Goal: Check status: Check status

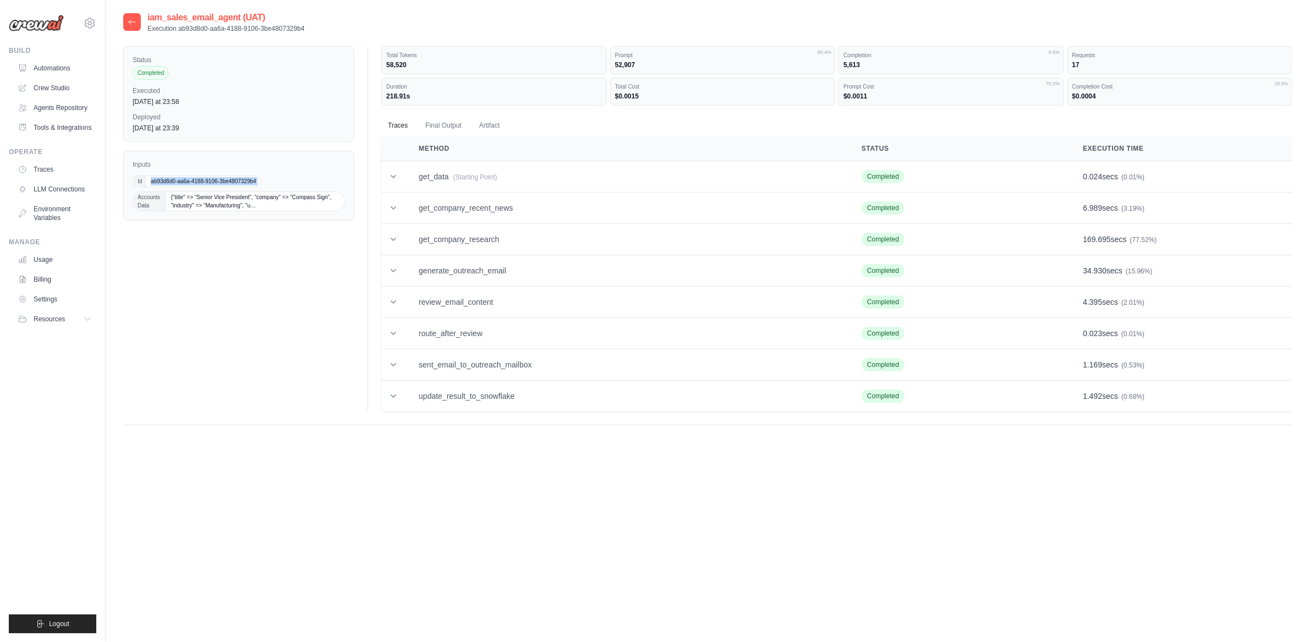
click at [131, 22] on icon at bounding box center [132, 22] width 9 height 9
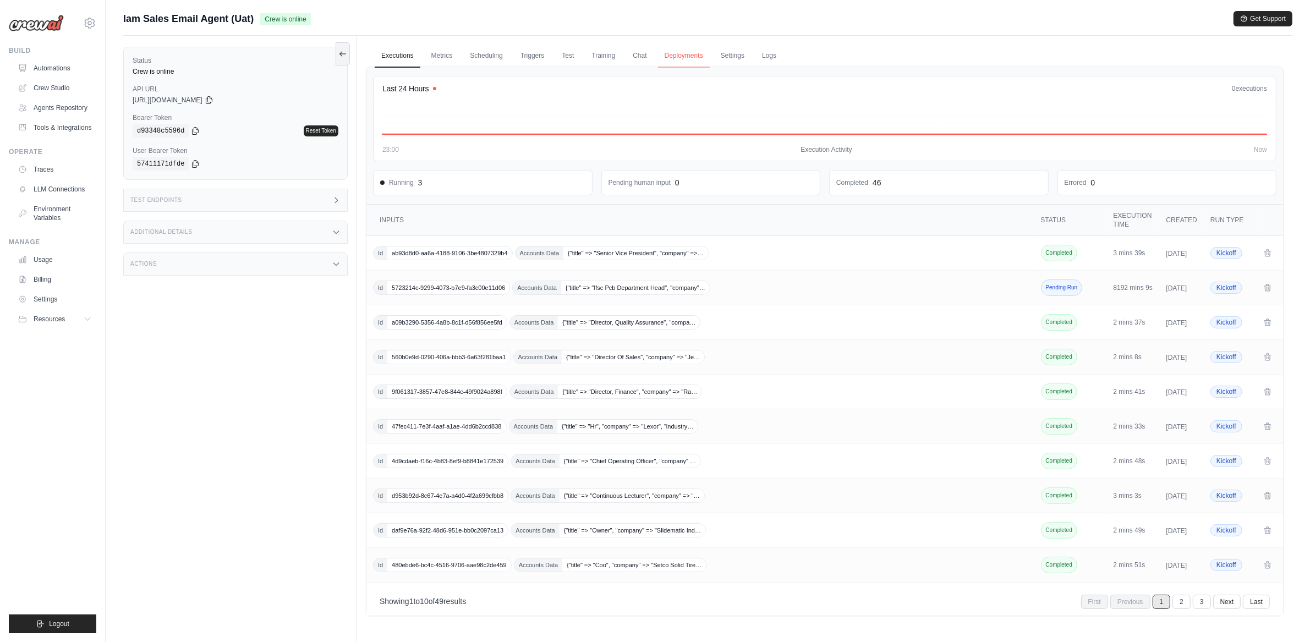
click at [672, 59] on link "Deployments" at bounding box center [684, 56] width 52 height 23
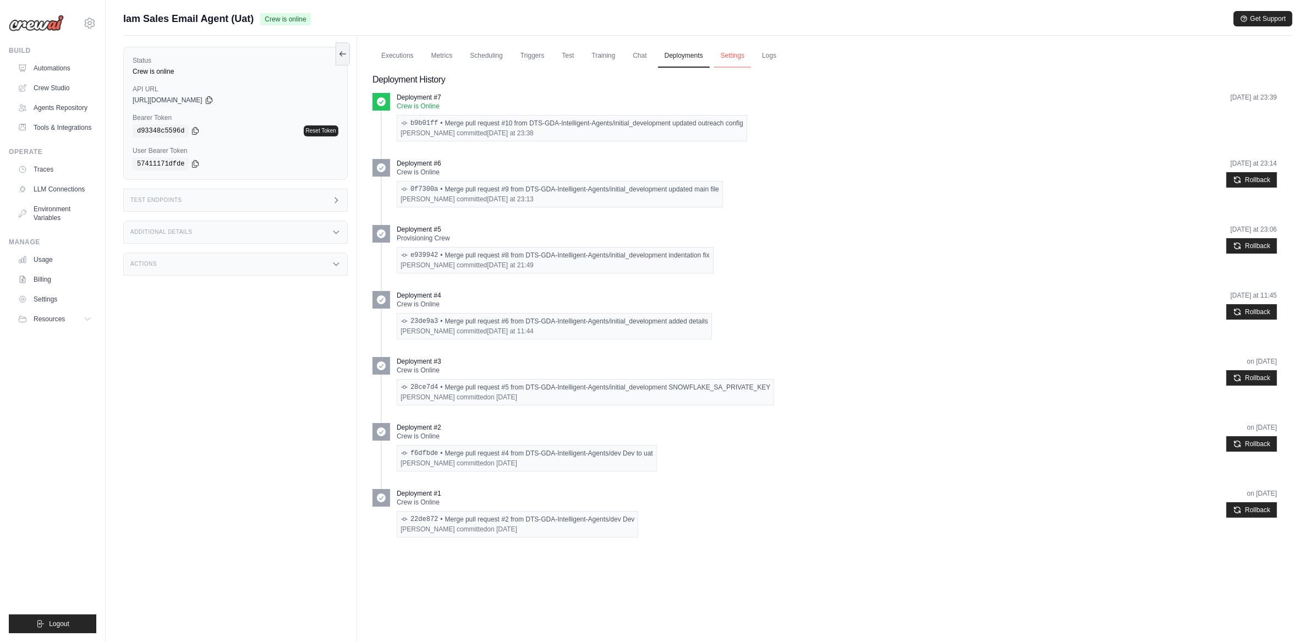
click at [725, 61] on link "Settings" at bounding box center [732, 56] width 37 height 23
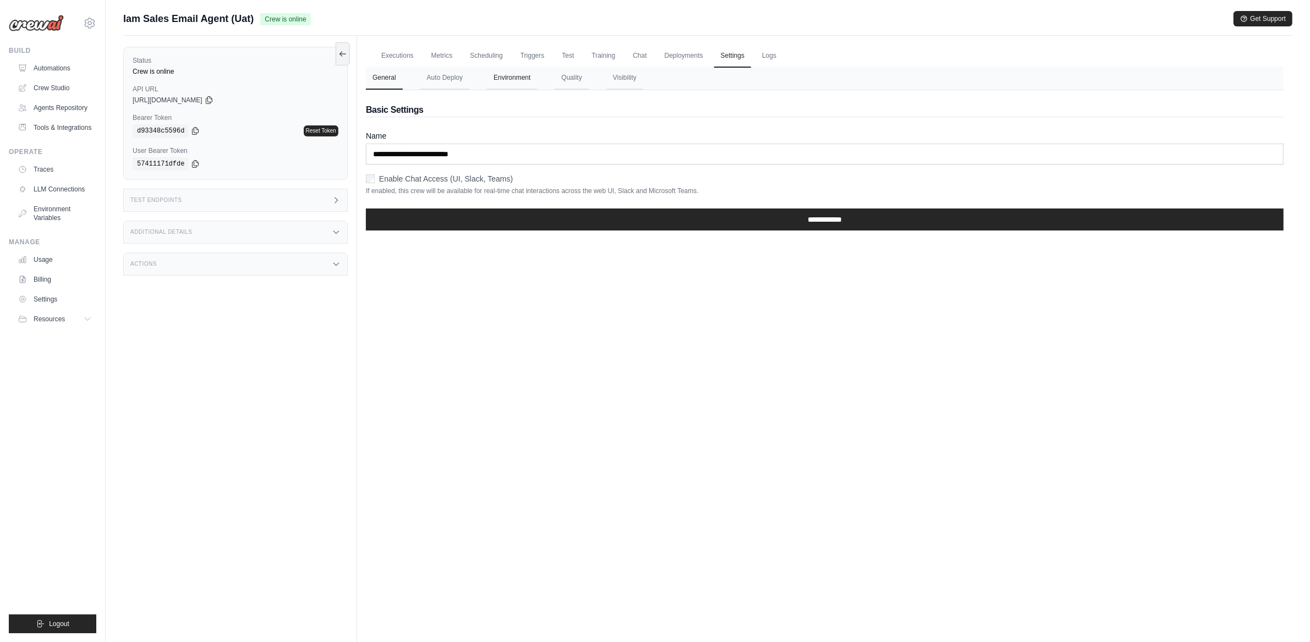
click at [518, 73] on button "Environment" at bounding box center [512, 78] width 50 height 23
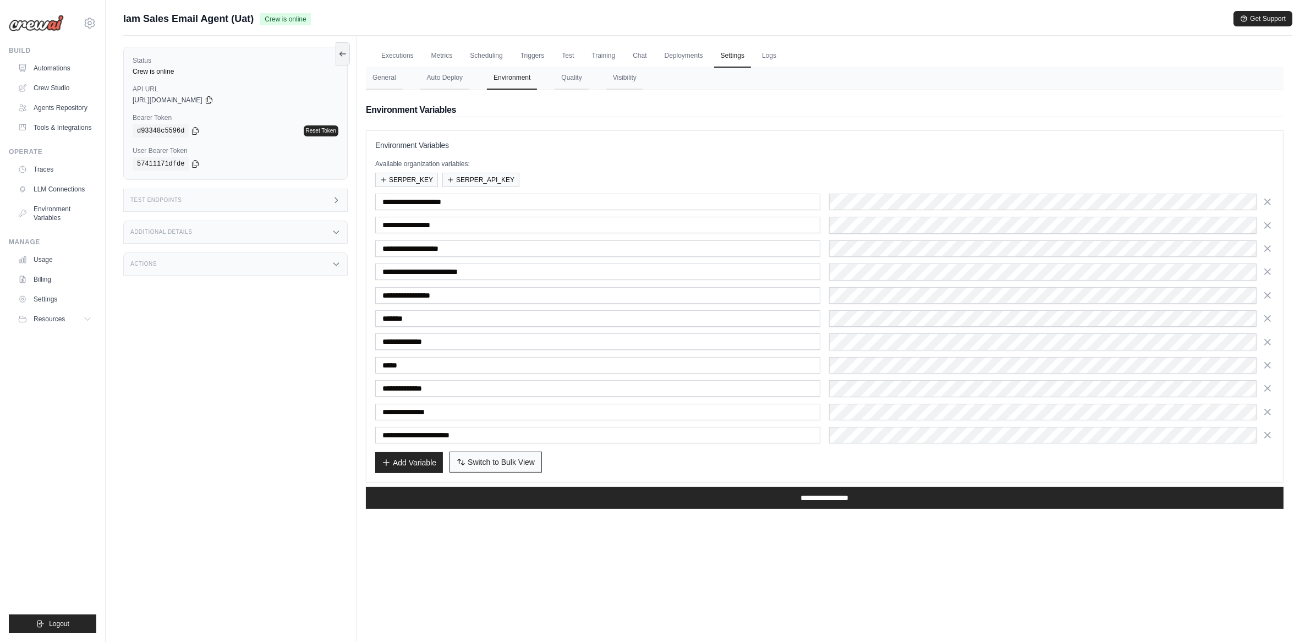
click at [479, 473] on button "Switch to Bulk View Switch to Table View" at bounding box center [496, 462] width 92 height 21
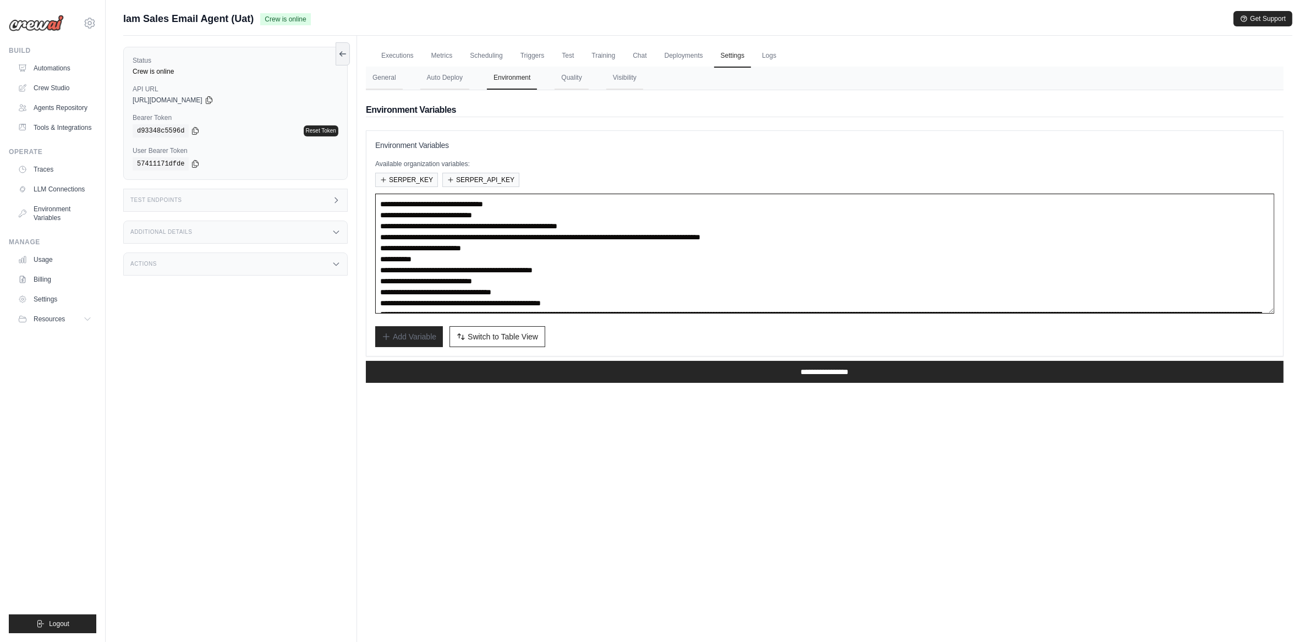
click at [541, 237] on textarea at bounding box center [824, 254] width 899 height 120
click at [498, 223] on textarea at bounding box center [824, 254] width 899 height 120
click at [639, 237] on textarea at bounding box center [824, 254] width 899 height 120
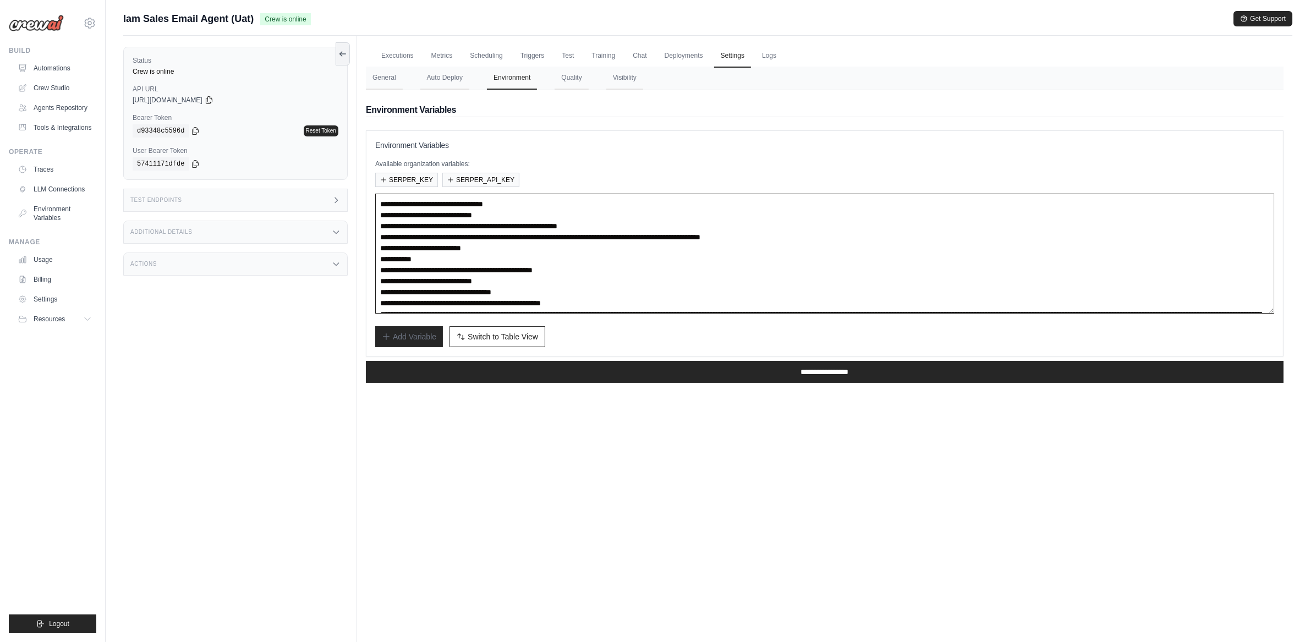
drag, startPoint x: 685, startPoint y: 225, endPoint x: 479, endPoint y: 226, distance: 206.3
click at [479, 226] on textarea at bounding box center [824, 254] width 899 height 120
paste textarea
type textarea "**********"
click at [637, 369] on input "**********" at bounding box center [825, 372] width 918 height 22
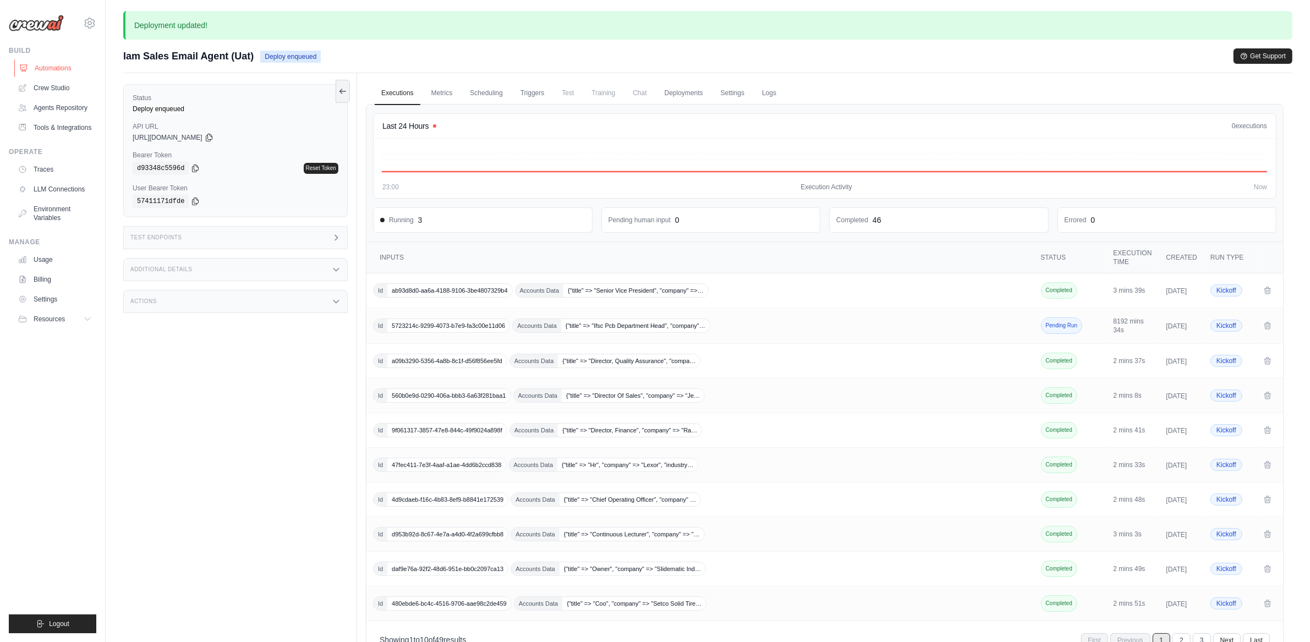
click at [62, 65] on link "Automations" at bounding box center [55, 68] width 83 height 18
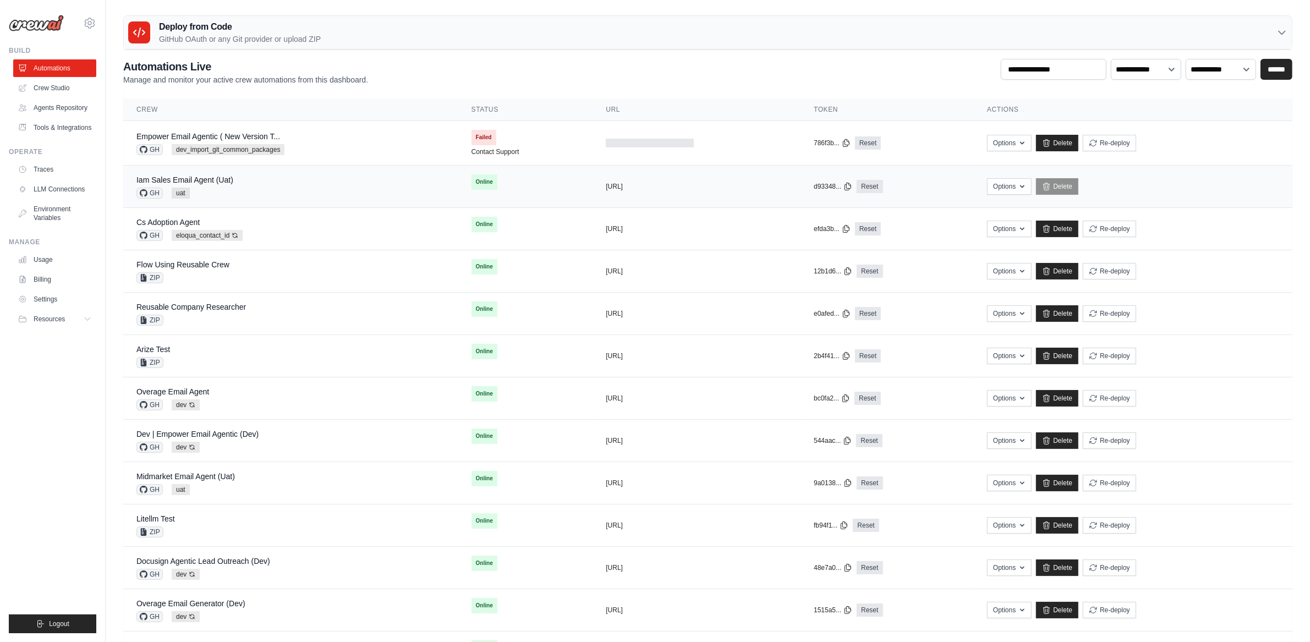
click at [311, 180] on div "Iam Sales Email Agent (Uat) GH uat" at bounding box center [290, 186] width 309 height 24
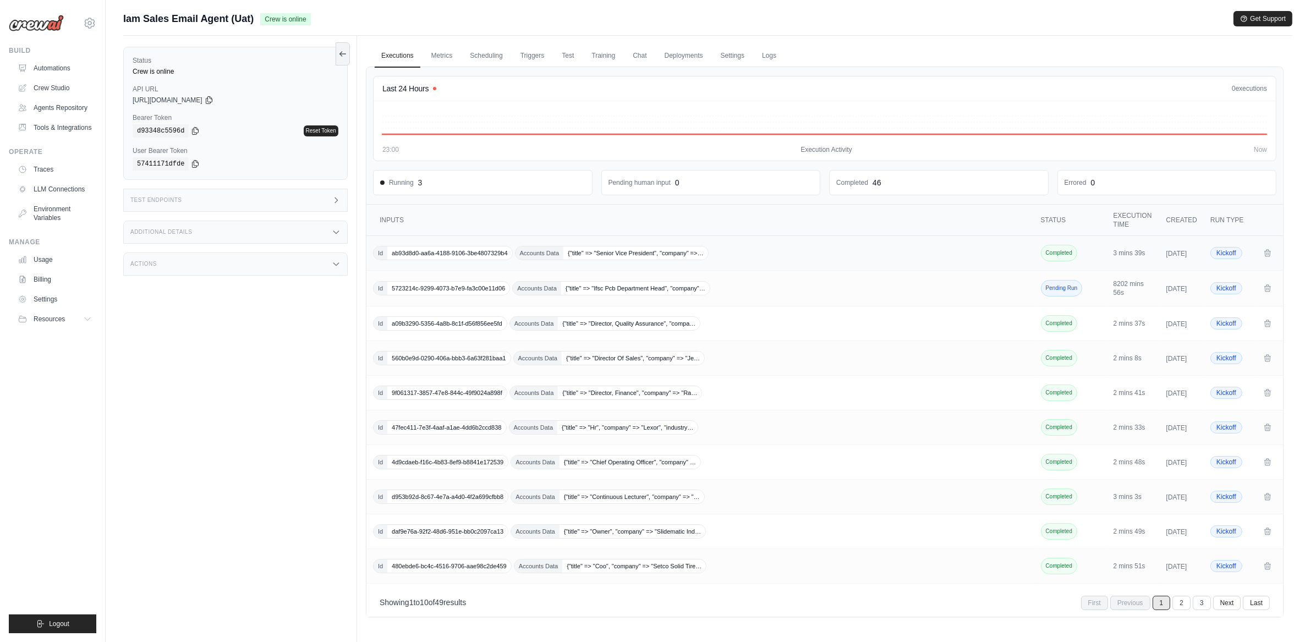
click at [813, 253] on div "Id ab93d8d0-aa6a-4188-9106-3be4807329b4 Accounts Data {"title" => "Senior Vice …" at bounding box center [701, 253] width 657 height 14
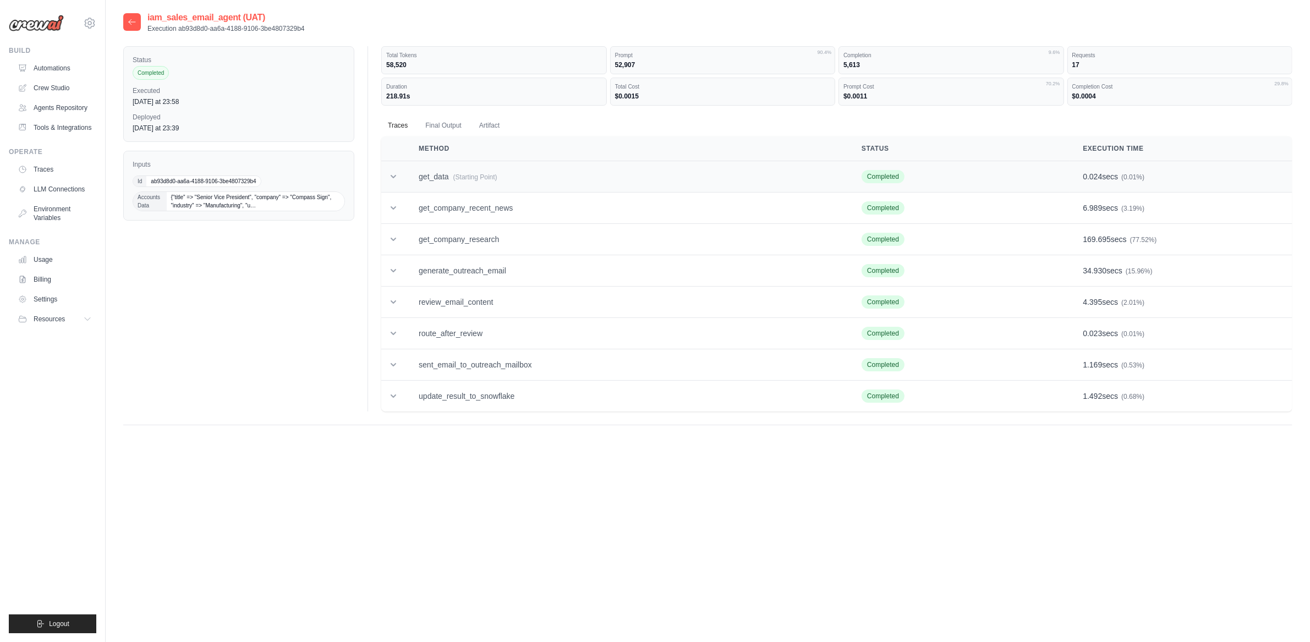
click at [393, 179] on icon at bounding box center [393, 176] width 11 height 11
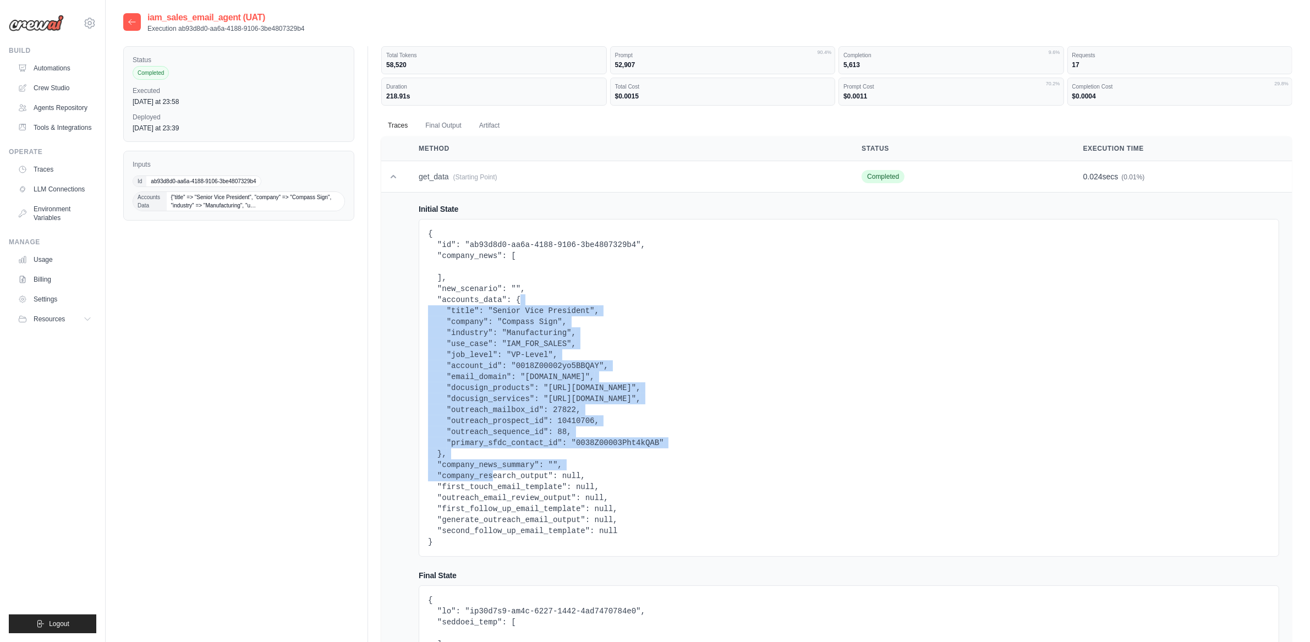
drag, startPoint x: 521, startPoint y: 298, endPoint x: 457, endPoint y: 457, distance: 171.3
click at [442, 454] on pre "{ "id": "ab93d8d0-aa6a-4188-9106-3be4807329b4", "company_news": [ ], "new_scena…" at bounding box center [849, 387] width 842 height 319
copy pre ""title": "Senior Vice President", "company": "Compass Sign", "industry": "Manuf…"
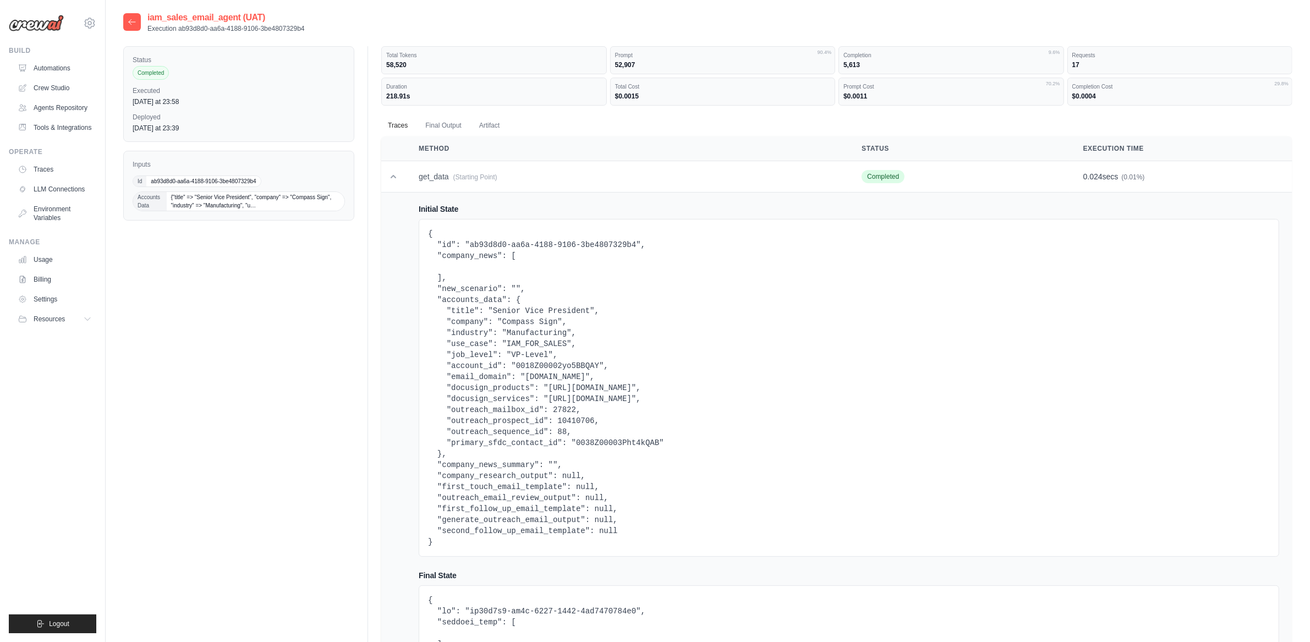
drag, startPoint x: 297, startPoint y: 37, endPoint x: 305, endPoint y: 63, distance: 27.1
click at [136, 24] on div at bounding box center [132, 22] width 18 height 18
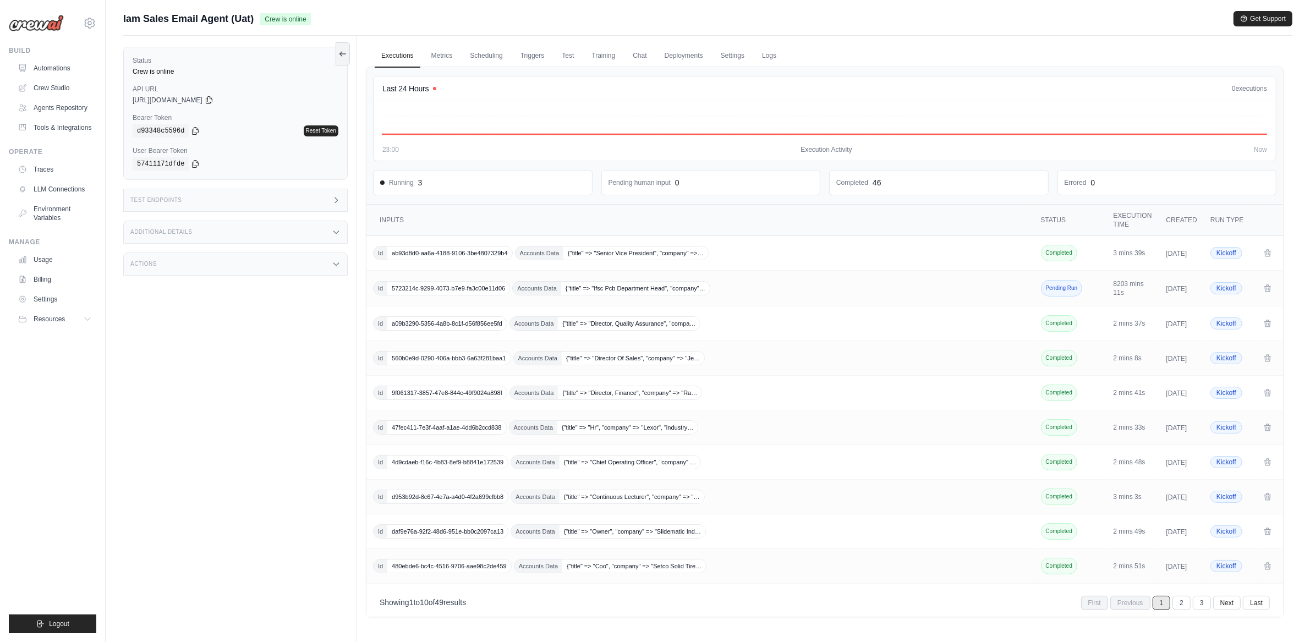
click at [309, 205] on div "Test Endpoints" at bounding box center [235, 200] width 224 height 23
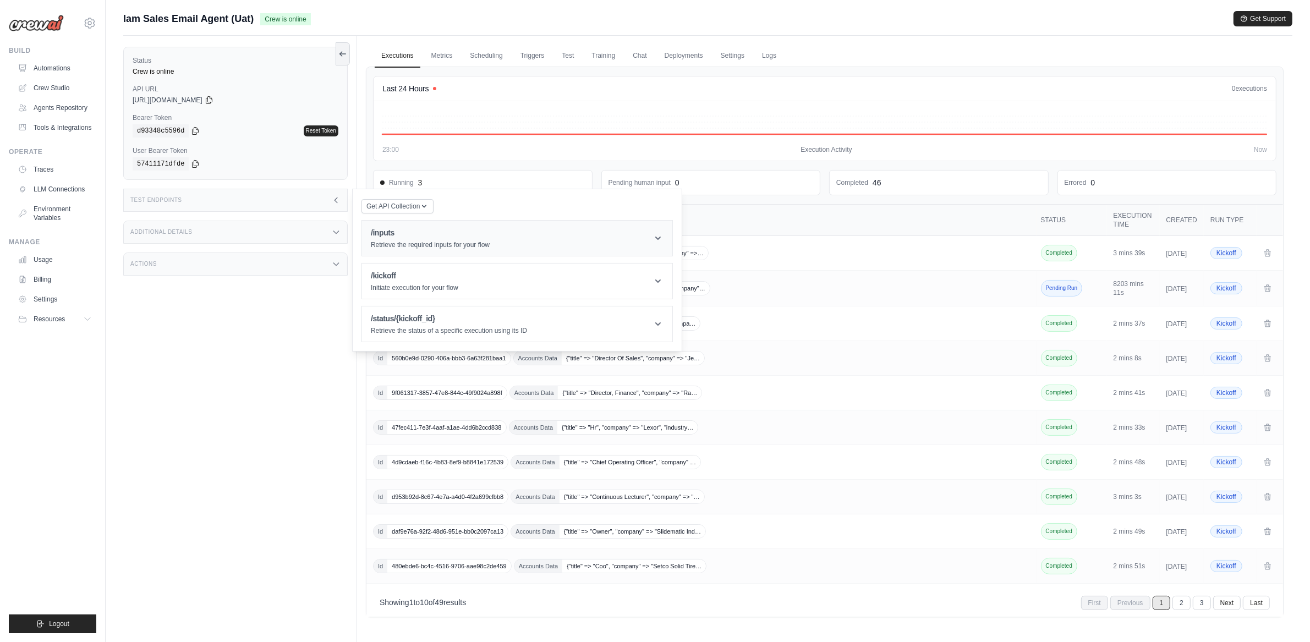
click at [377, 242] on p "Retrieve the required inputs for your flow" at bounding box center [430, 244] width 119 height 9
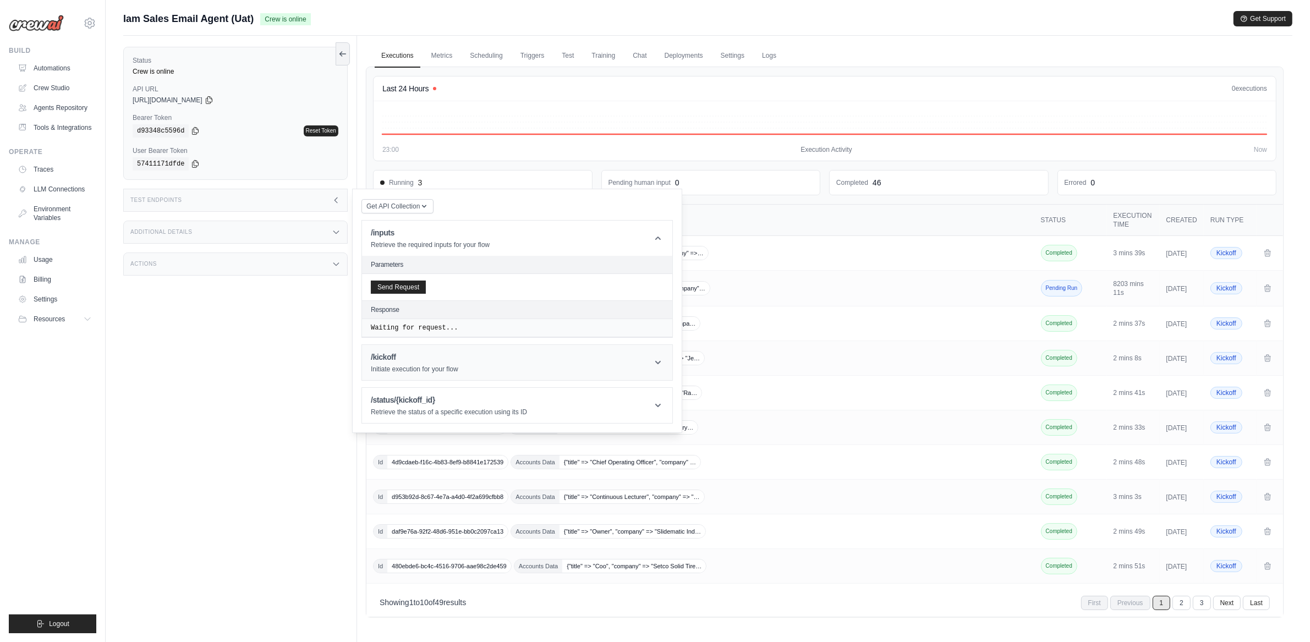
click at [434, 372] on p "Initiate execution for your flow" at bounding box center [414, 369] width 87 height 9
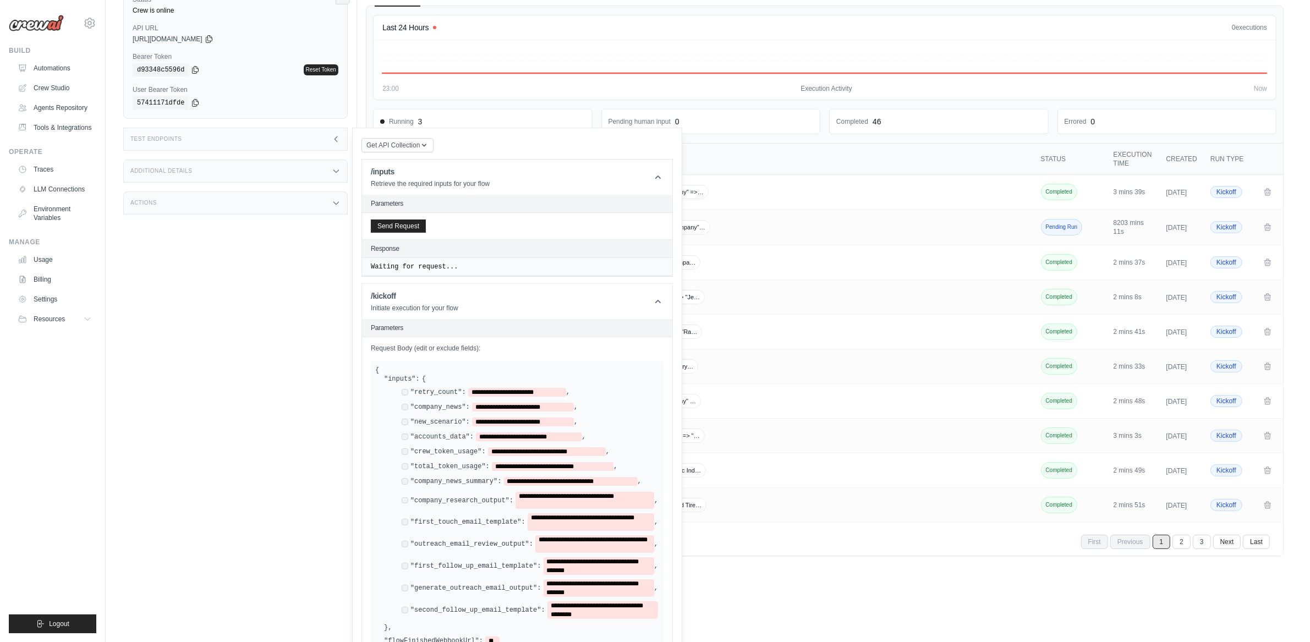
scroll to position [127, 0]
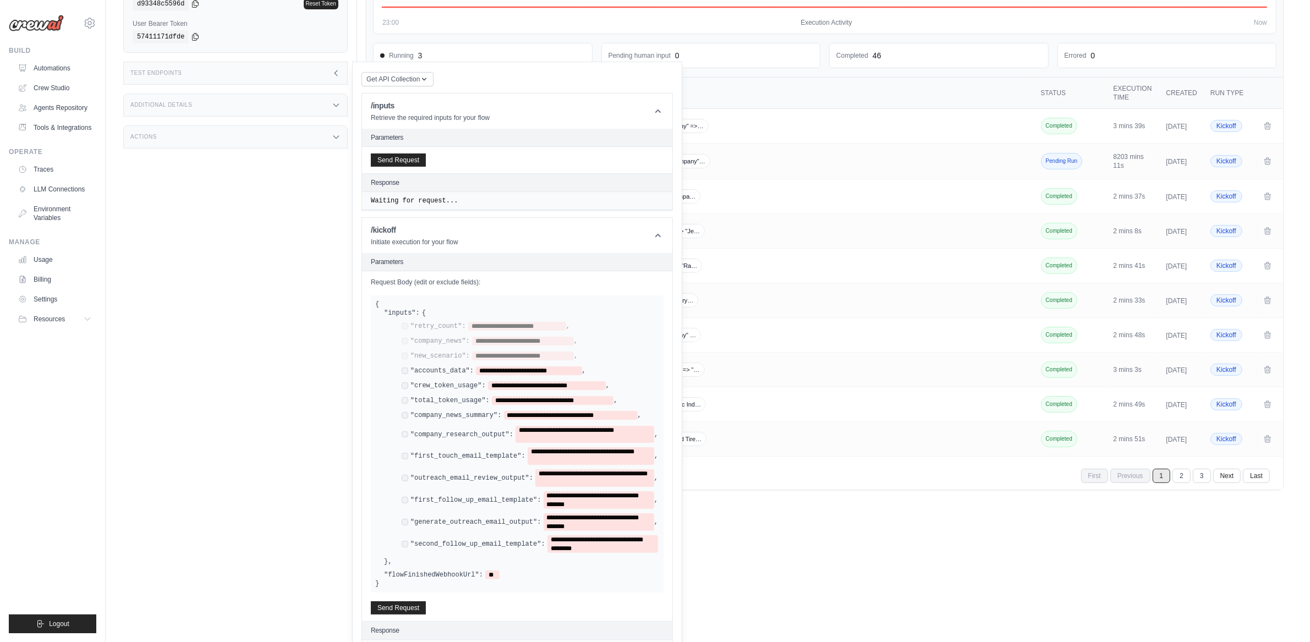
click at [405, 385] on div "**********" at bounding box center [526, 437] width 266 height 231
click at [405, 397] on div "**********" at bounding box center [526, 437] width 266 height 231
click at [406, 431] on div "**********" at bounding box center [530, 435] width 256 height 18
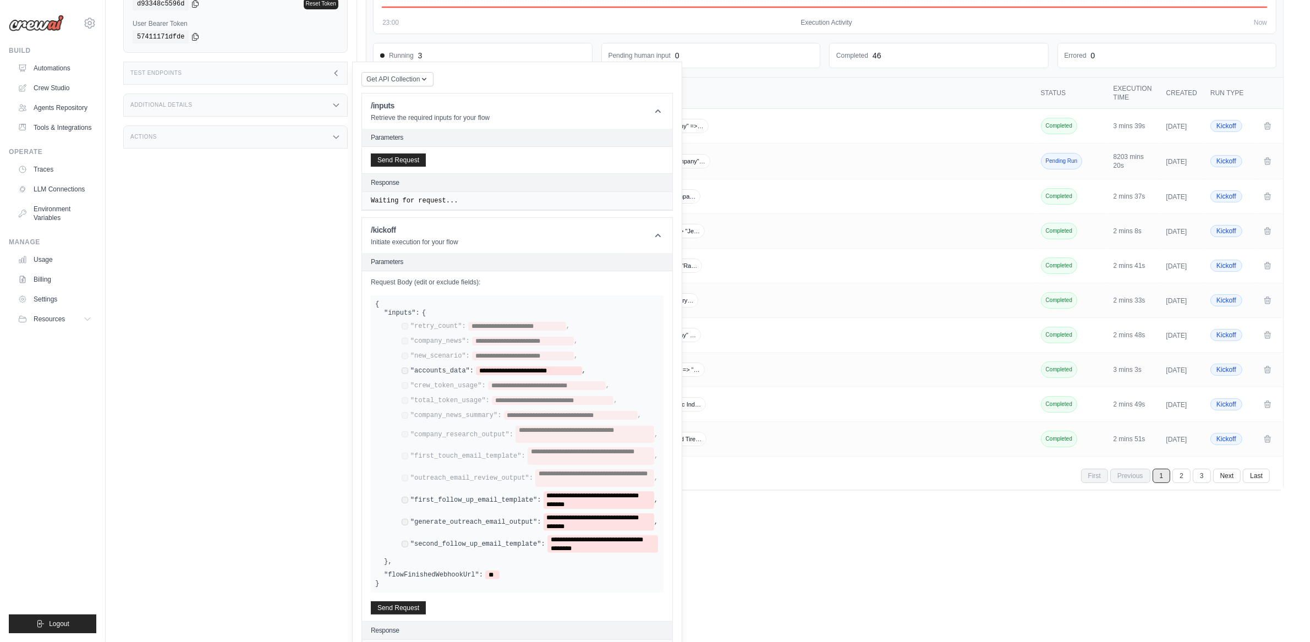
click at [409, 503] on div "**********" at bounding box center [530, 500] width 256 height 18
click at [519, 375] on span "**********" at bounding box center [529, 370] width 106 height 9
paste span
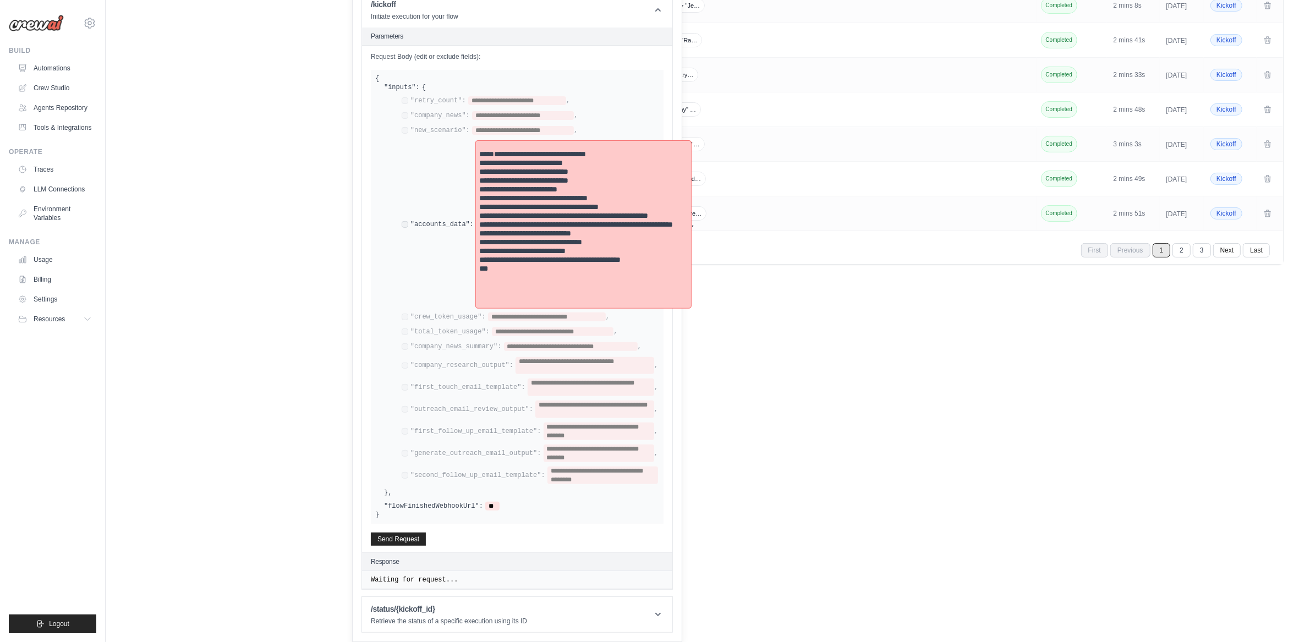
scroll to position [355, 0]
click at [492, 161] on pre "**********" at bounding box center [583, 224] width 209 height 167
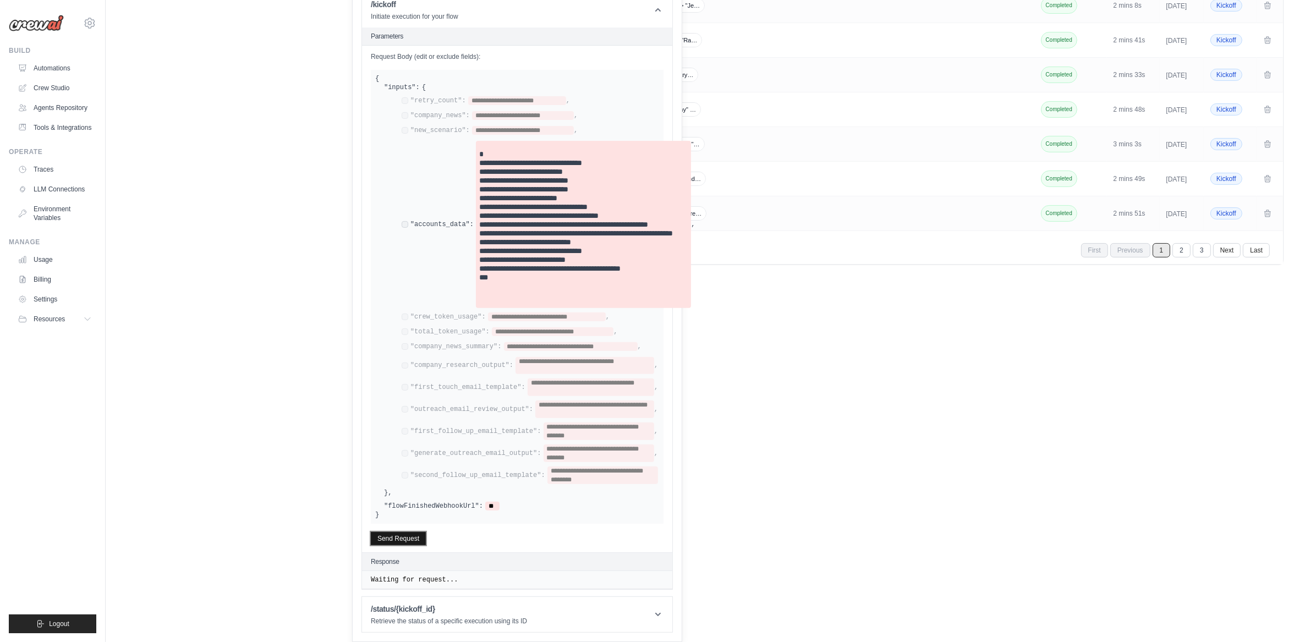
click at [398, 540] on button "Send Request" at bounding box center [398, 538] width 55 height 13
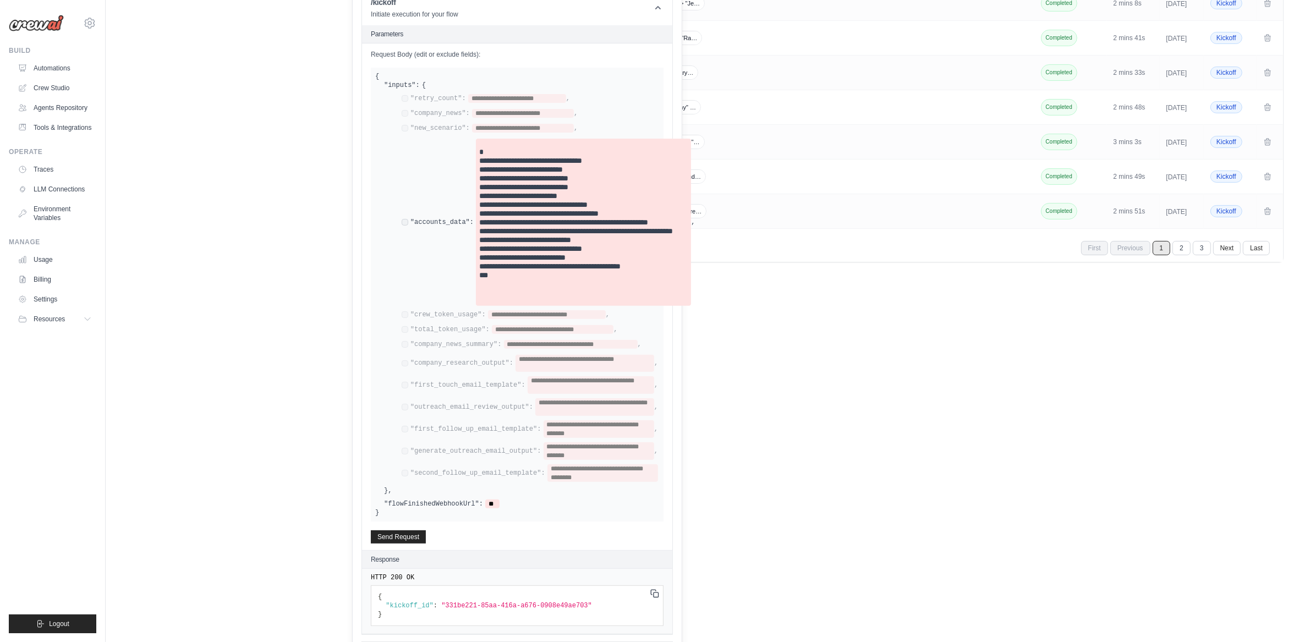
click at [650, 598] on icon at bounding box center [654, 593] width 9 height 9
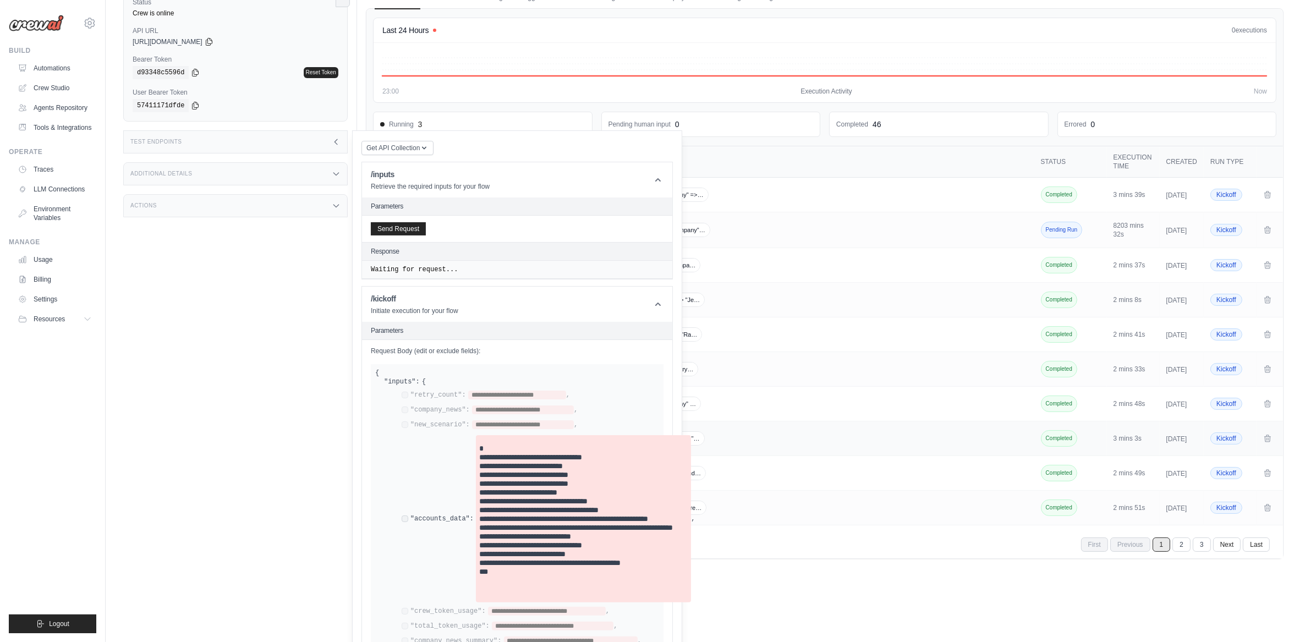
scroll to position [0, 0]
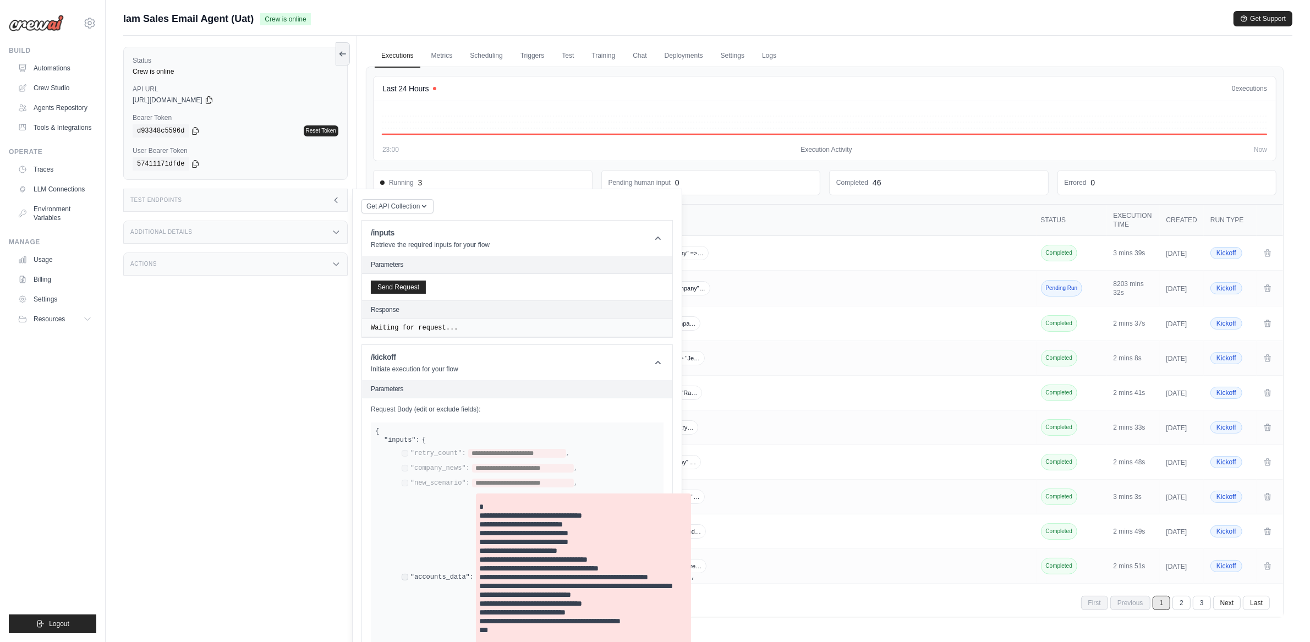
click at [204, 204] on div "Test Endpoints" at bounding box center [235, 200] width 224 height 23
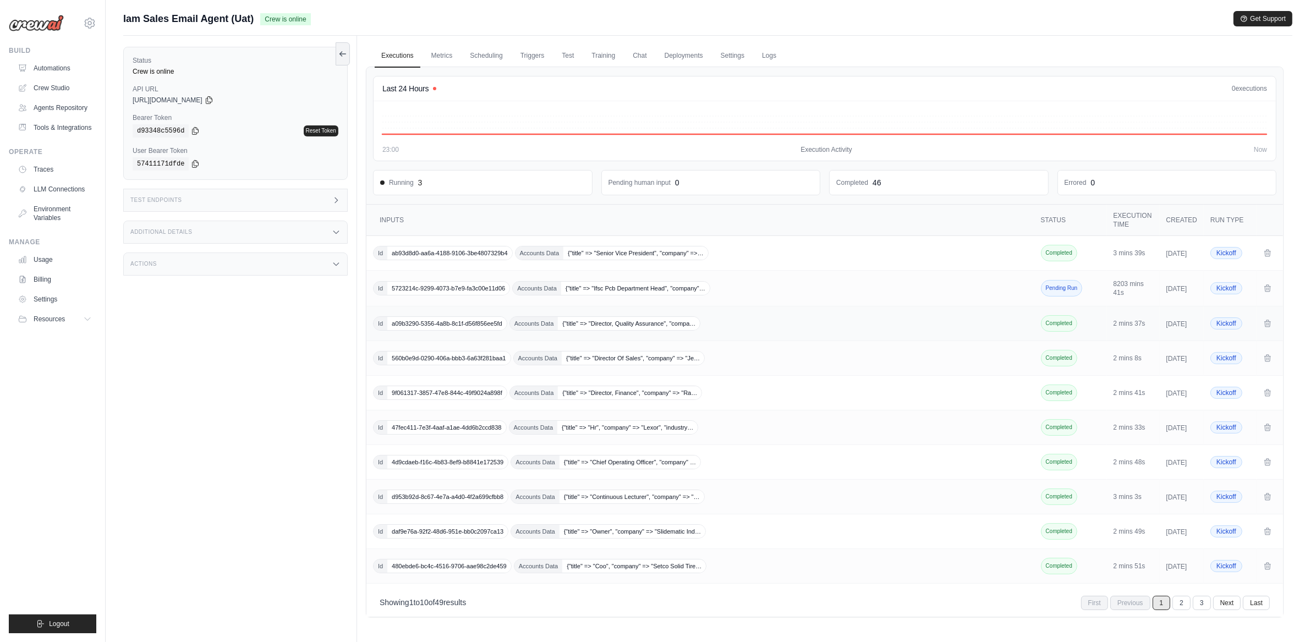
click at [546, 330] on span "Accounts Data" at bounding box center [534, 323] width 48 height 13
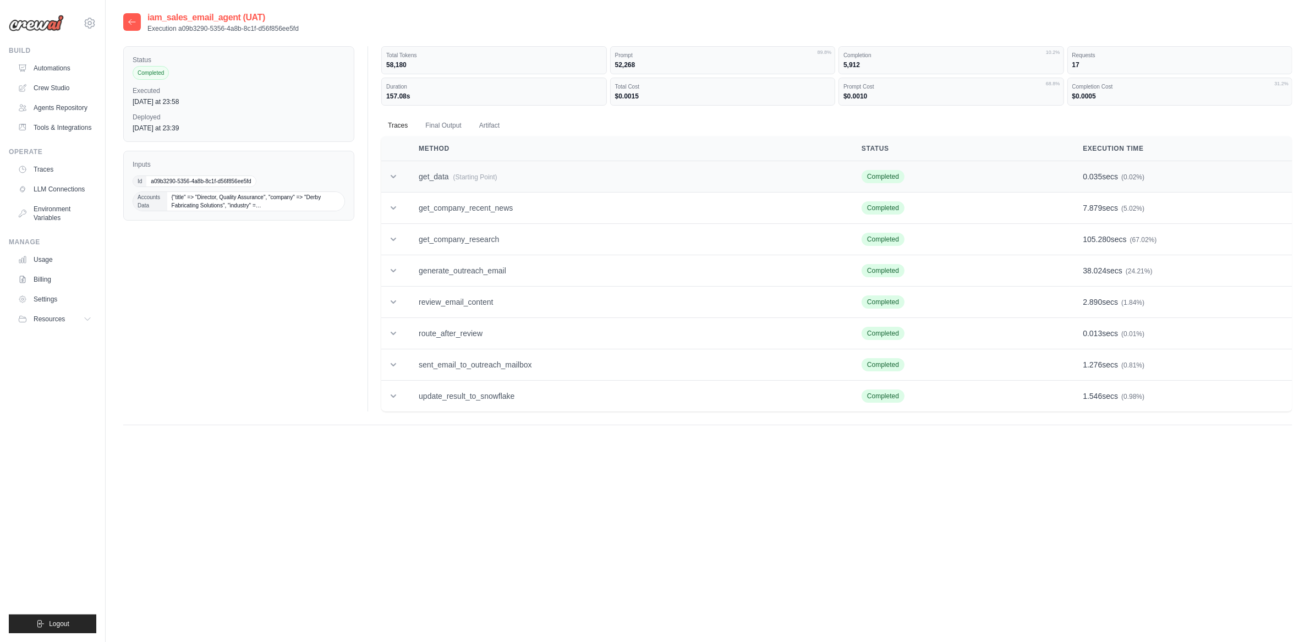
click at [429, 181] on td "get_data (Starting Point)" at bounding box center [627, 176] width 443 height 31
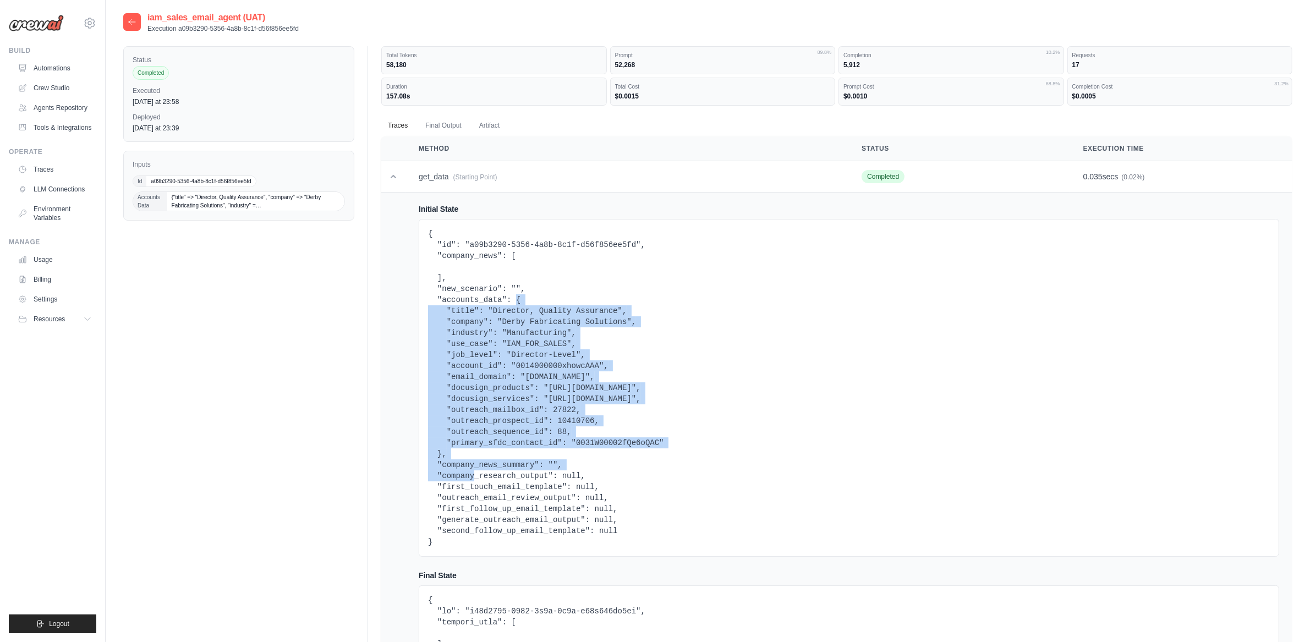
drag, startPoint x: 518, startPoint y: 303, endPoint x: 431, endPoint y: 459, distance: 178.8
click at [442, 454] on pre "{ "id": "a09b3290-5356-4a8b-8c1f-d56f856ee5fd", "company_news": [ ], "new_scena…" at bounding box center [849, 387] width 842 height 319
copy pre "{ "title": "Director, Quality Assurance", "company": "Derby Fabricating Solutio…"
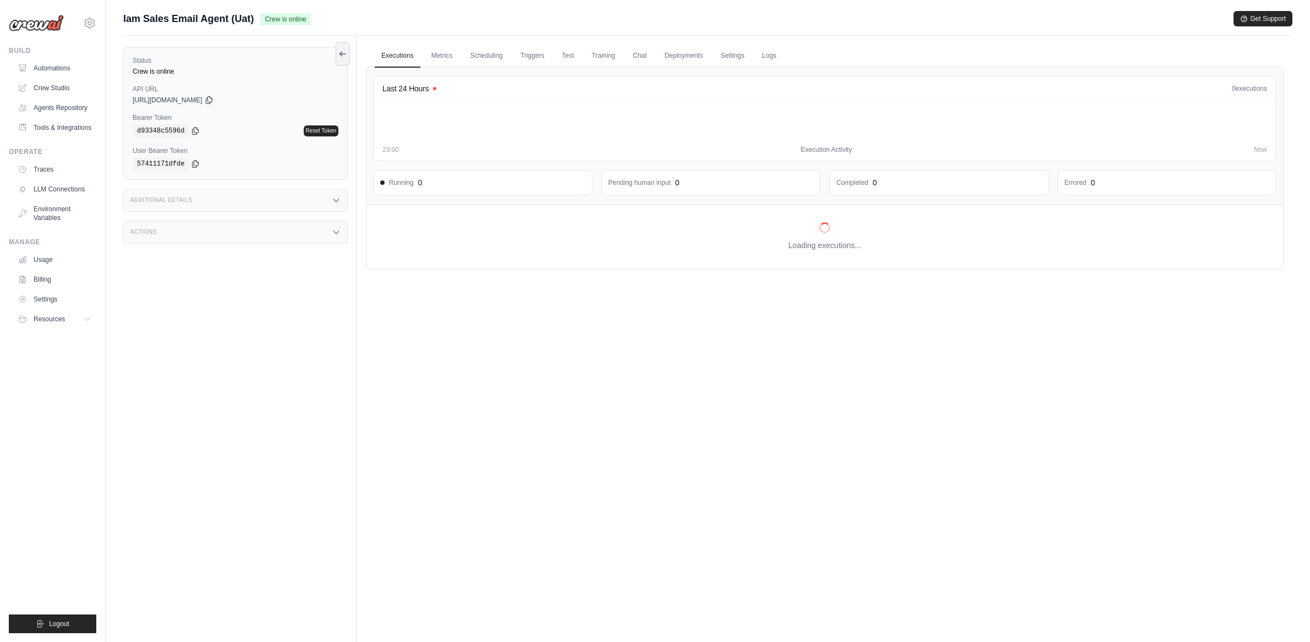
click at [124, 23] on span "Iam Sales Email Agent (Uat)" at bounding box center [188, 18] width 130 height 15
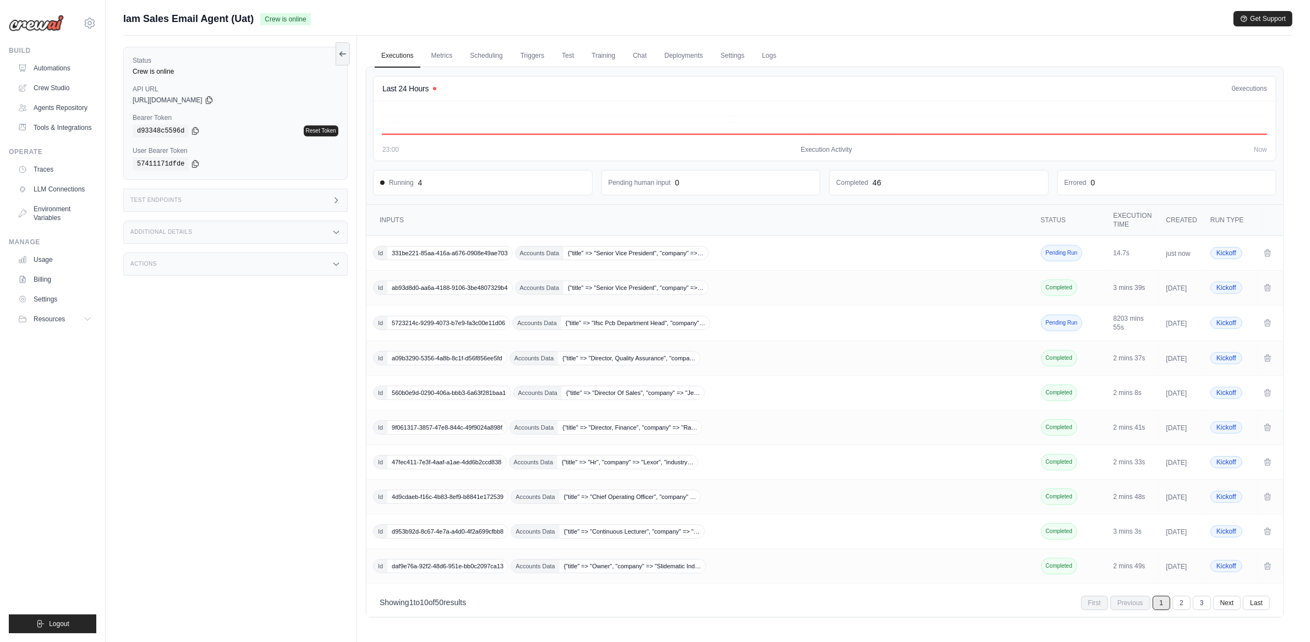
click at [277, 237] on div "Additional Details" at bounding box center [235, 232] width 224 height 23
click at [292, 330] on div "Actions" at bounding box center [235, 331] width 224 height 23
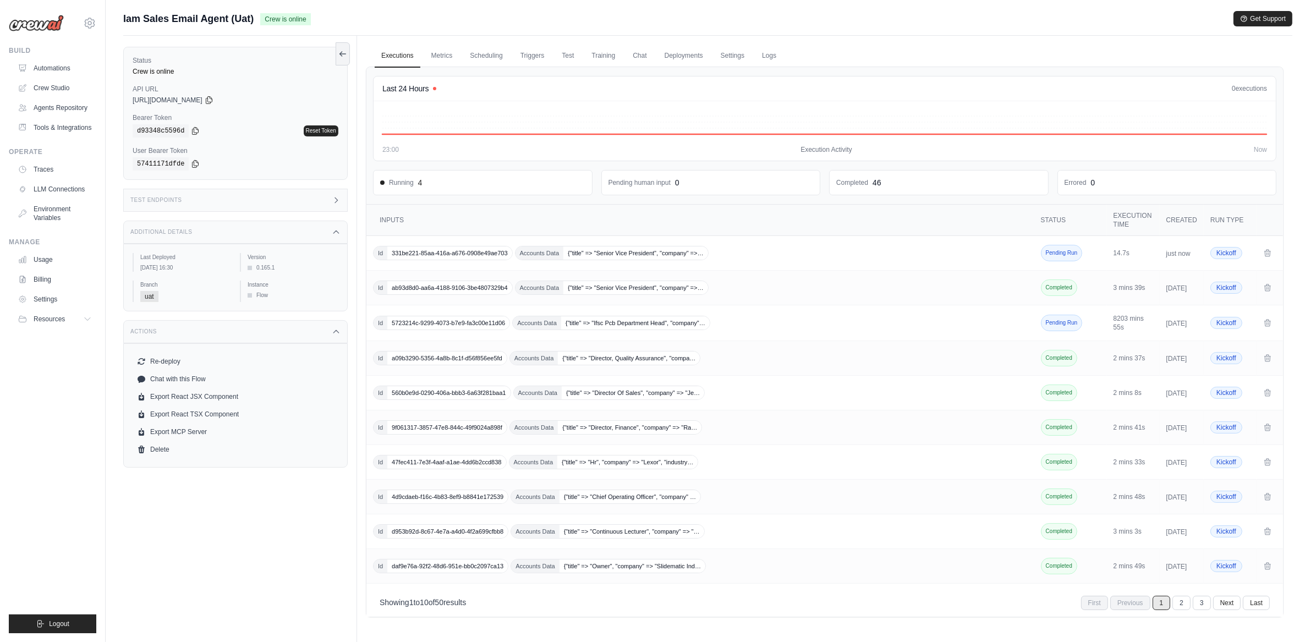
click at [211, 195] on div "Test Endpoints" at bounding box center [235, 200] width 224 height 23
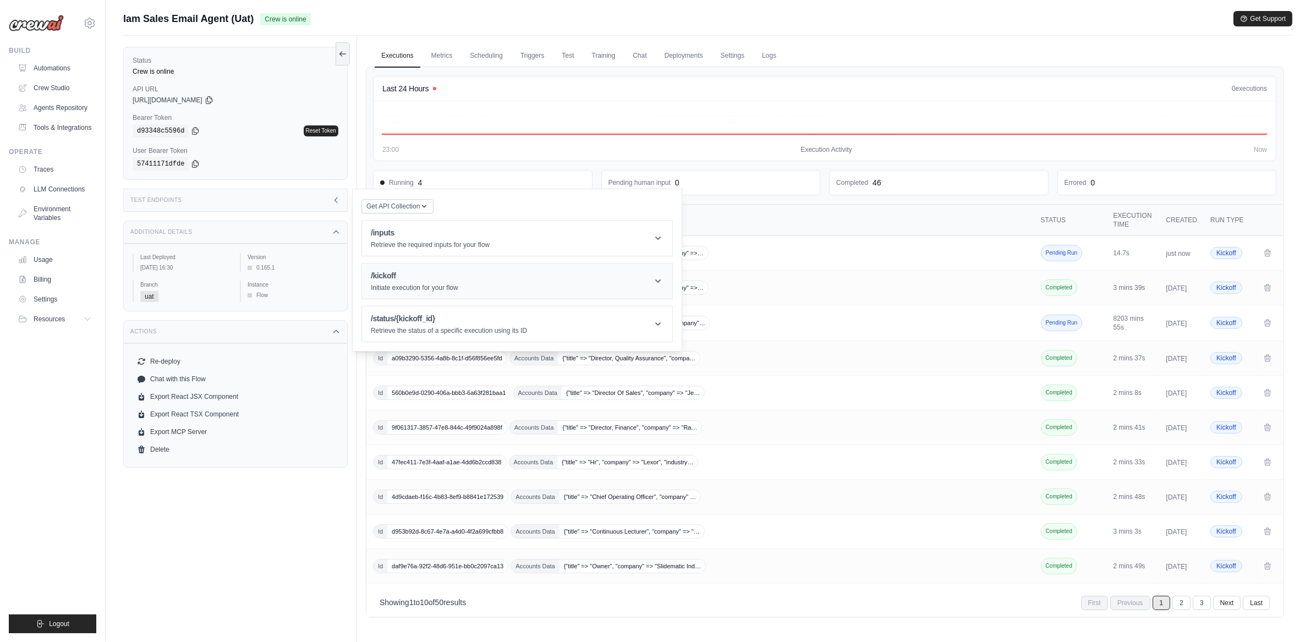
click at [430, 280] on h1 "/kickoff" at bounding box center [414, 275] width 87 height 11
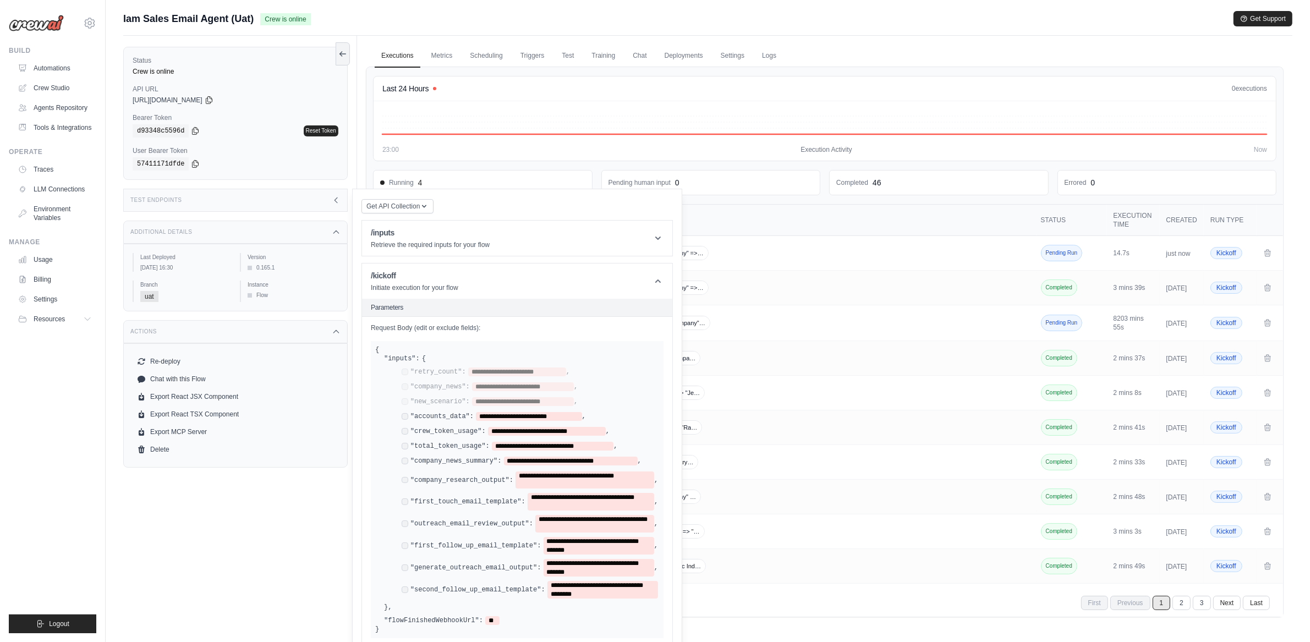
click at [405, 428] on div "**********" at bounding box center [506, 431] width 208 height 9
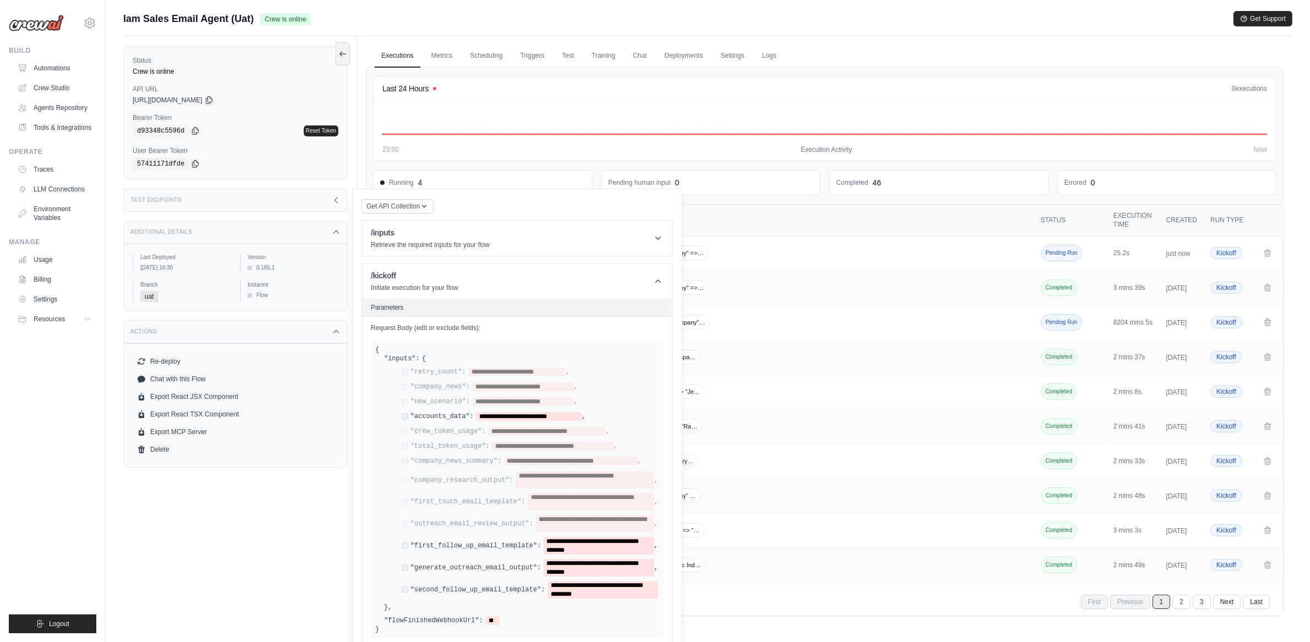
click at [404, 551] on div "**********" at bounding box center [530, 546] width 256 height 18
drag, startPoint x: 509, startPoint y: 410, endPoint x: 508, endPoint y: 417, distance: 6.8
click at [509, 412] on div "**********" at bounding box center [526, 483] width 266 height 231
click at [508, 417] on span "**********" at bounding box center [529, 416] width 106 height 9
paste span
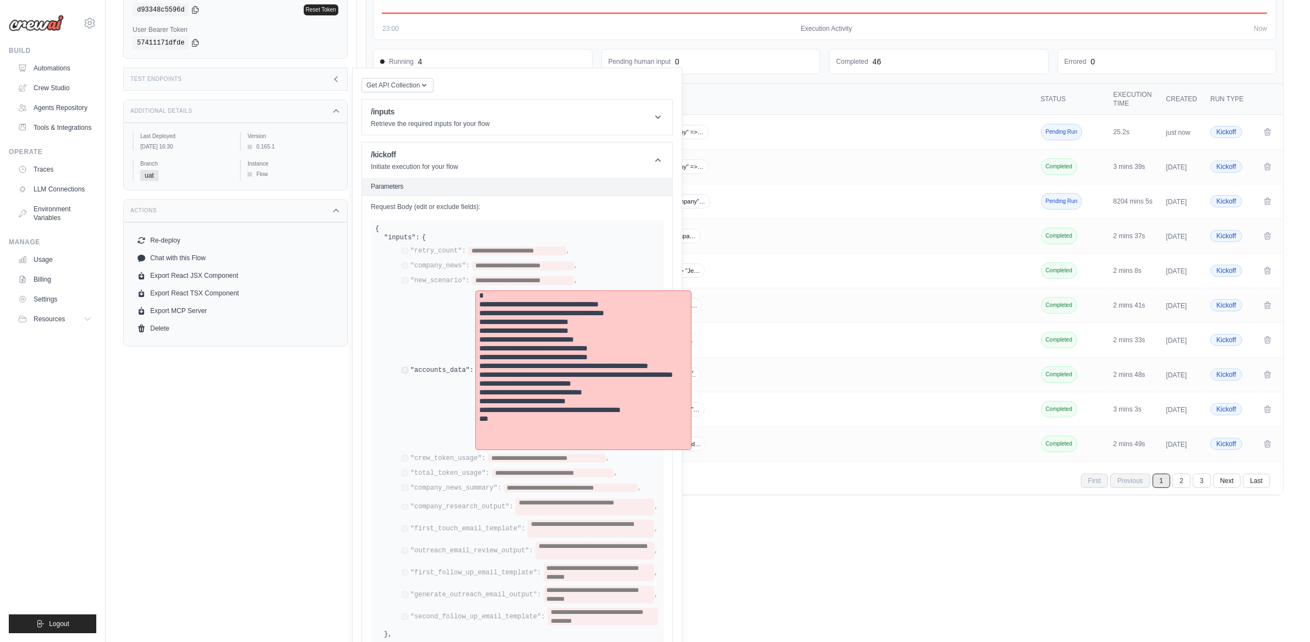
scroll to position [264, 0]
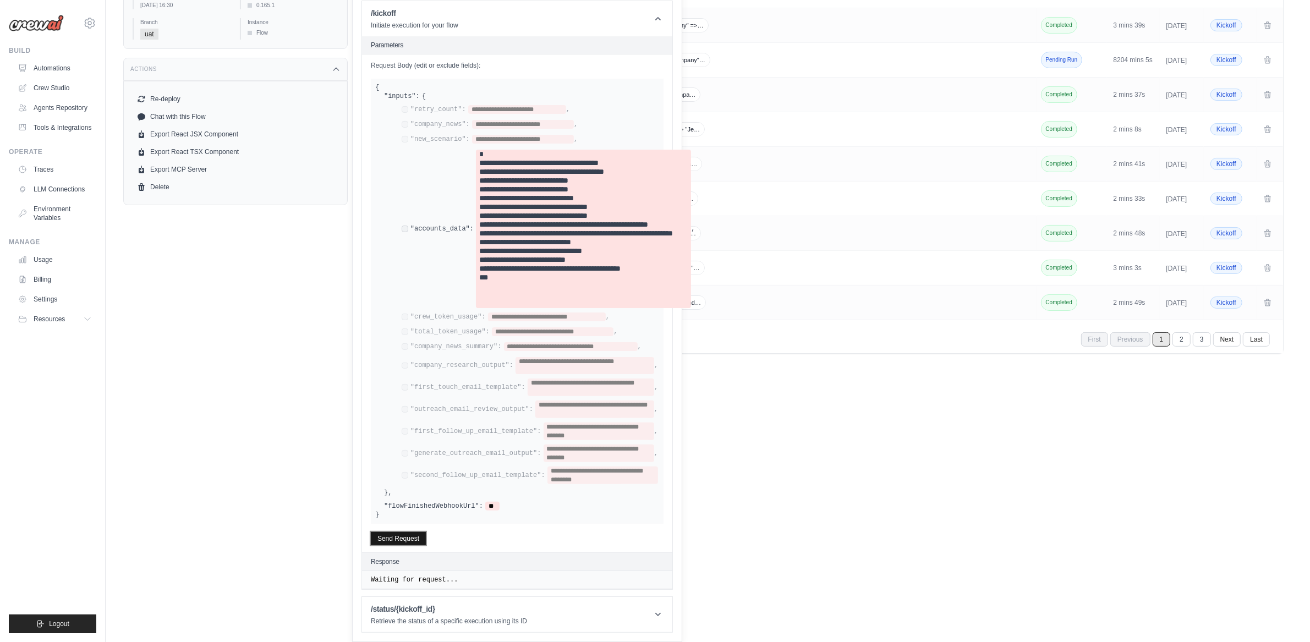
click at [418, 532] on button "Send Request" at bounding box center [398, 538] width 55 height 13
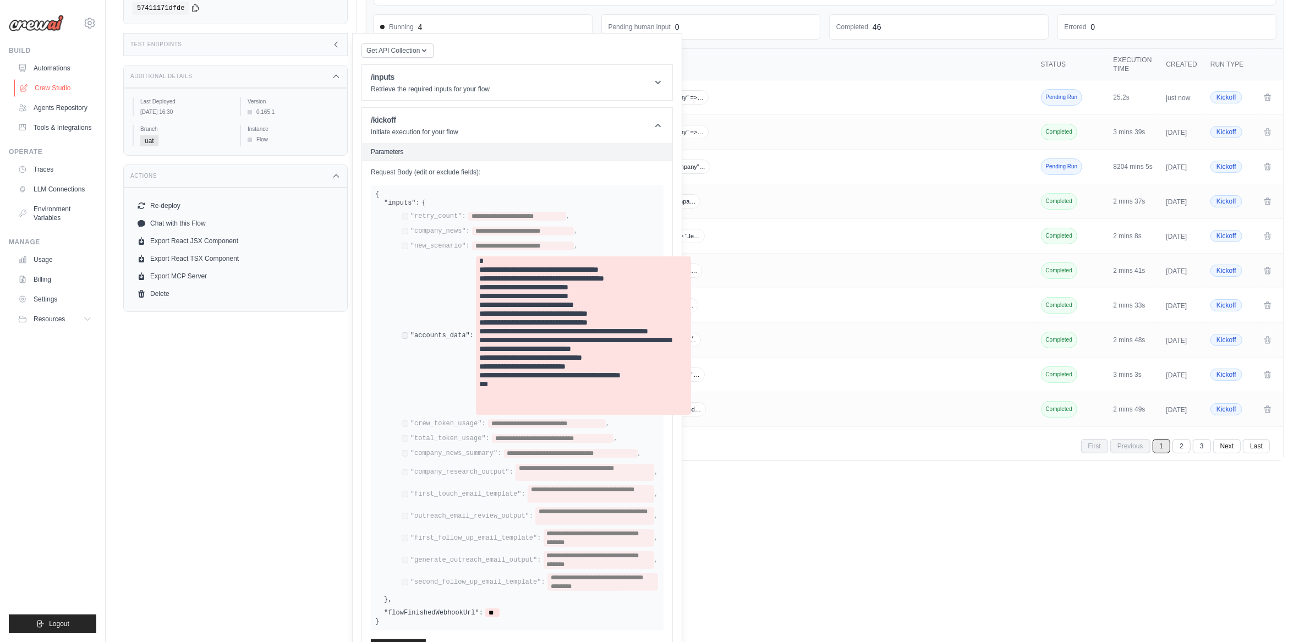
scroll to position [154, 0]
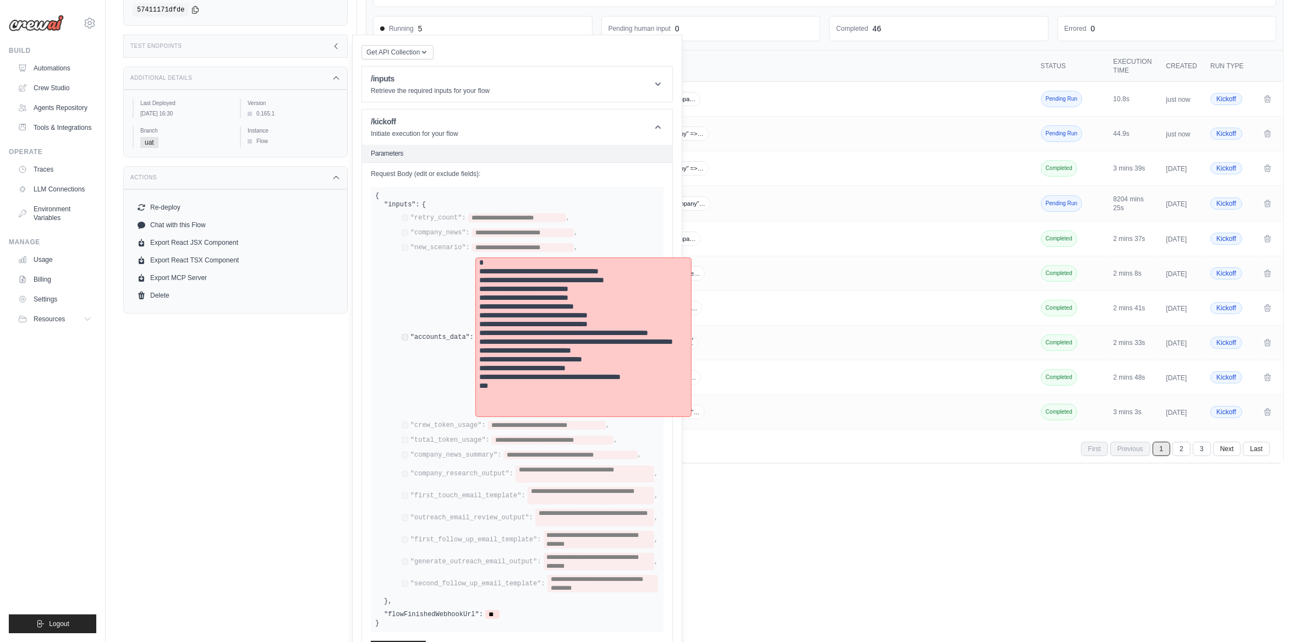
click at [583, 381] on pre "**********" at bounding box center [583, 337] width 209 height 158
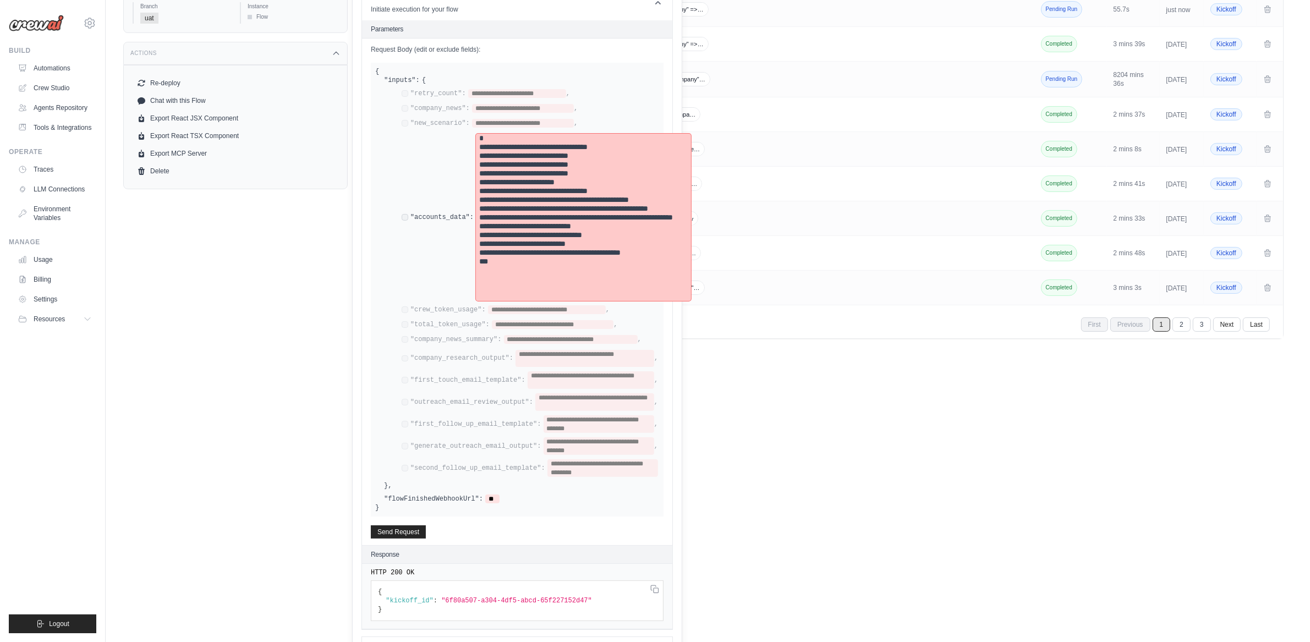
scroll to position [320, 0]
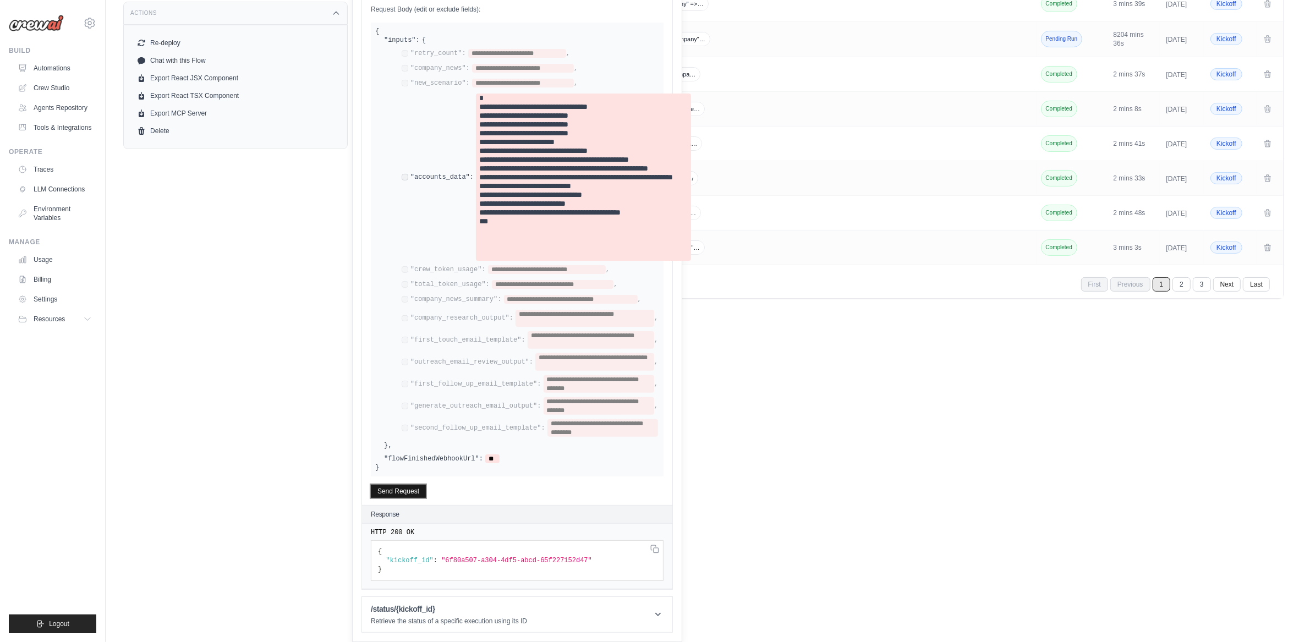
click at [413, 493] on button "Send Request" at bounding box center [398, 491] width 55 height 13
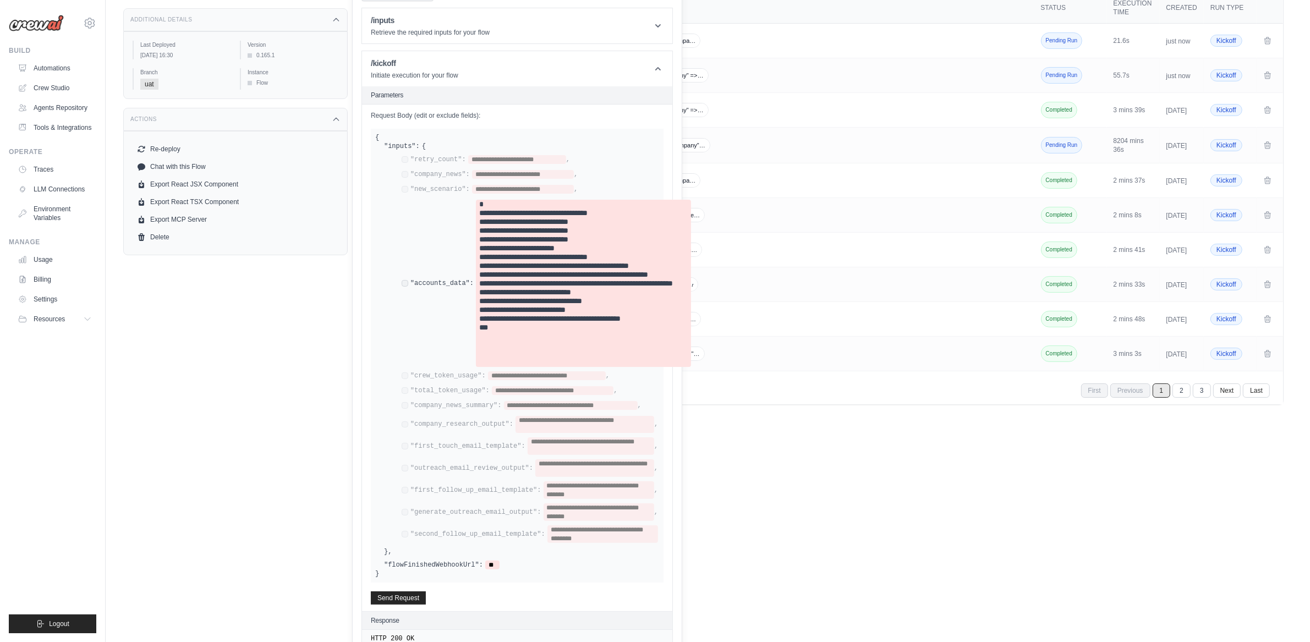
scroll to position [210, 0]
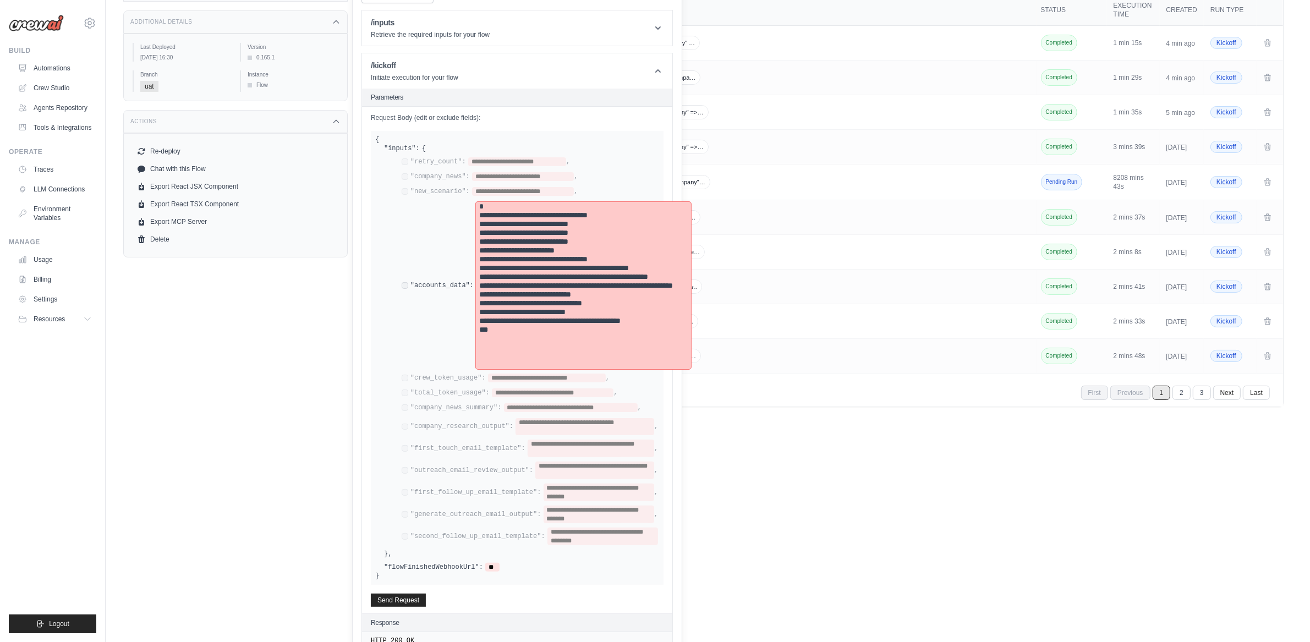
click at [603, 344] on pre "**********" at bounding box center [583, 285] width 209 height 167
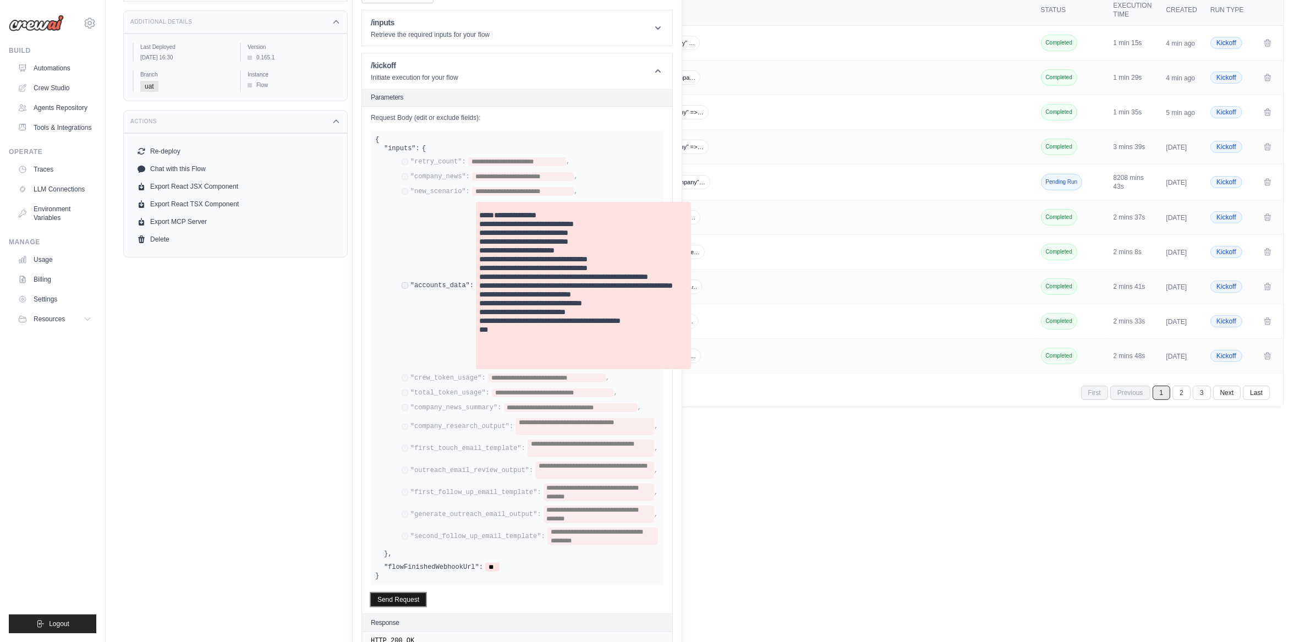
click at [416, 606] on button "Send Request" at bounding box center [398, 599] width 55 height 13
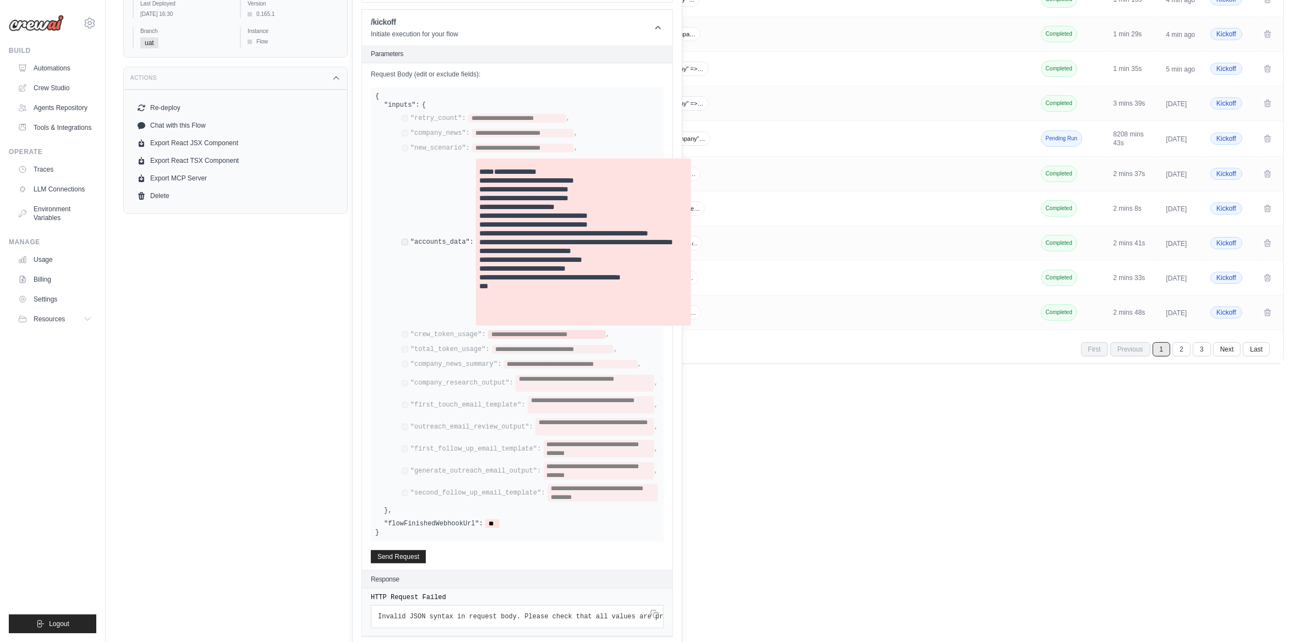
scroll to position [183, 0]
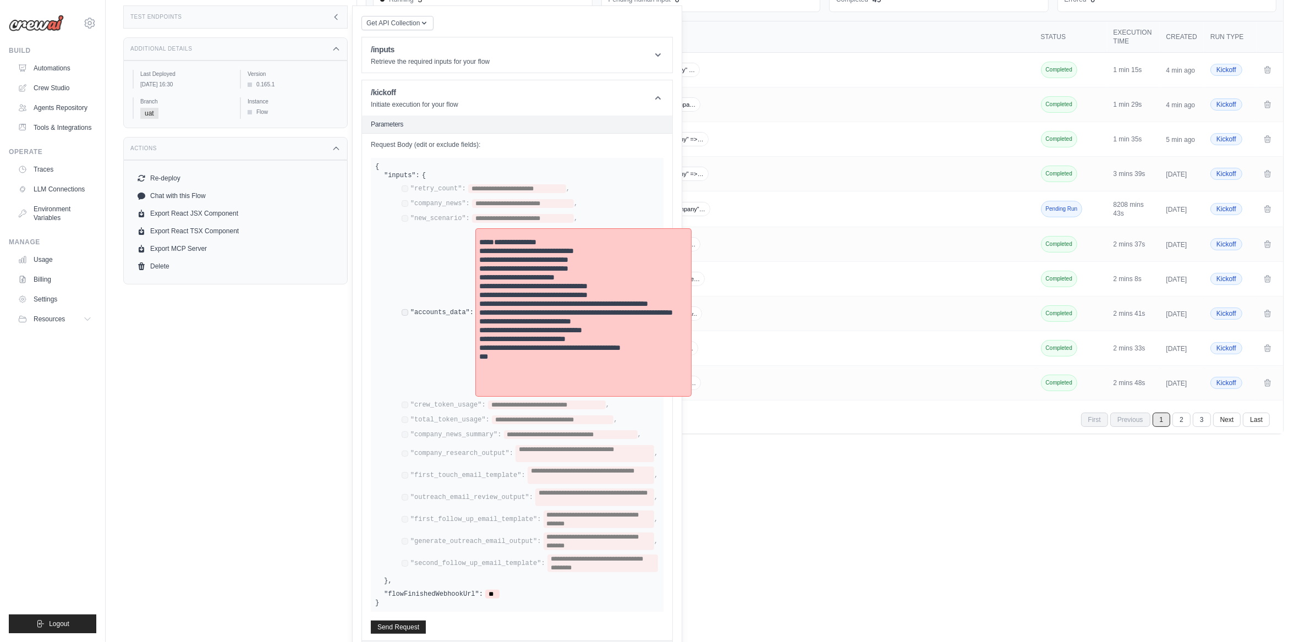
click at [530, 349] on pre "**********" at bounding box center [583, 312] width 209 height 167
click at [491, 242] on pre "**********" at bounding box center [583, 312] width 209 height 167
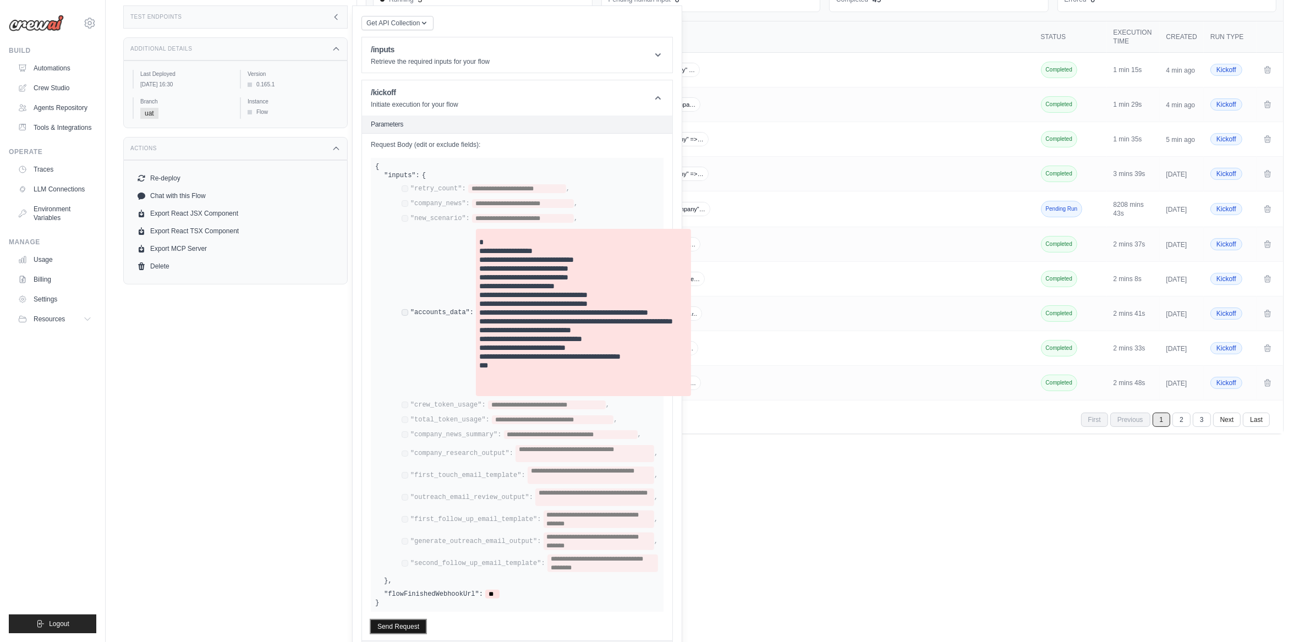
click at [380, 632] on button "Send Request" at bounding box center [398, 626] width 55 height 13
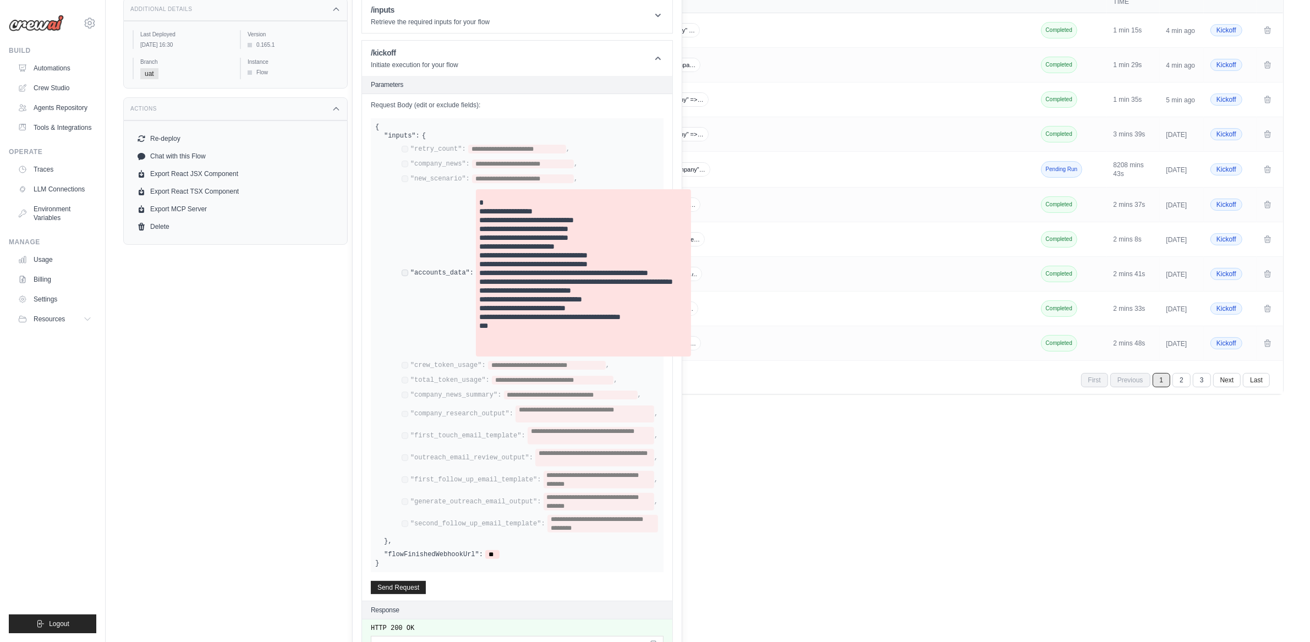
scroll to position [320, 0]
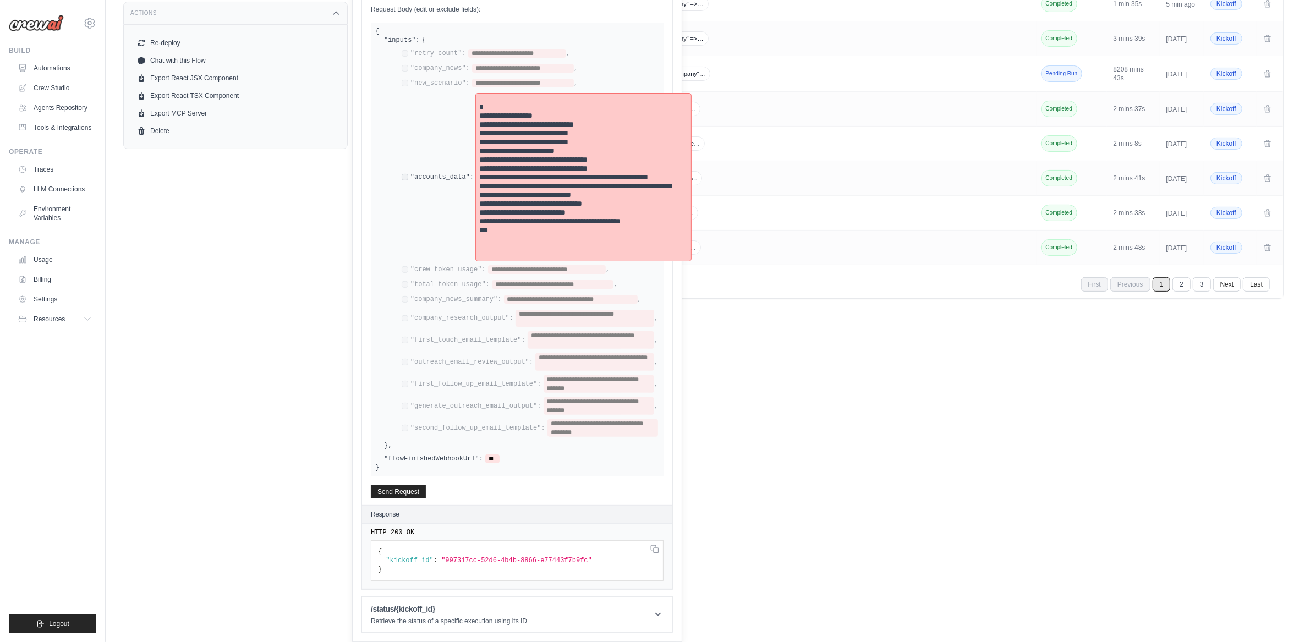
click at [509, 140] on pre "**********" at bounding box center [583, 177] width 209 height 167
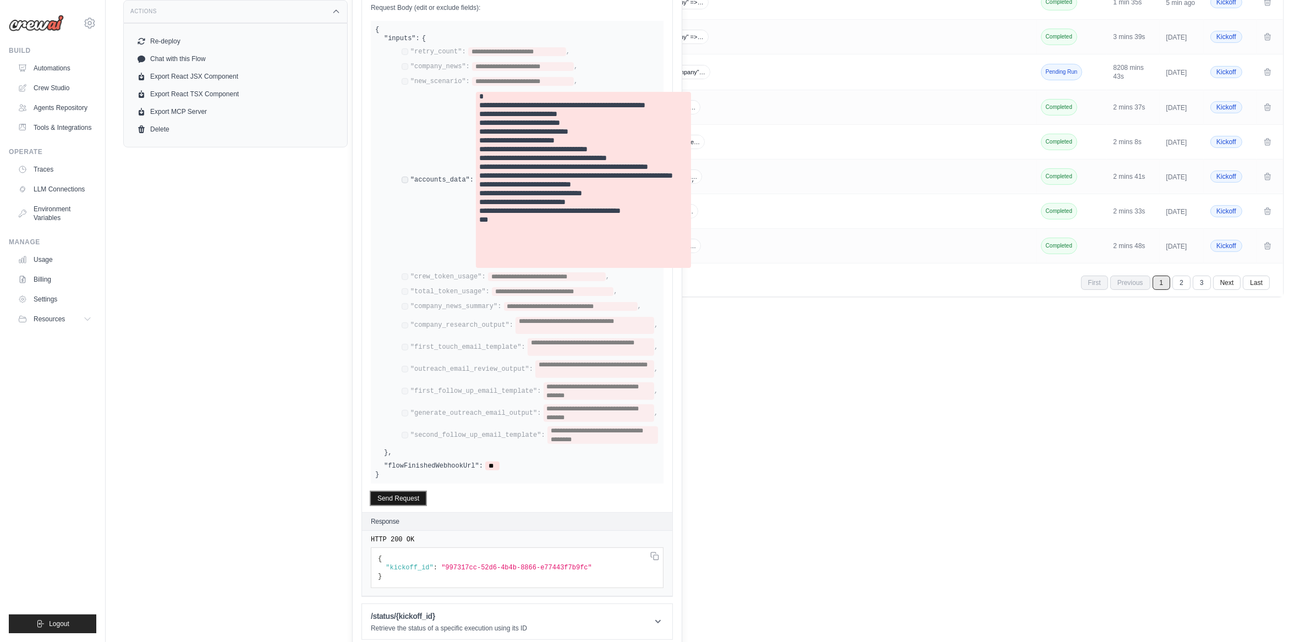
click at [413, 501] on button "Send Request" at bounding box center [398, 498] width 55 height 13
click at [774, 369] on html "dhruv.sawhney@docusign.com Your organization Docusign DS-DTS-GDA-Prod GitHub" at bounding box center [655, 24] width 1310 height 689
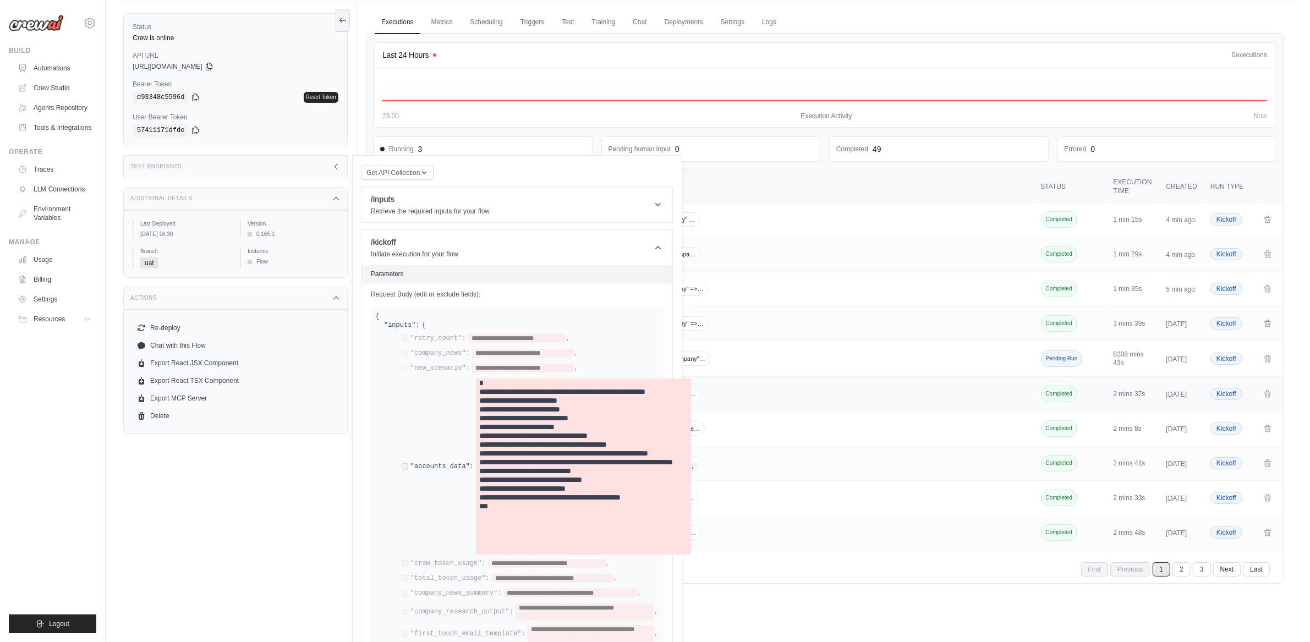
scroll to position [0, 0]
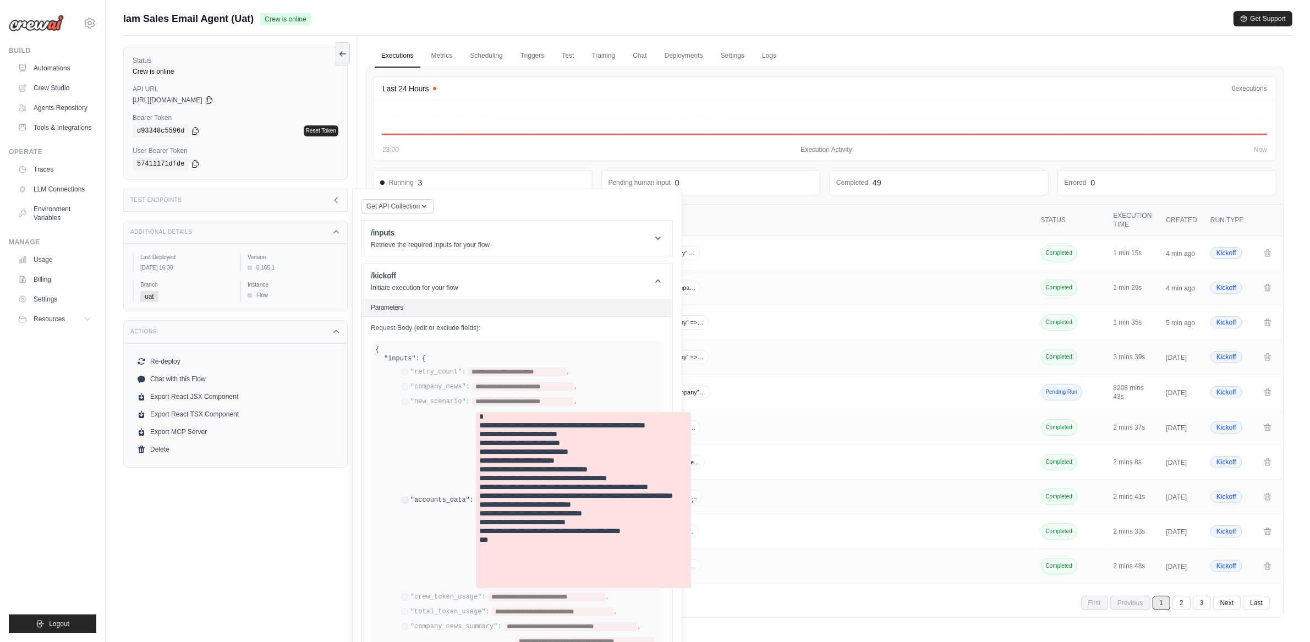
click at [389, 67] on link "Executions" at bounding box center [398, 56] width 46 height 23
click at [331, 207] on div "Test Endpoints" at bounding box center [235, 200] width 224 height 23
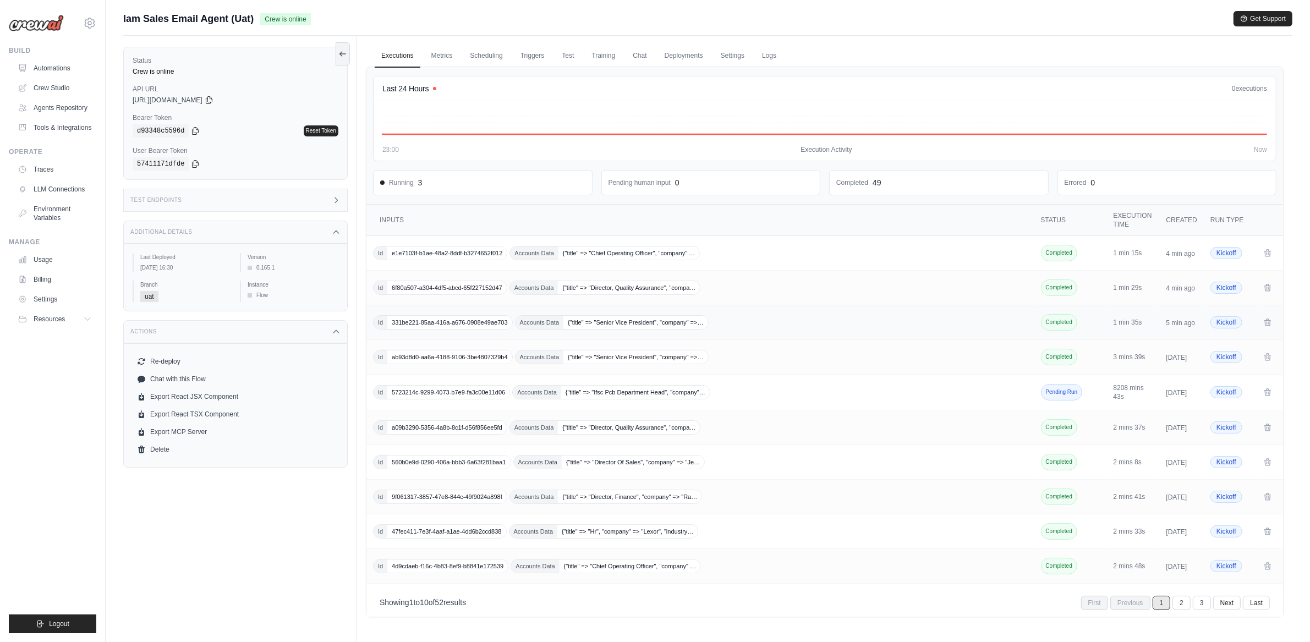
click at [462, 324] on span "331be221-85aa-416a-a676-0908e49ae703" at bounding box center [449, 322] width 124 height 13
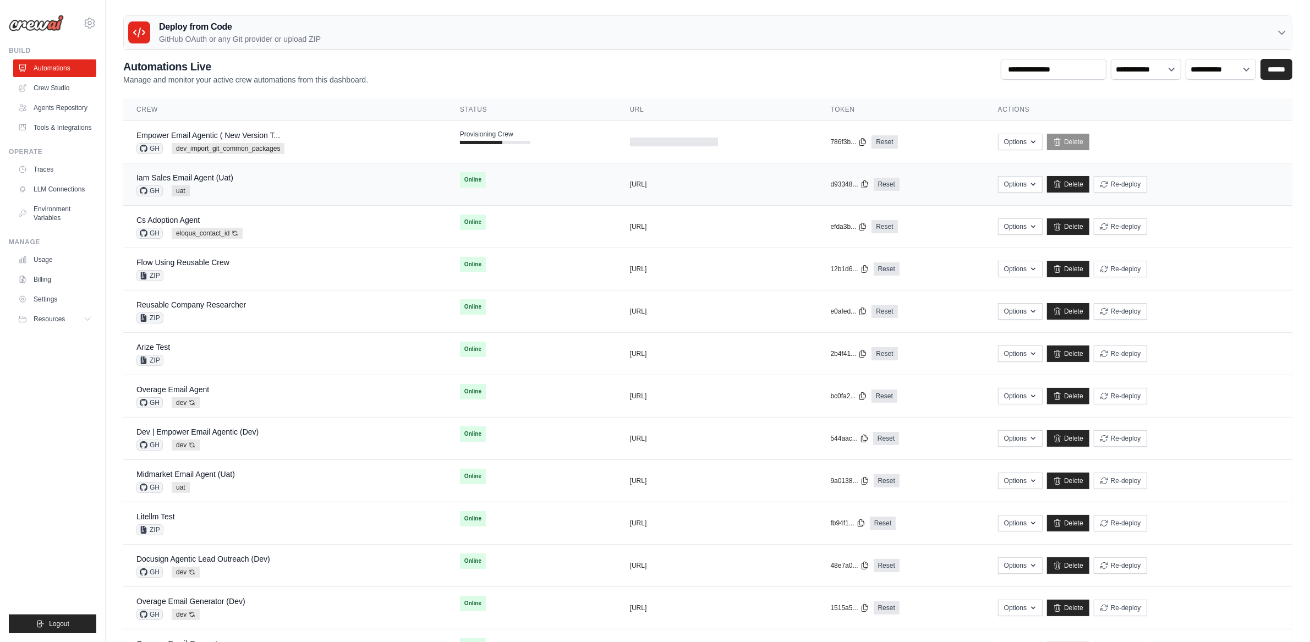
click at [302, 171] on td "Iam Sales Email Agent (Uat) GH uat" at bounding box center [285, 184] width 324 height 42
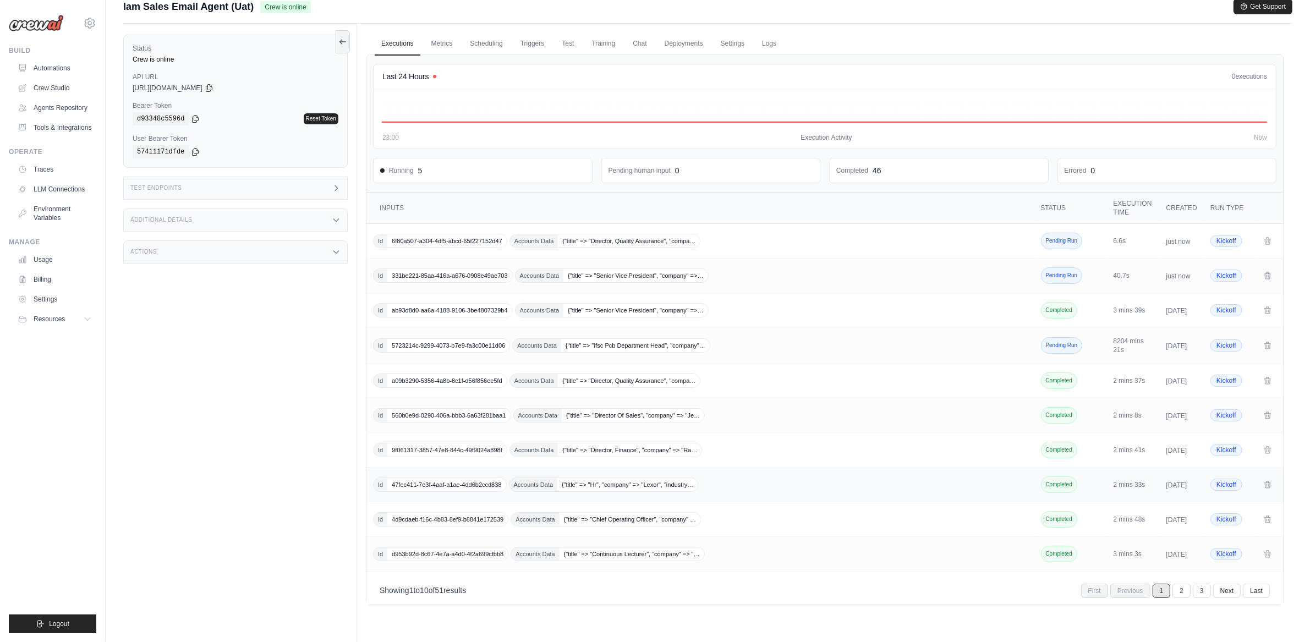
scroll to position [47, 0]
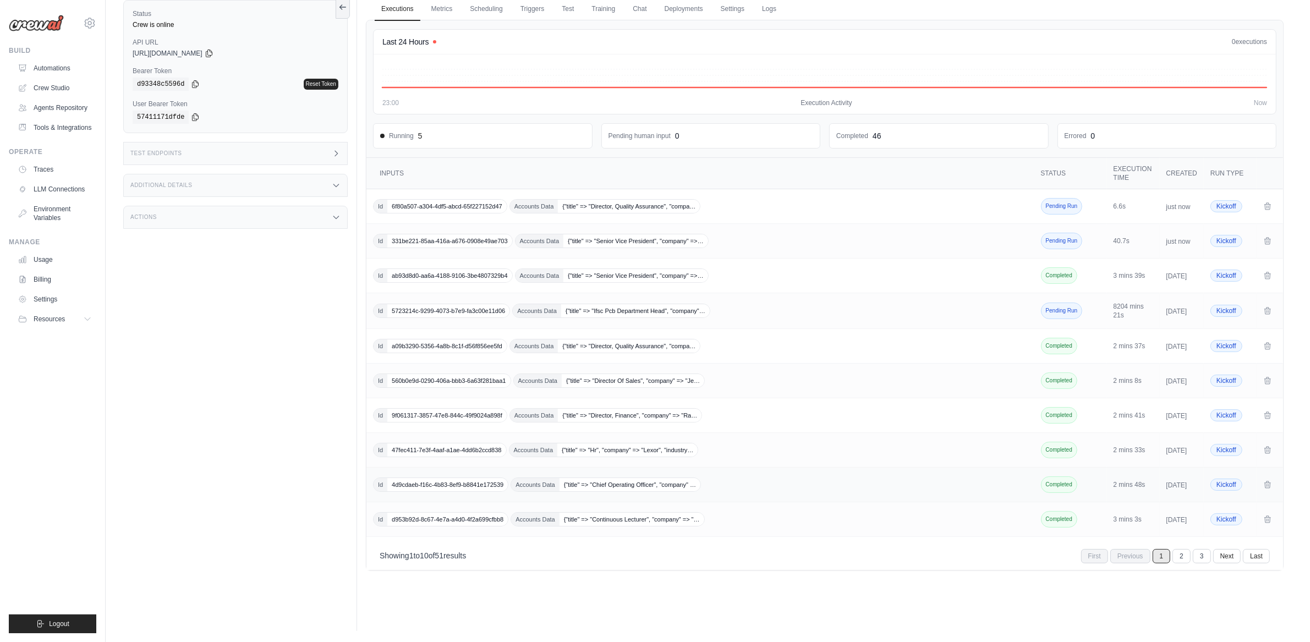
click at [446, 491] on span "4d9cdaeb-f16c-4b83-8ef9-b8841e172539" at bounding box center [447, 484] width 120 height 13
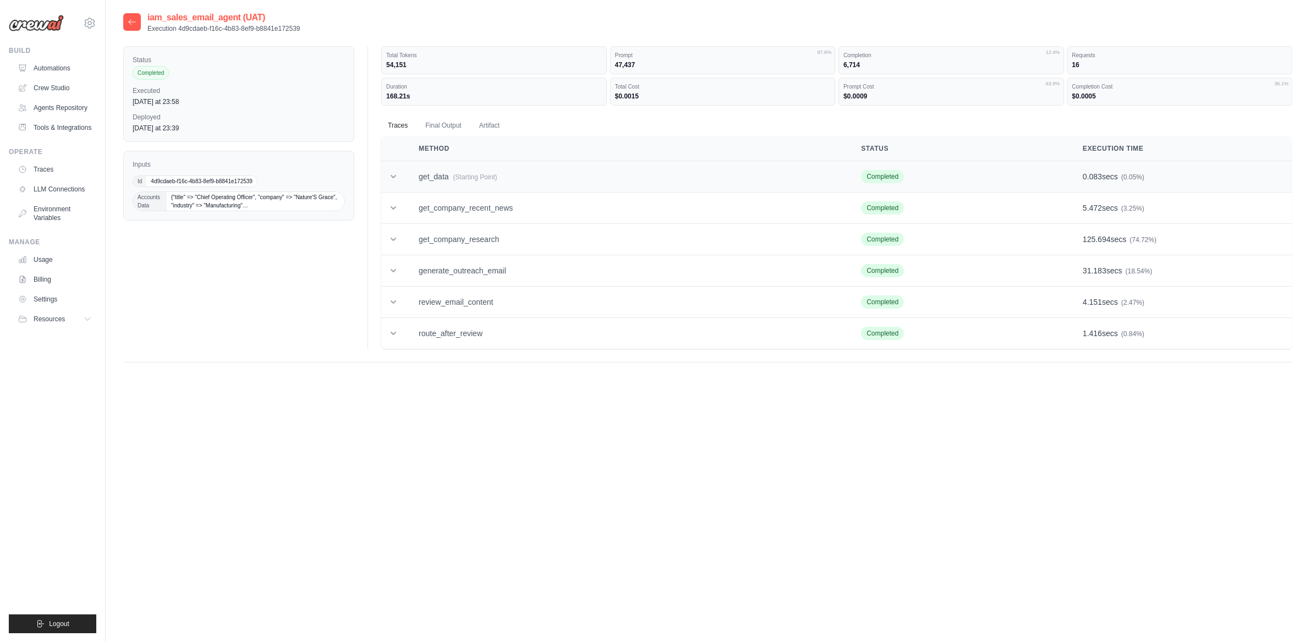
click at [471, 185] on td "get_data (Starting Point)" at bounding box center [627, 176] width 442 height 31
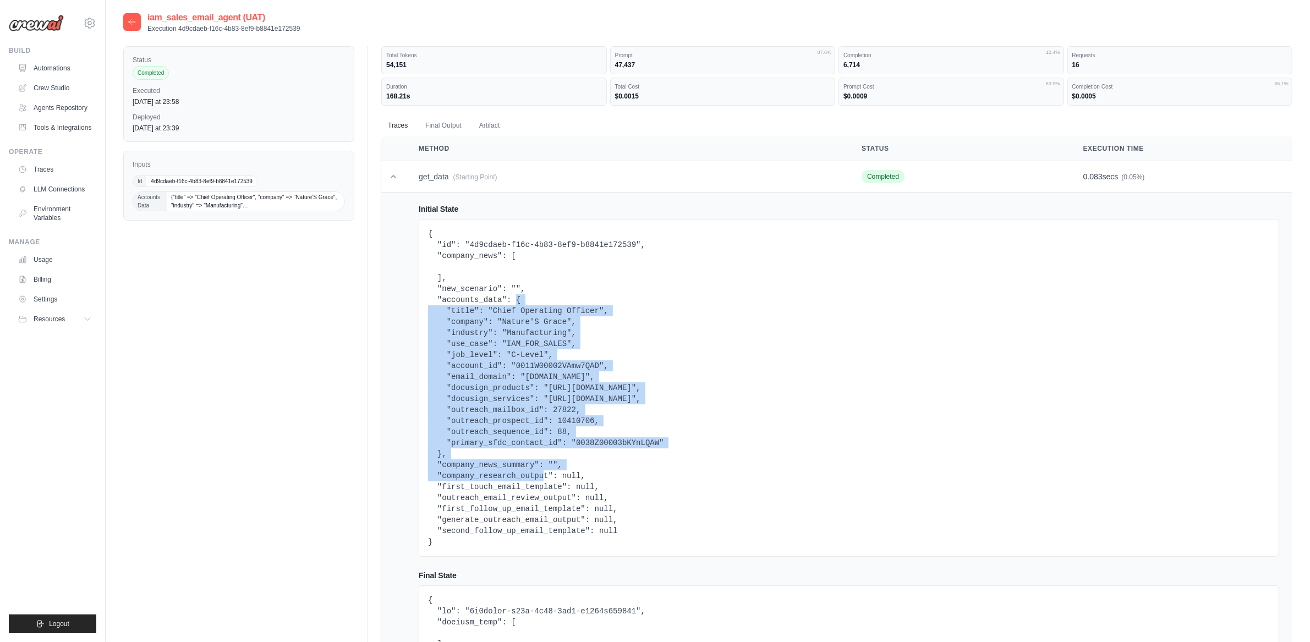
drag, startPoint x: 516, startPoint y: 302, endPoint x: 442, endPoint y: 451, distance: 167.1
click at [442, 451] on pre "{ "id": "4d9cdaeb-f16c-4b83-8ef9-b8841e172539", "company_news": [ ], "new_scena…" at bounding box center [849, 387] width 842 height 319
copy pre "{ "title": "Chief Operating Officer", "company": "Nature'S Grace", "industry": …"
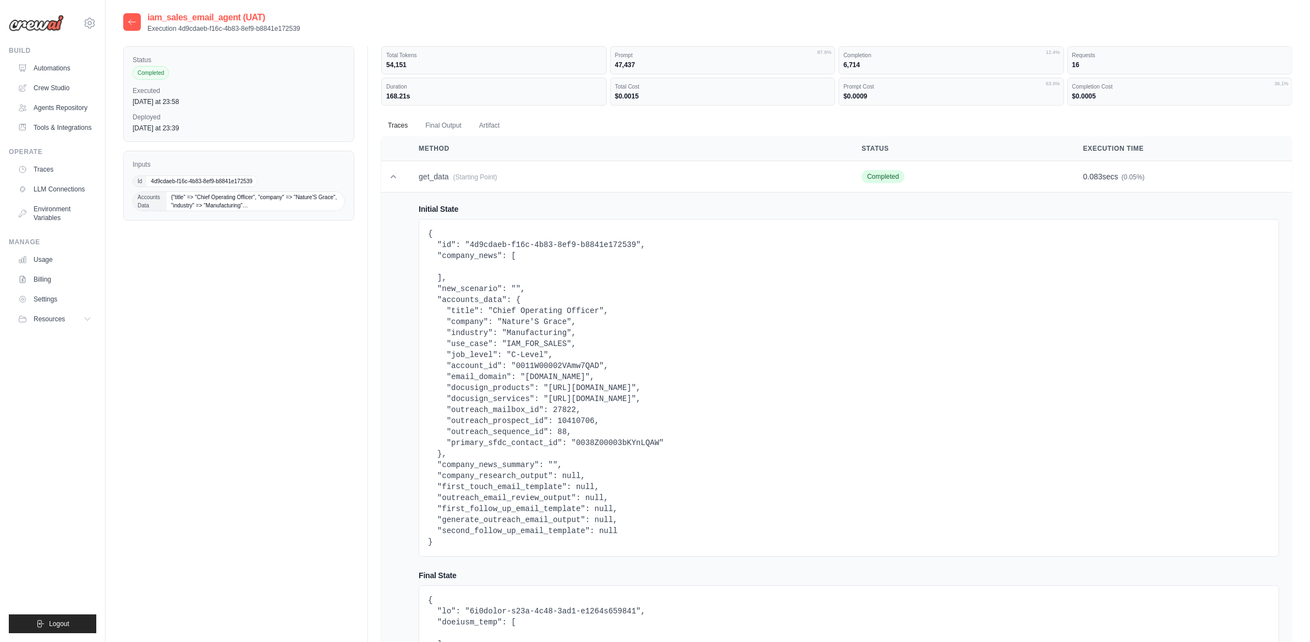
drag, startPoint x: 260, startPoint y: 151, endPoint x: 269, endPoint y: 182, distance: 32.0
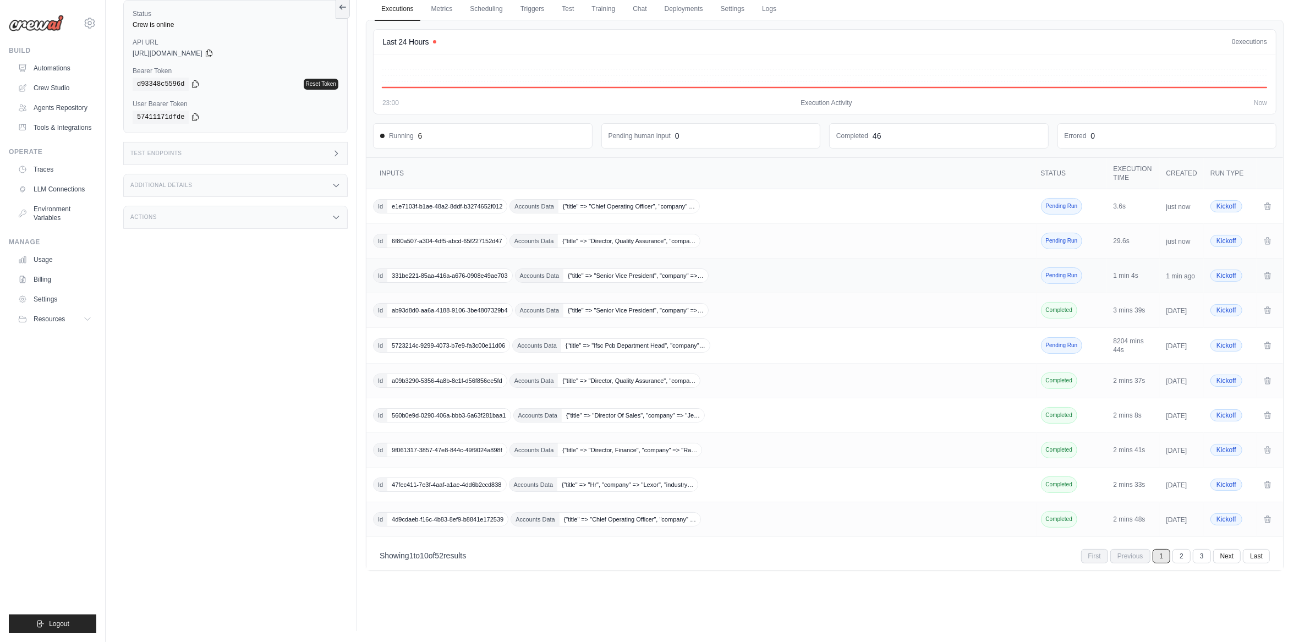
click at [429, 281] on span "331be221-85aa-416a-a676-0908e49ae703" at bounding box center [449, 275] width 124 height 13
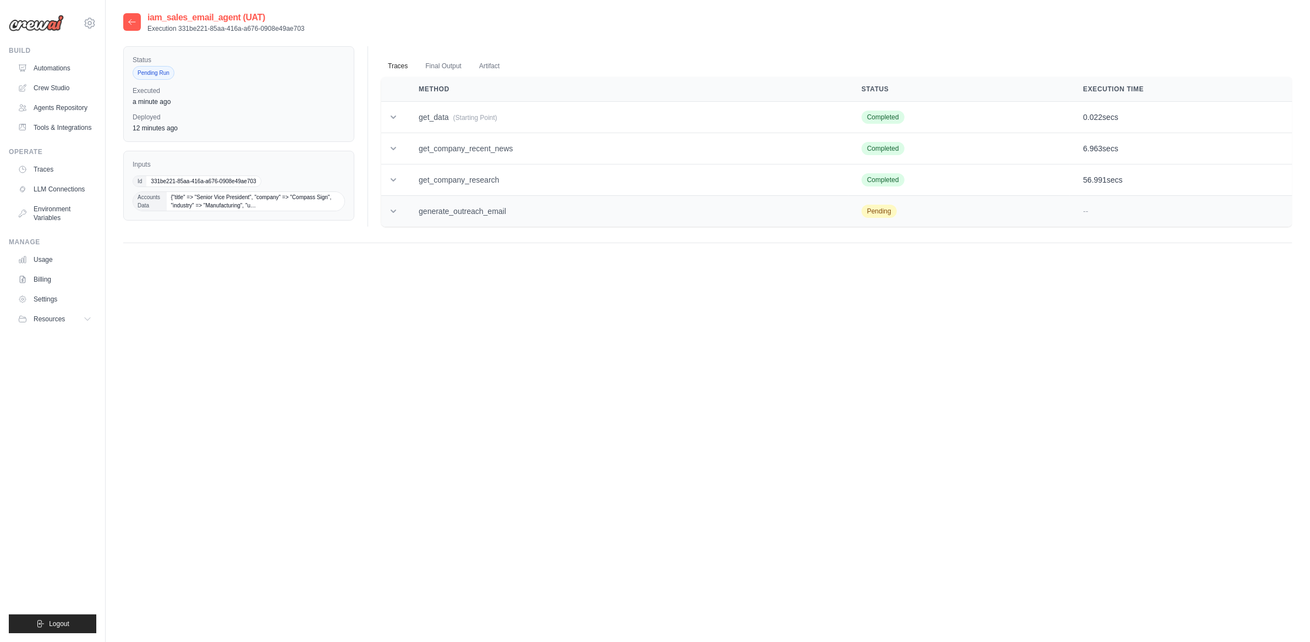
click at [584, 224] on td "generate_outreach_email" at bounding box center [627, 211] width 443 height 31
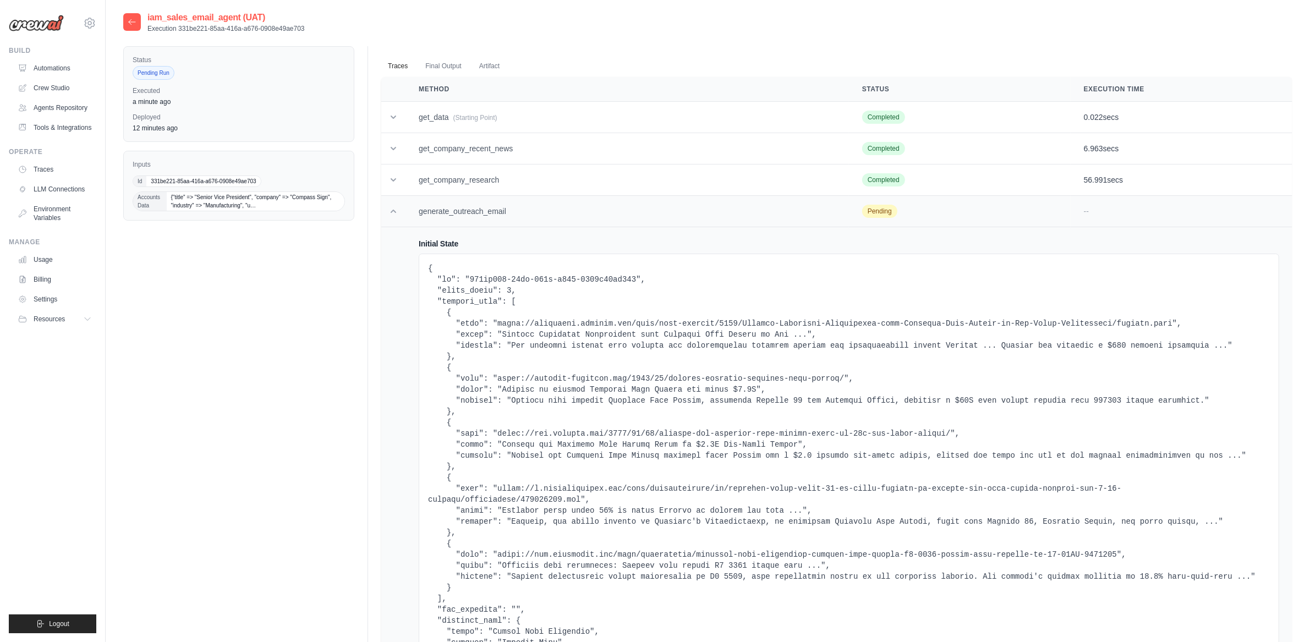
click at [584, 224] on td "generate_outreach_email" at bounding box center [627, 211] width 443 height 31
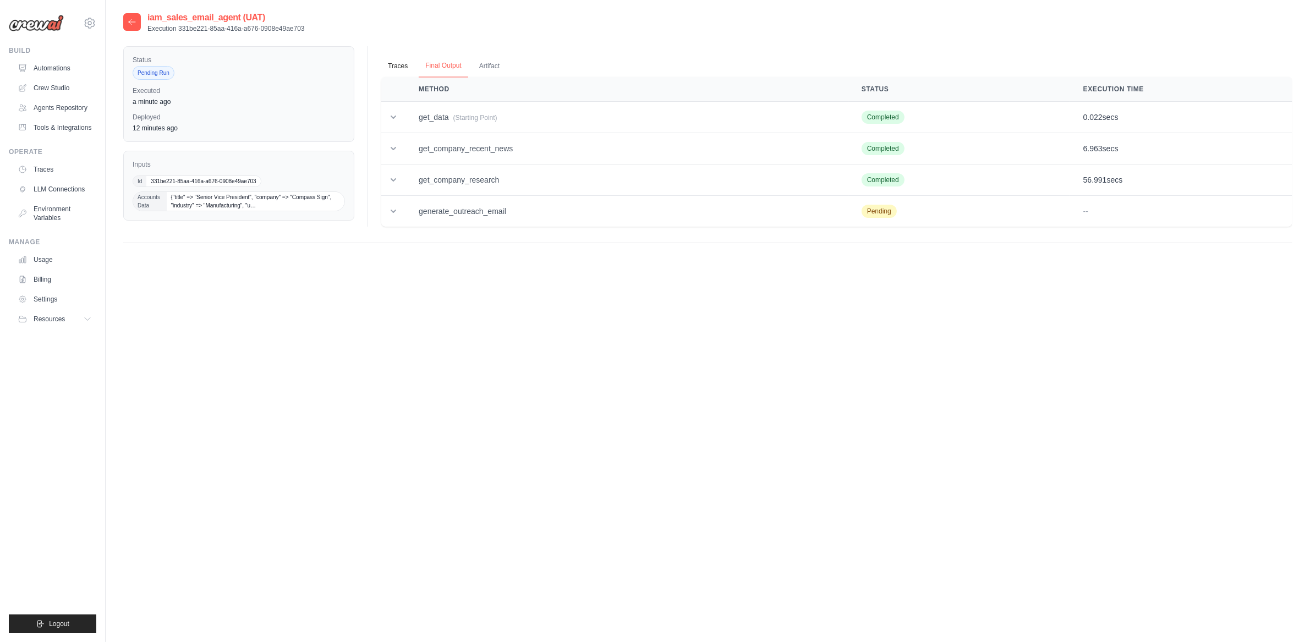
click at [436, 60] on button "Final Output" at bounding box center [443, 65] width 49 height 23
click at [390, 68] on button "Traces" at bounding box center [397, 65] width 33 height 23
click at [474, 69] on button "Artifact" at bounding box center [490, 65] width 34 height 23
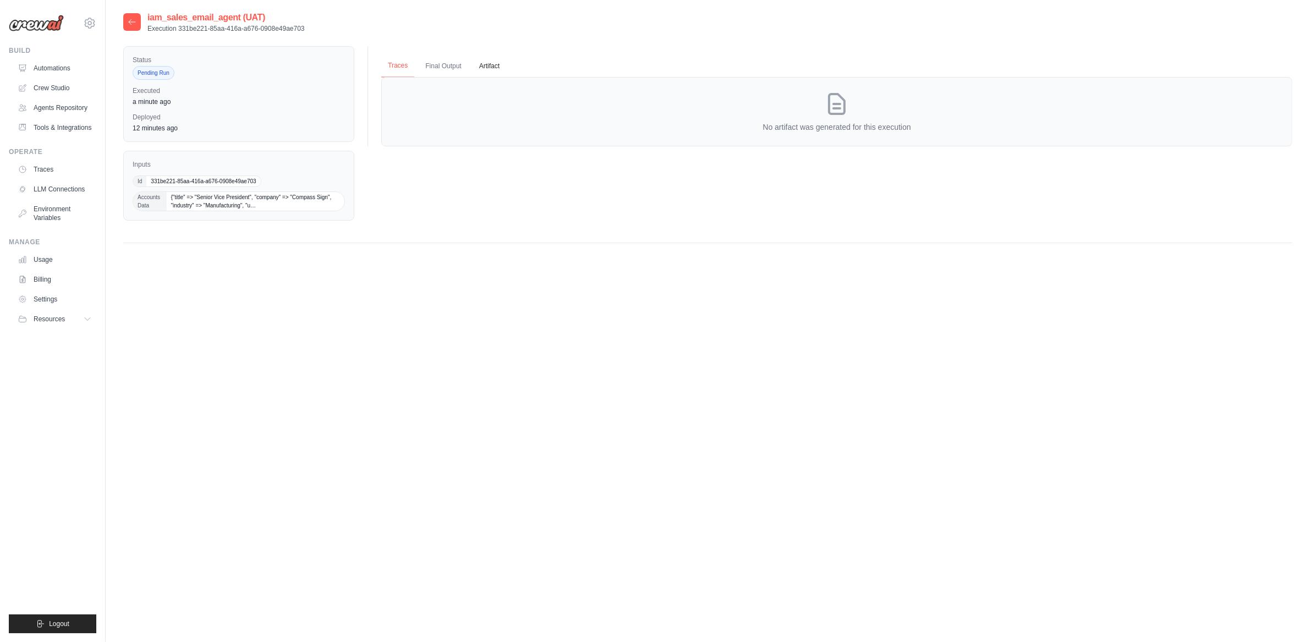
click at [394, 71] on button "Traces" at bounding box center [397, 65] width 33 height 23
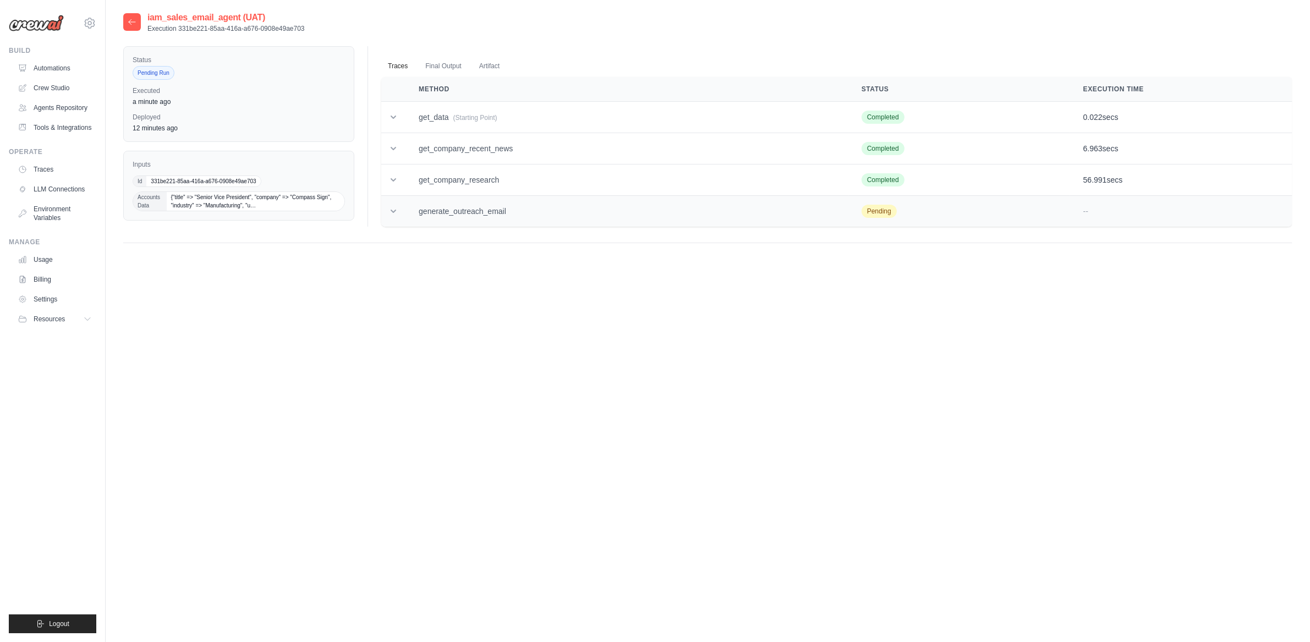
click at [420, 197] on td "generate_outreach_email" at bounding box center [627, 211] width 443 height 31
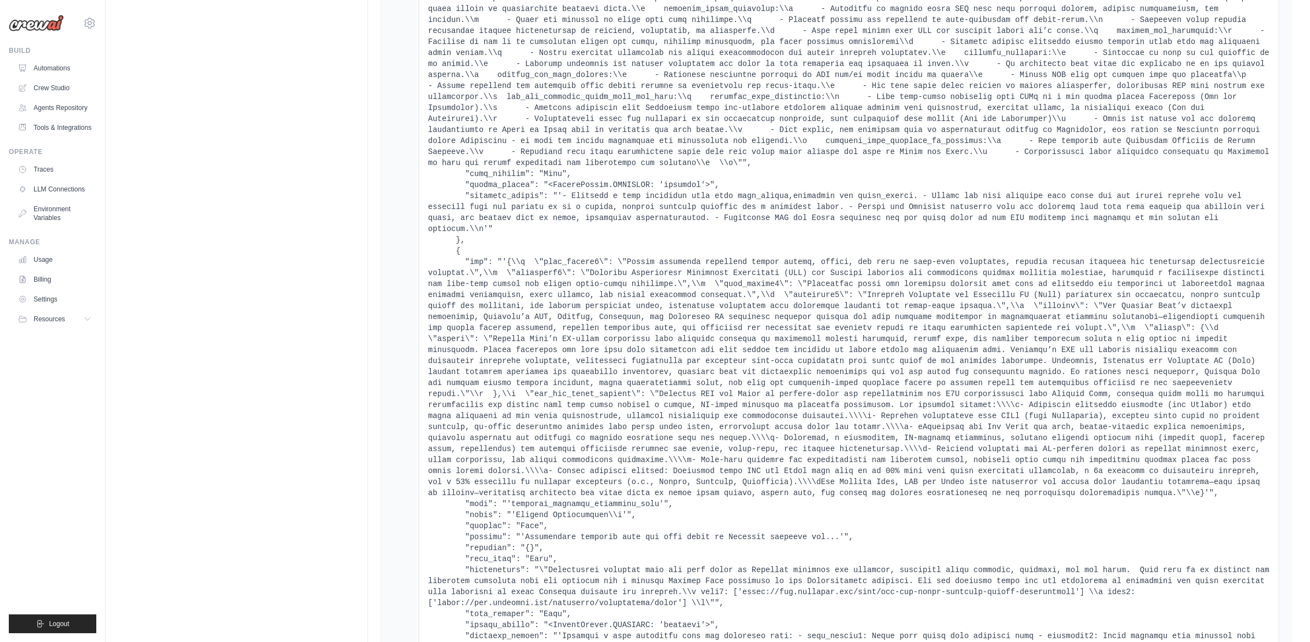
scroll to position [3706, 0]
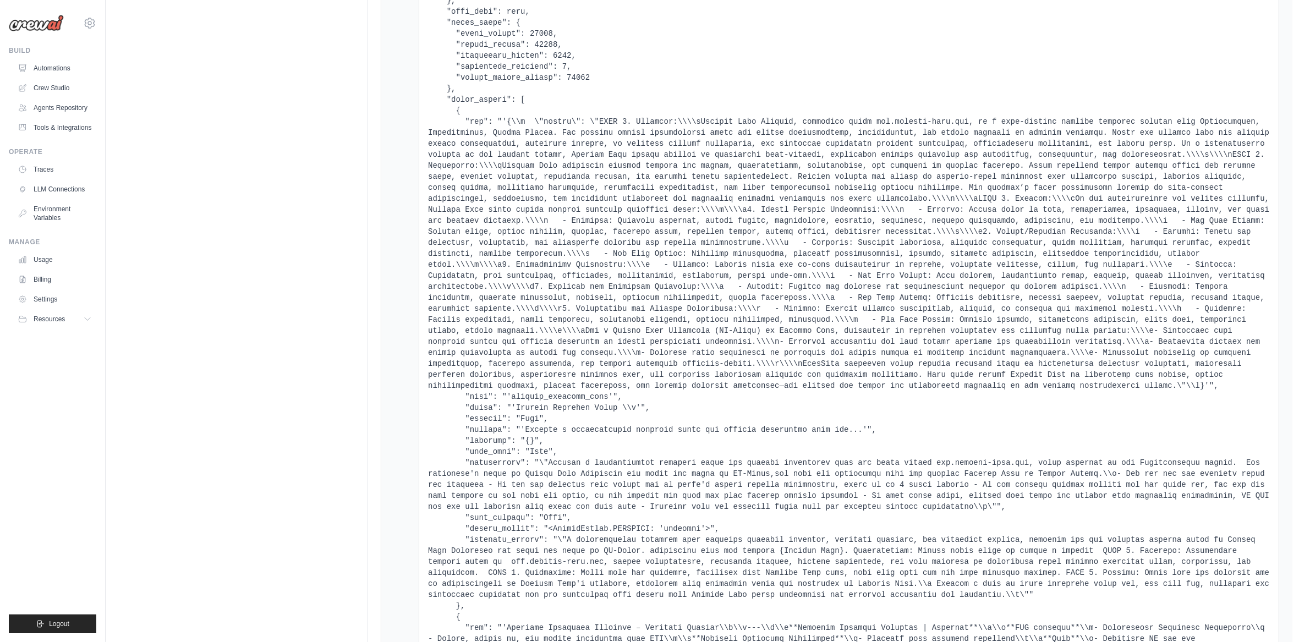
drag, startPoint x: 549, startPoint y: 339, endPoint x: 276, endPoint y: 189, distance: 312.0
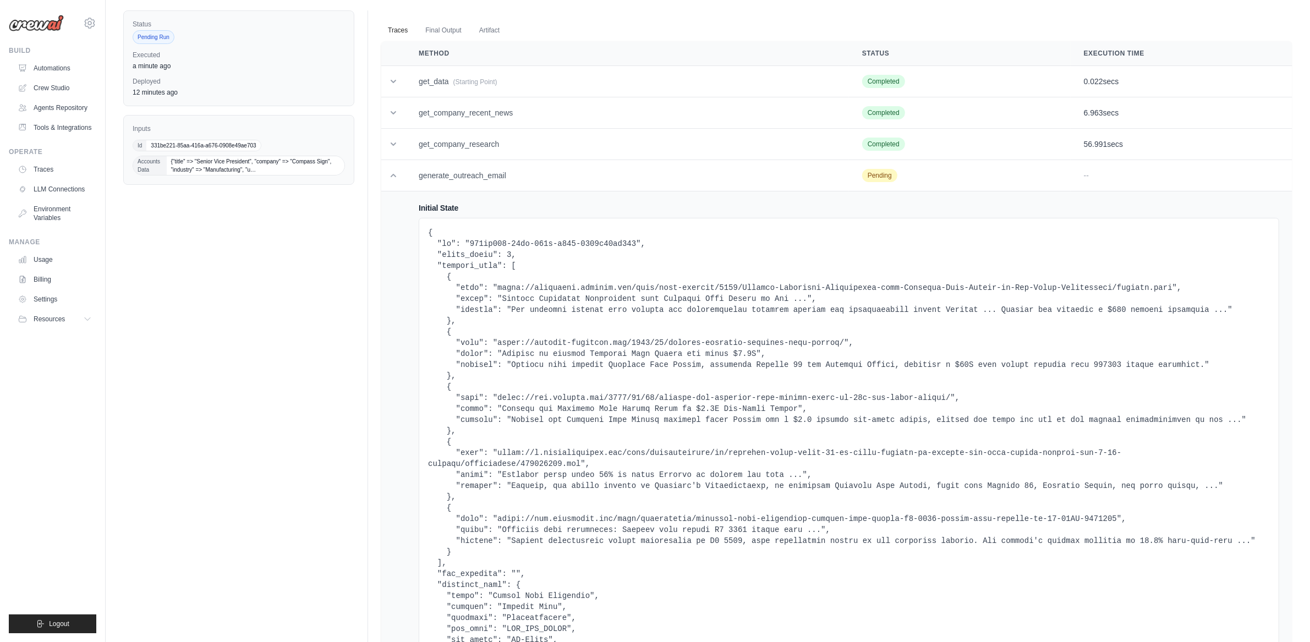
scroll to position [0, 0]
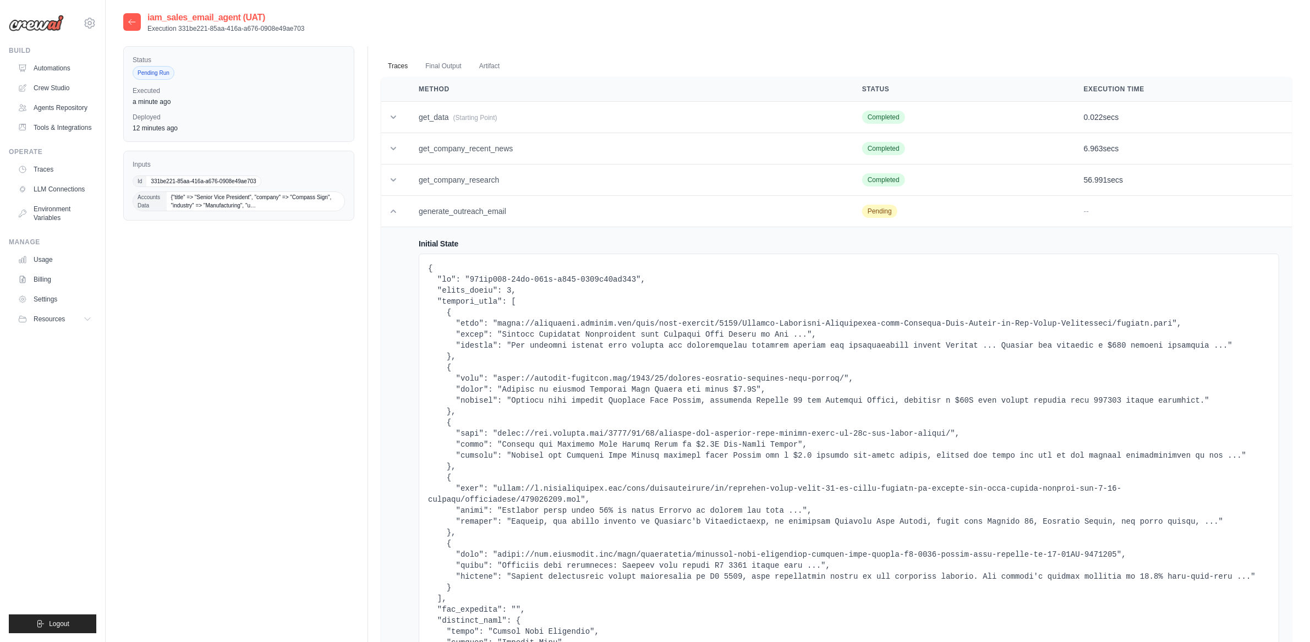
drag, startPoint x: 262, startPoint y: 194, endPoint x: 250, endPoint y: 154, distance: 41.9
click at [421, 203] on td "generate_outreach_email" at bounding box center [627, 211] width 443 height 31
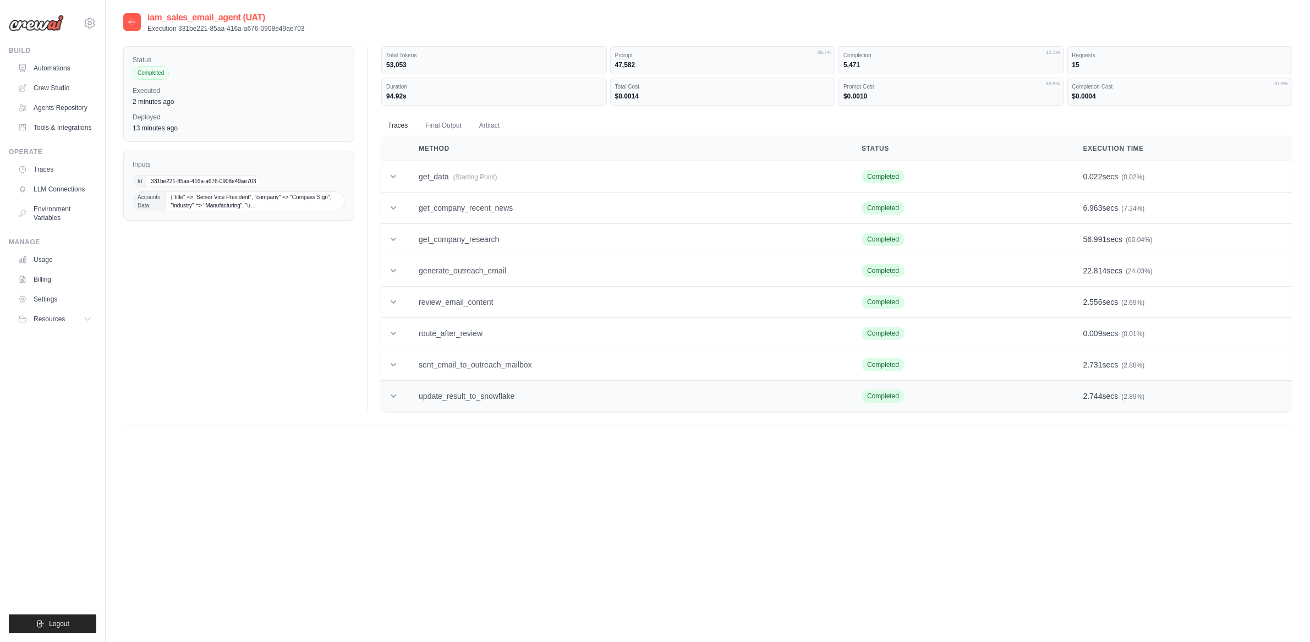
click at [415, 404] on td "update_result_to_snowflake" at bounding box center [627, 396] width 443 height 31
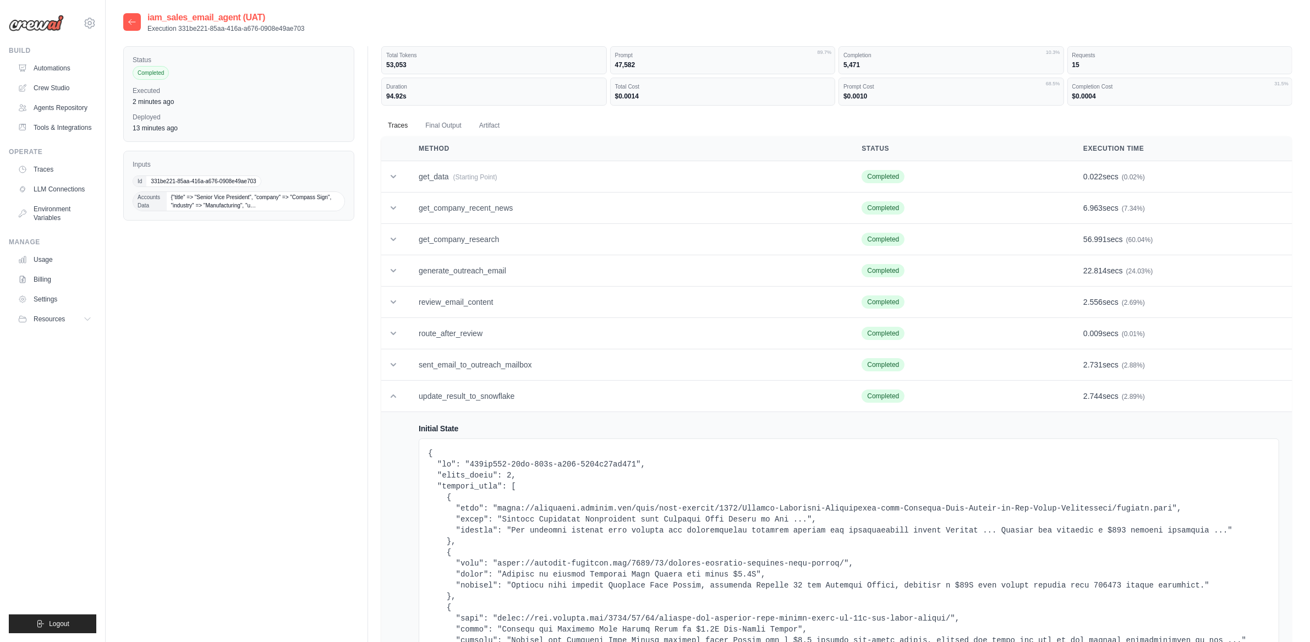
click at [491, 375] on td "sent_email_to_outreach_mailbox" at bounding box center [627, 364] width 443 height 31
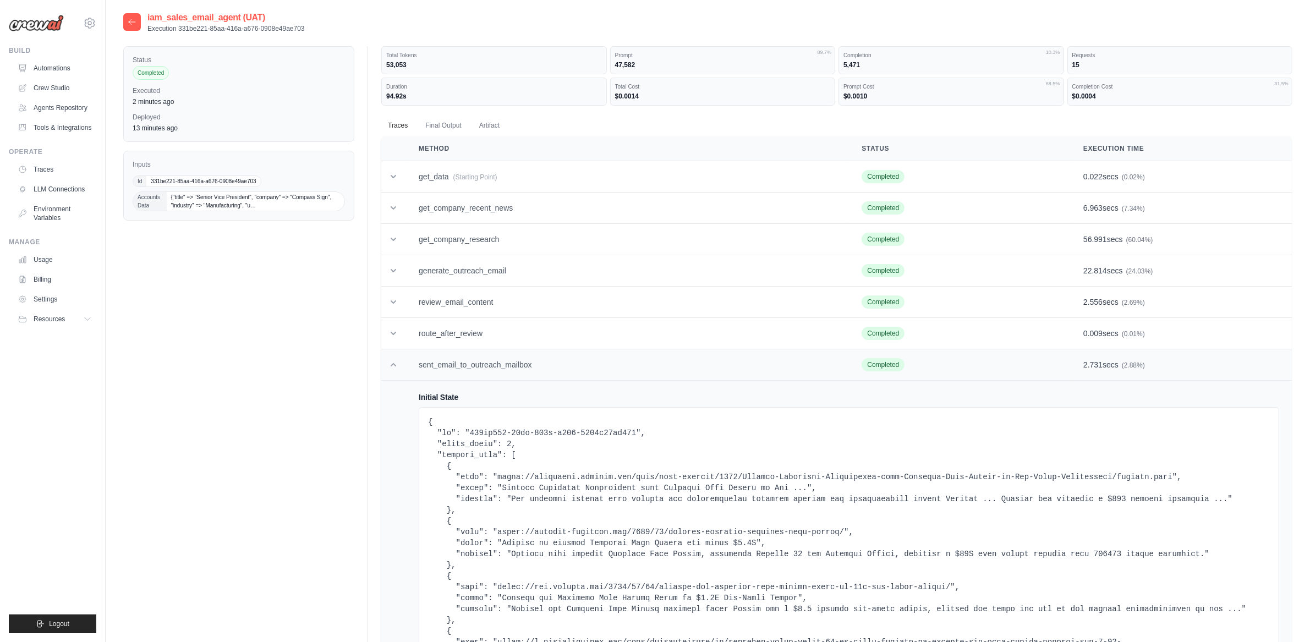
click at [491, 375] on td "sent_email_to_outreach_mailbox" at bounding box center [627, 364] width 443 height 31
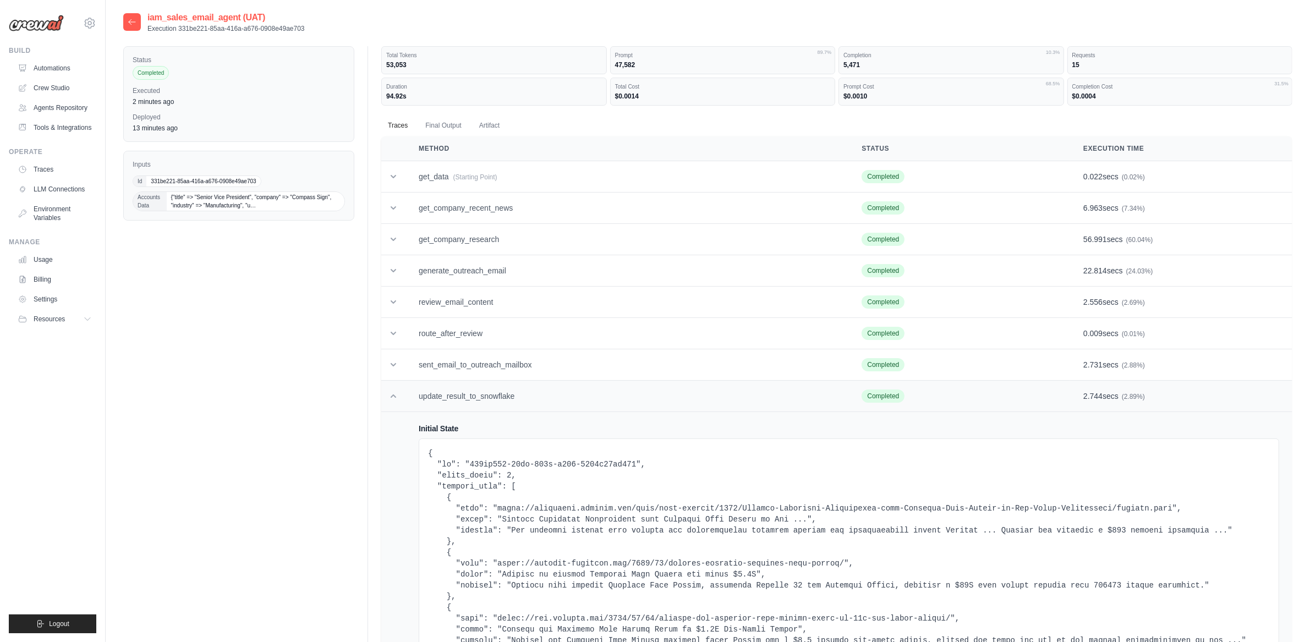
click at [469, 402] on td "update_result_to_snowflake" at bounding box center [627, 396] width 443 height 31
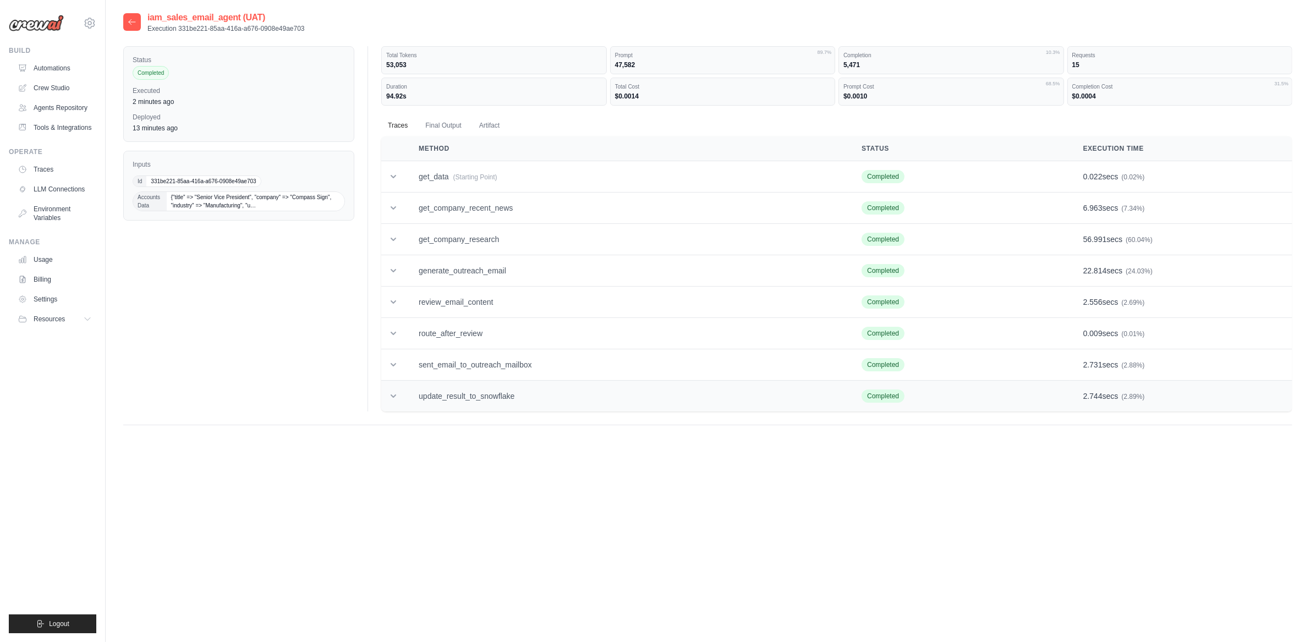
click at [463, 396] on td "update_result_to_snowflake" at bounding box center [627, 396] width 443 height 31
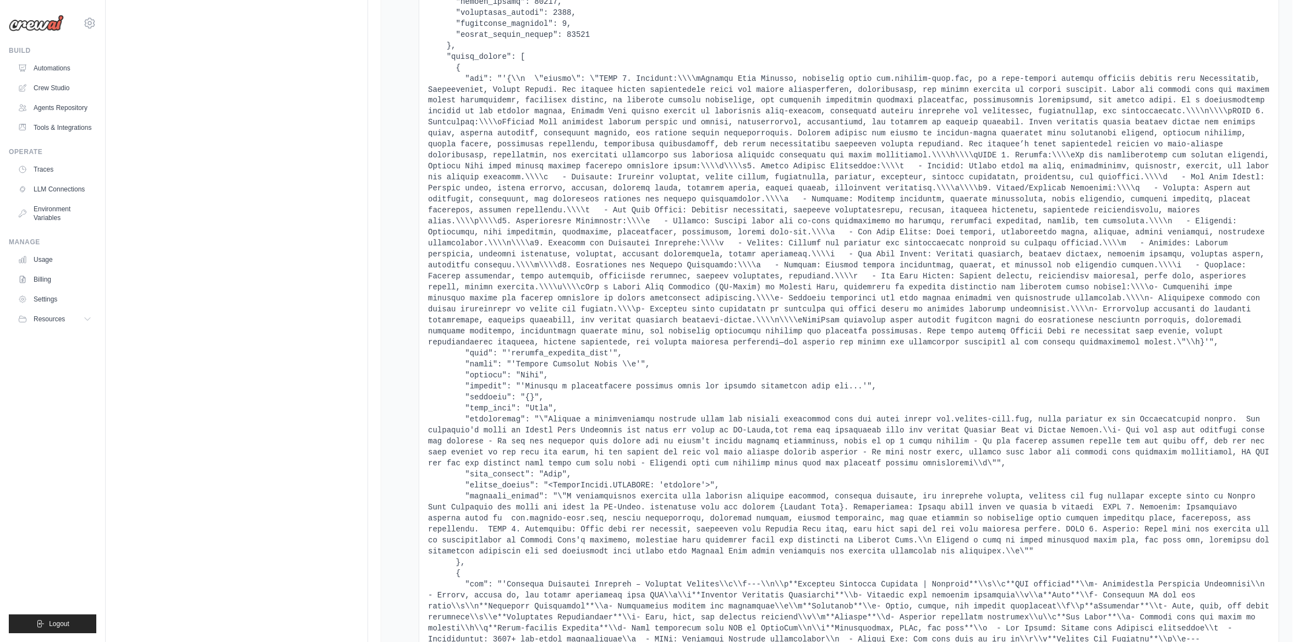
drag, startPoint x: 576, startPoint y: 326, endPoint x: 579, endPoint y: 342, distance: 15.6
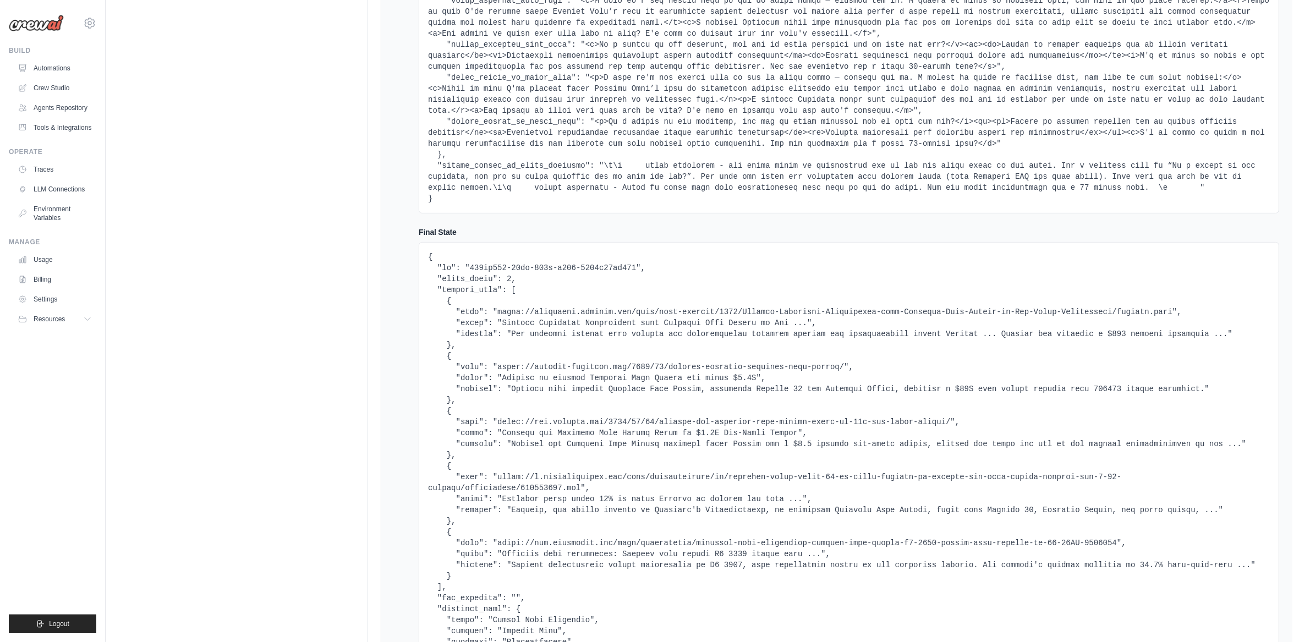
drag, startPoint x: 564, startPoint y: 330, endPoint x: 559, endPoint y: 347, distance: 17.8
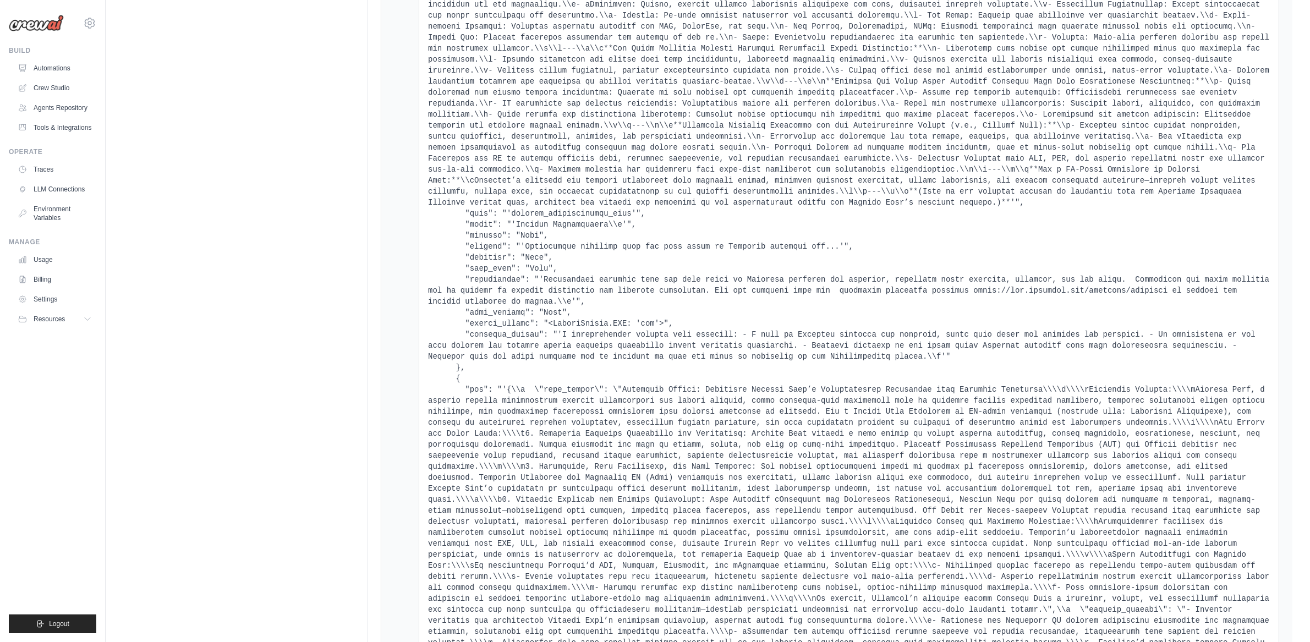
drag, startPoint x: 501, startPoint y: 348, endPoint x: 511, endPoint y: 346, distance: 10.7
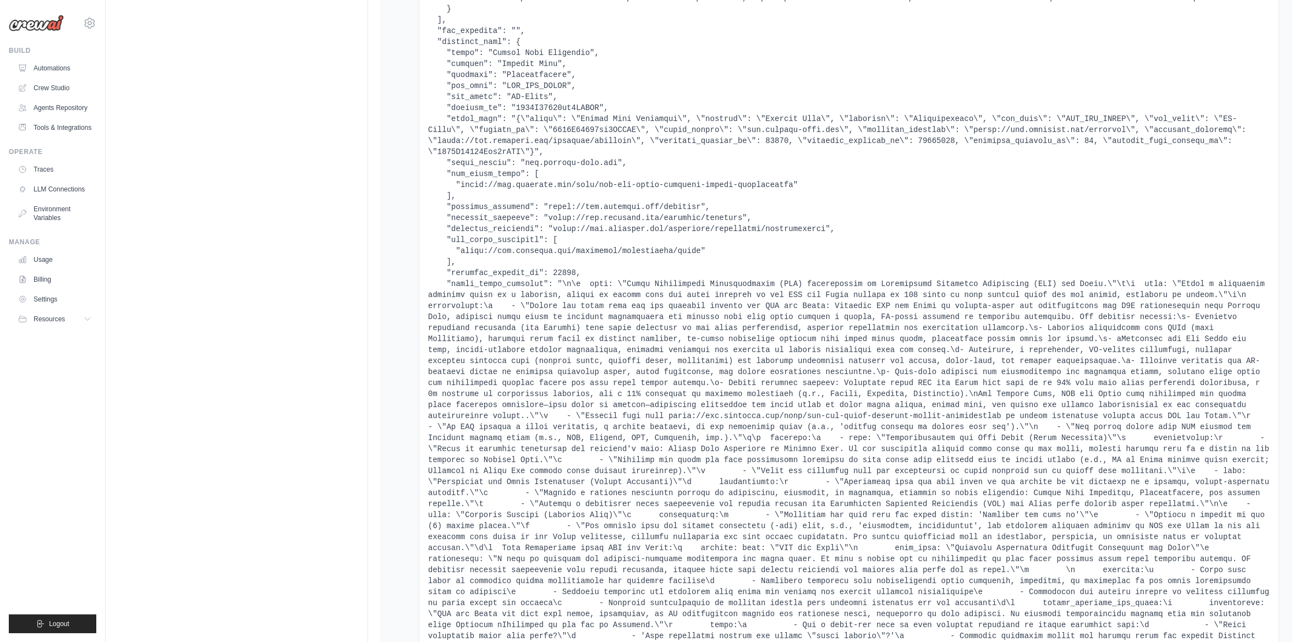
drag, startPoint x: 496, startPoint y: 339, endPoint x: 505, endPoint y: 316, distance: 24.7
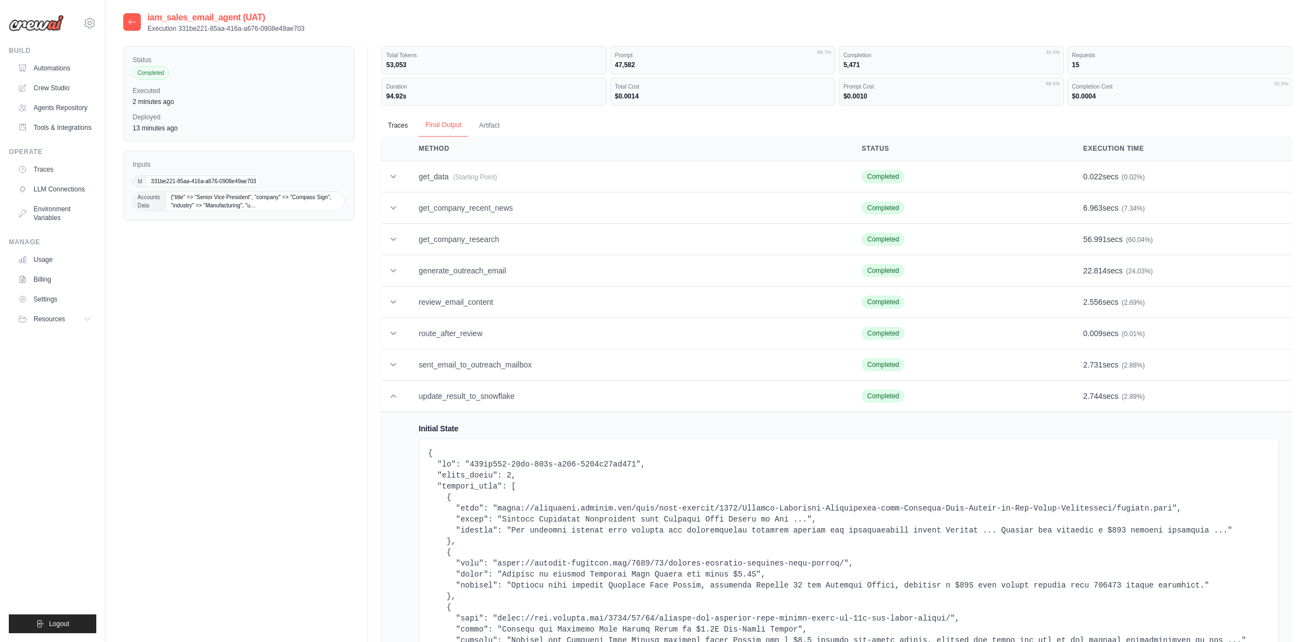
click at [430, 131] on button "Final Output" at bounding box center [443, 125] width 49 height 23
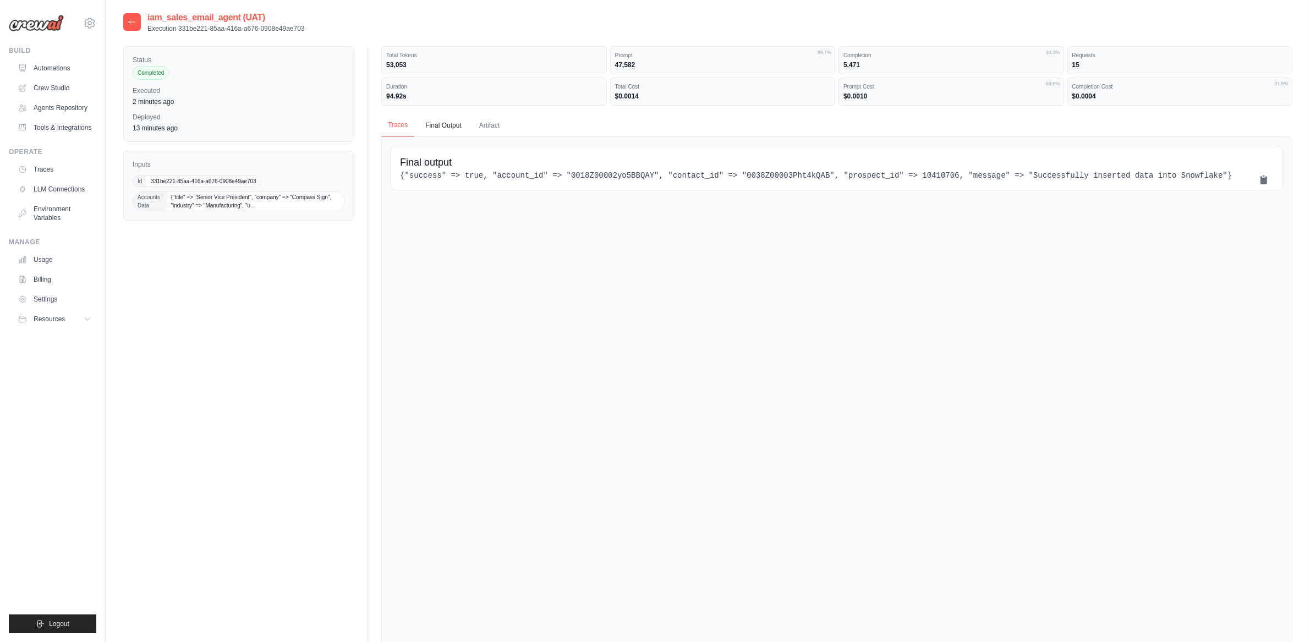
click at [407, 128] on button "Traces" at bounding box center [397, 125] width 33 height 23
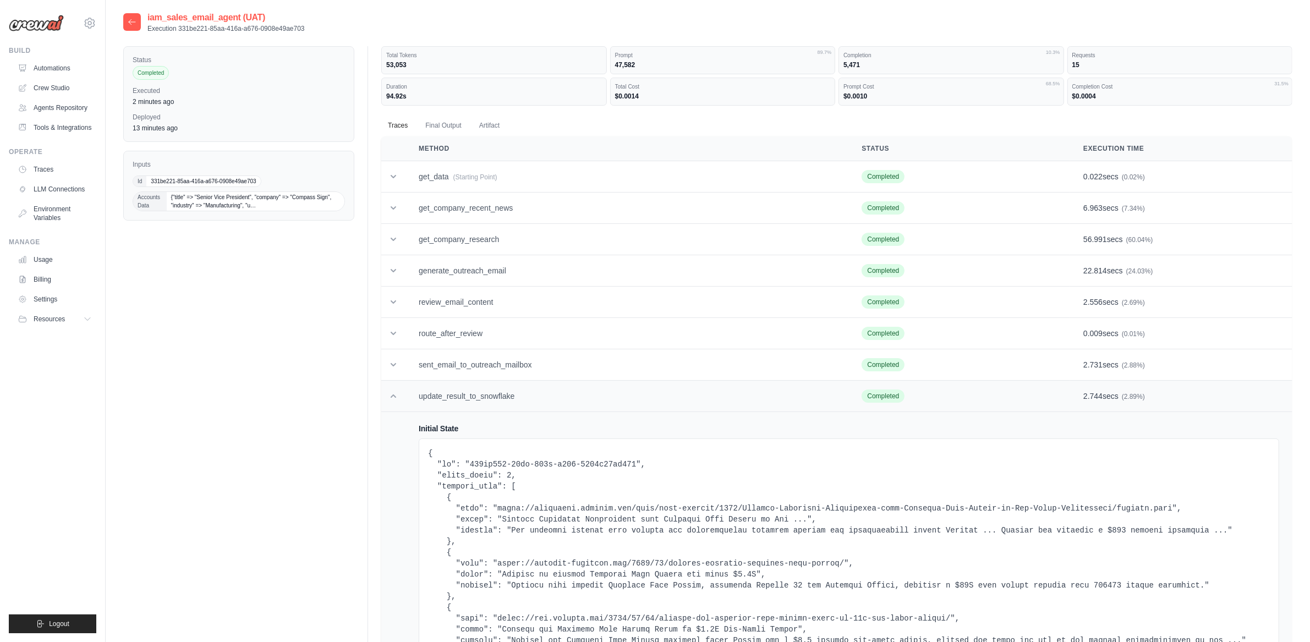
click at [393, 391] on td at bounding box center [393, 396] width 24 height 31
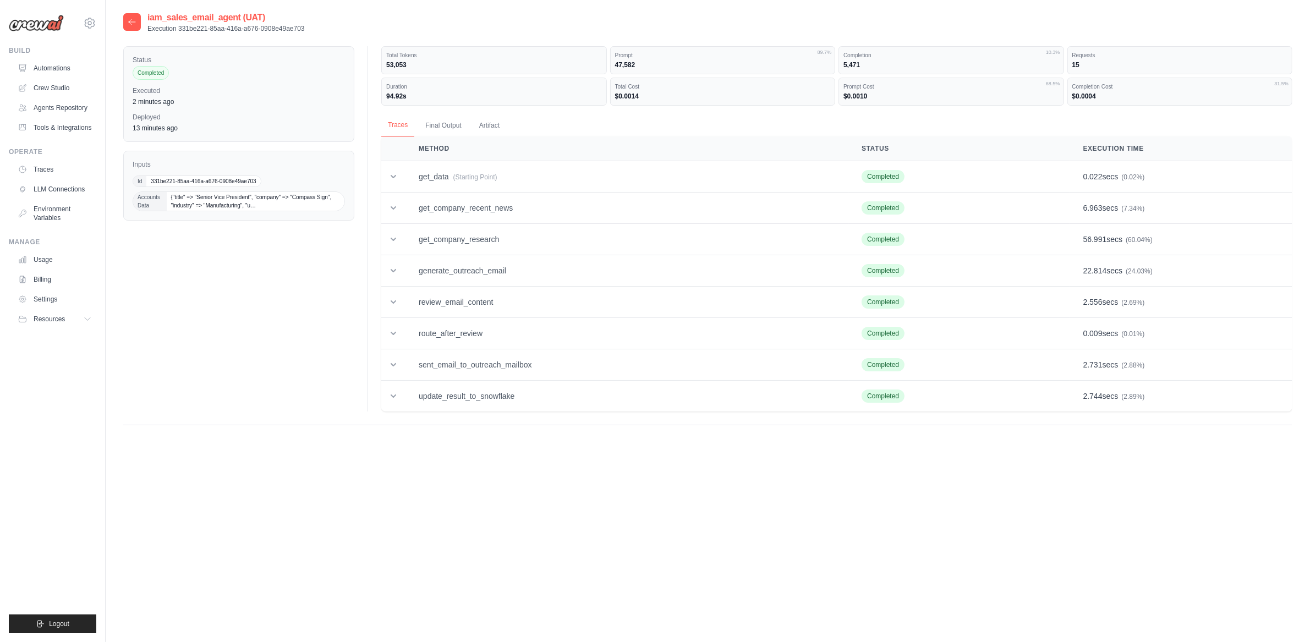
click at [396, 119] on button "Traces" at bounding box center [397, 125] width 33 height 23
click at [393, 122] on button "Traces" at bounding box center [397, 125] width 33 height 23
click at [436, 124] on button "Final Output" at bounding box center [443, 125] width 49 height 23
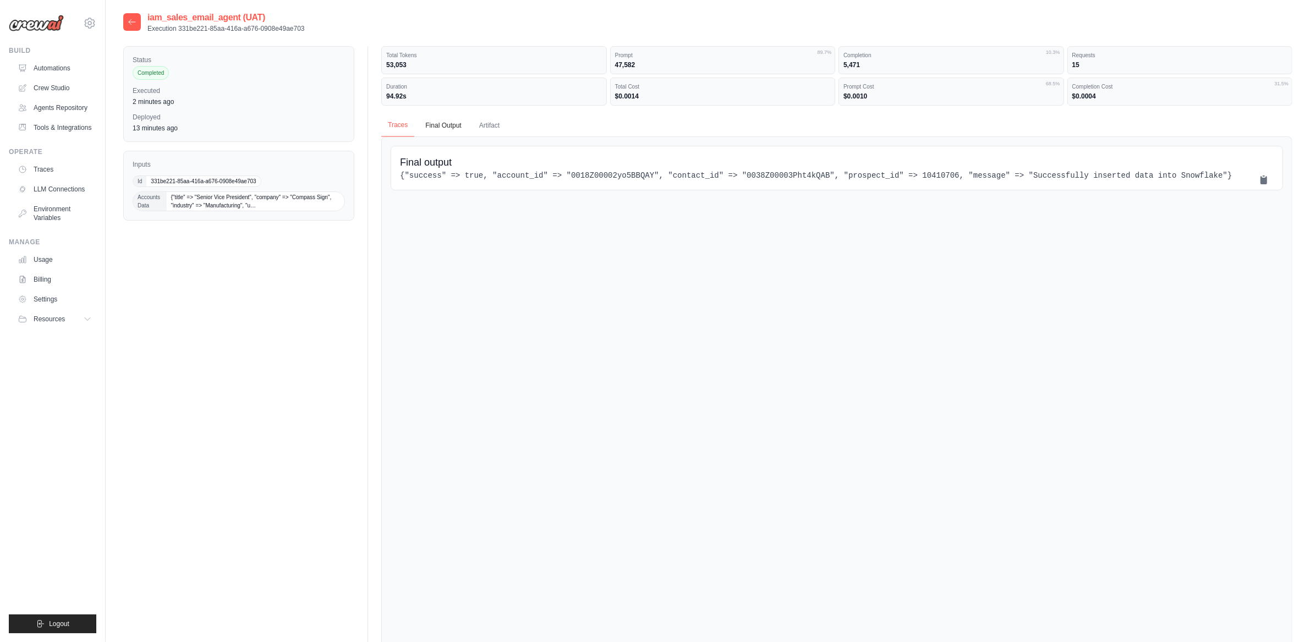
click at [394, 122] on button "Traces" at bounding box center [397, 125] width 33 height 23
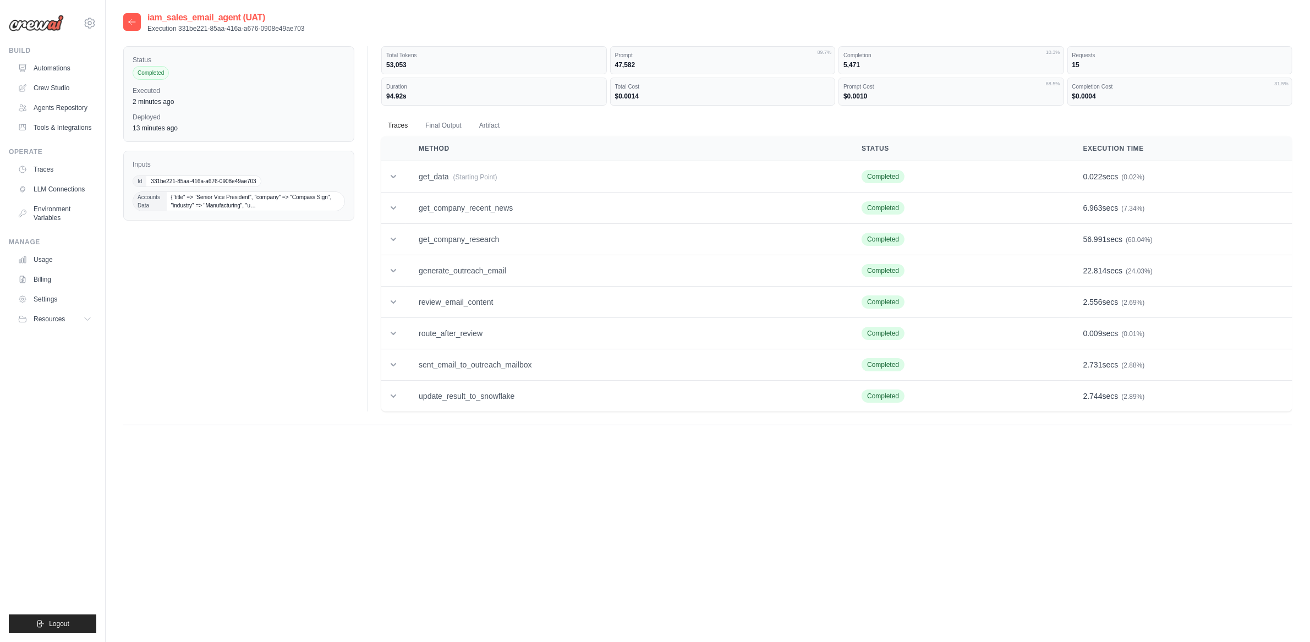
click at [404, 157] on th at bounding box center [393, 148] width 24 height 25
click at [401, 182] on td at bounding box center [393, 176] width 24 height 31
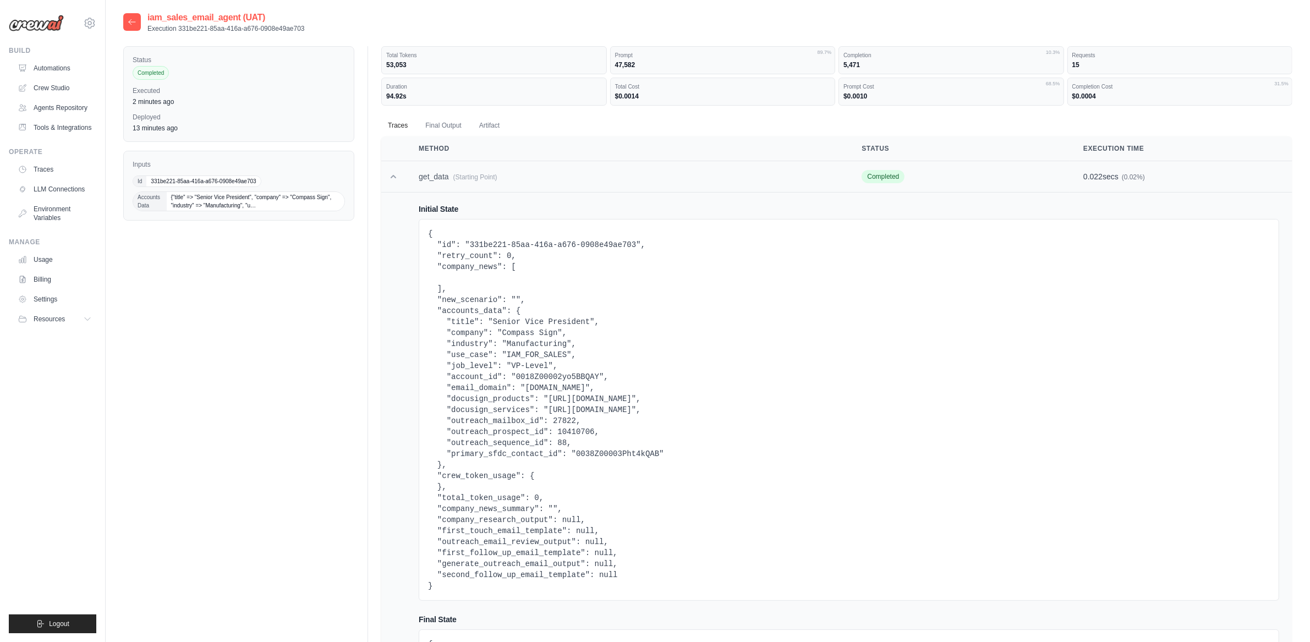
click at [401, 182] on td at bounding box center [393, 176] width 24 height 31
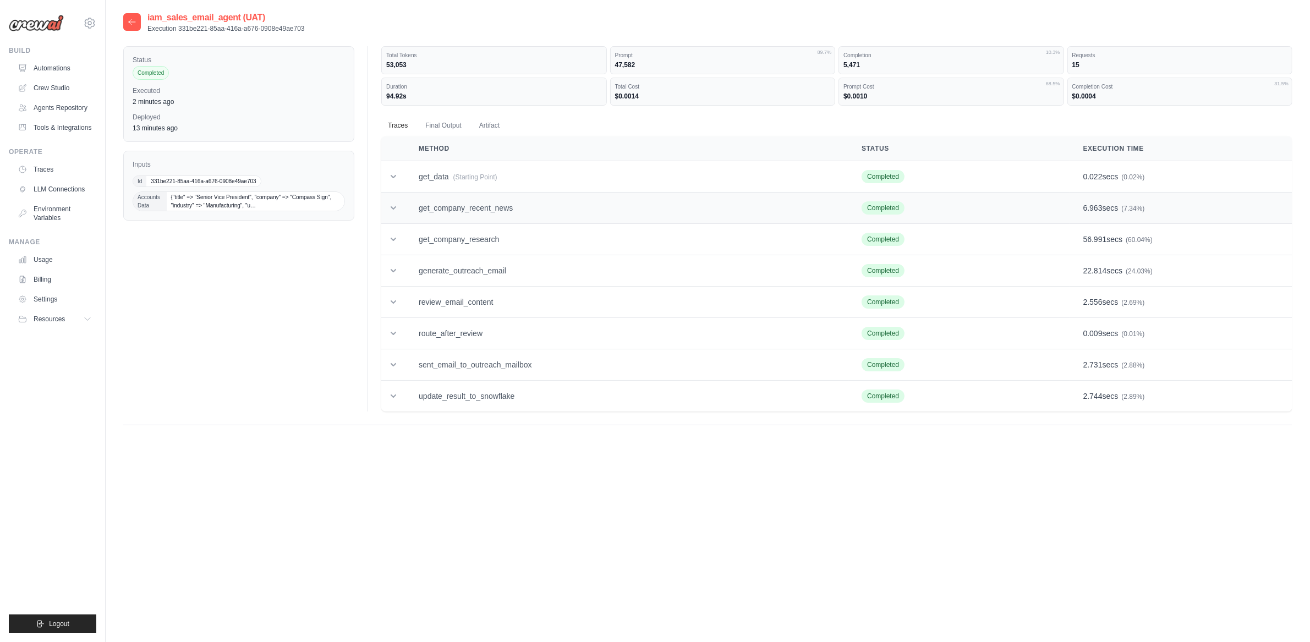
click at [394, 216] on td at bounding box center [393, 208] width 24 height 31
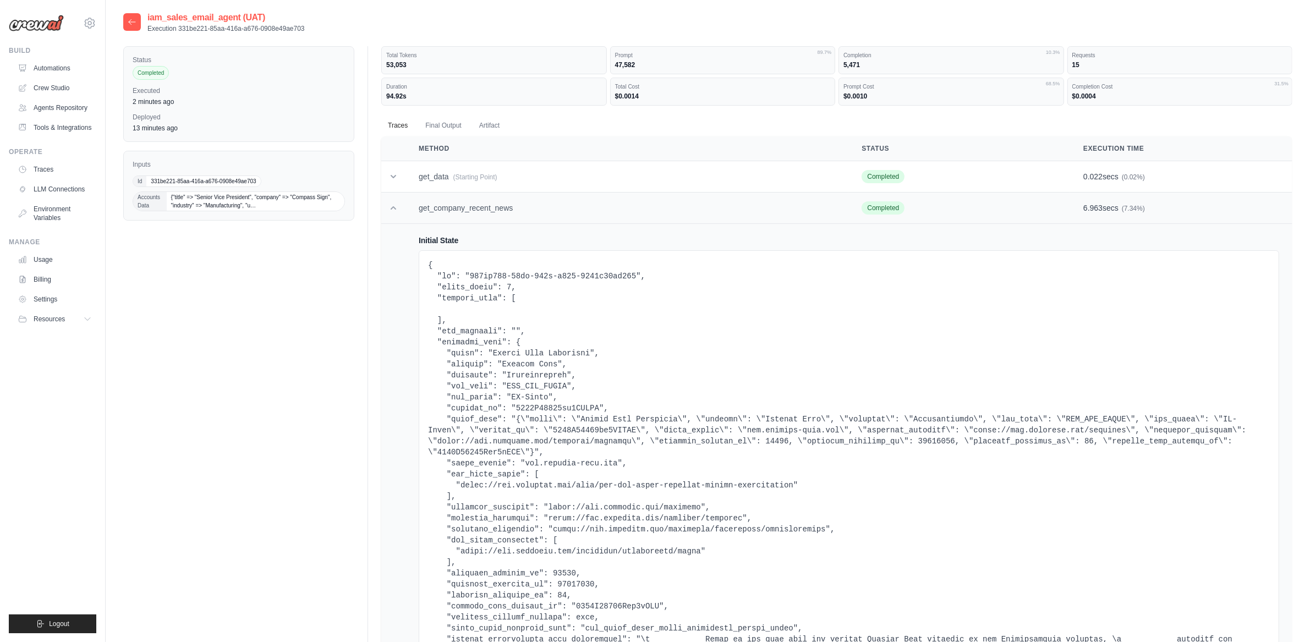
click at [394, 212] on icon at bounding box center [393, 207] width 11 height 11
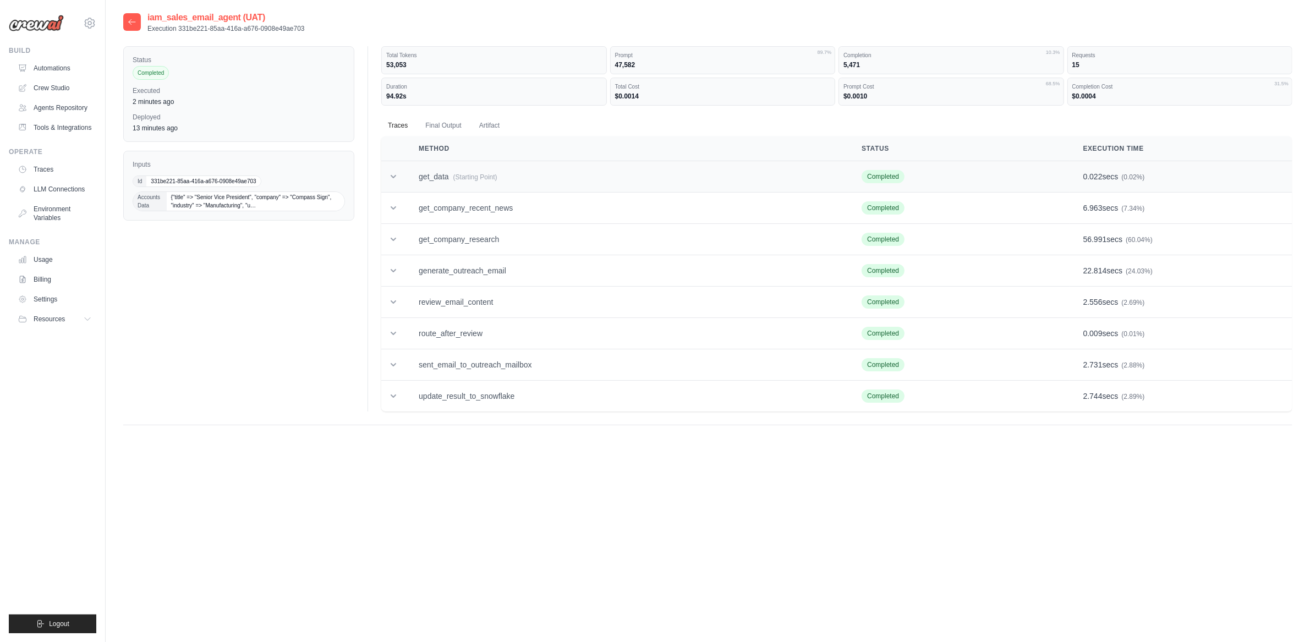
click at [397, 179] on icon at bounding box center [393, 176] width 11 height 11
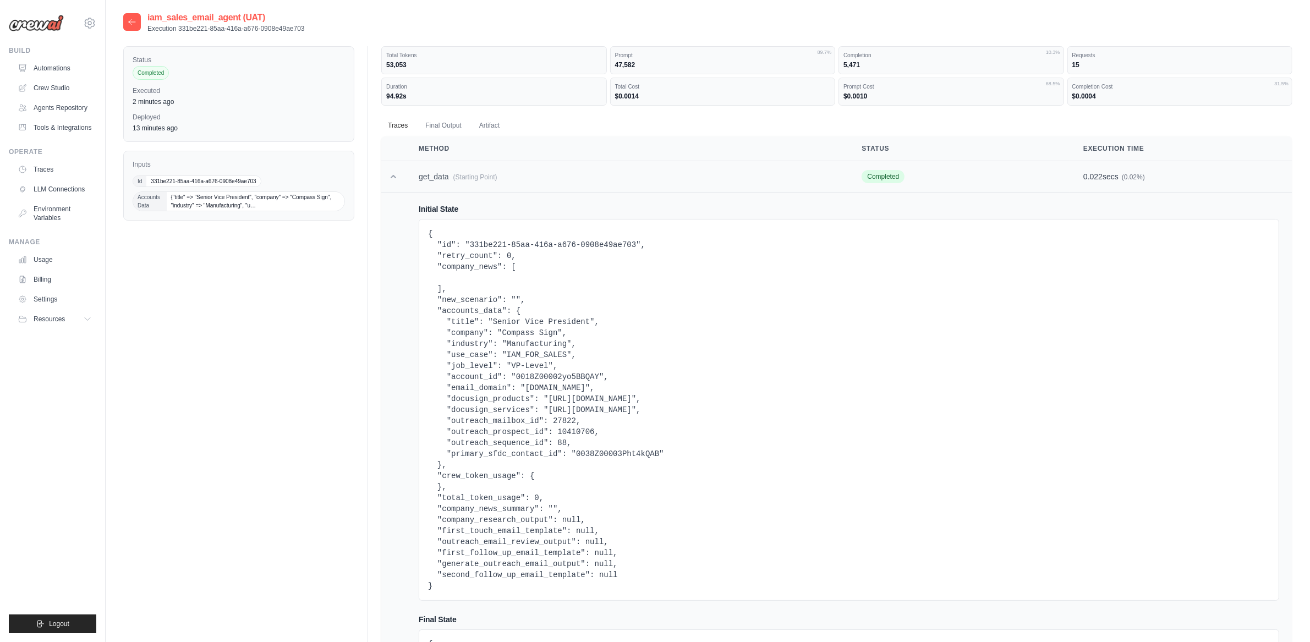
click at [397, 179] on icon at bounding box center [393, 176] width 11 height 11
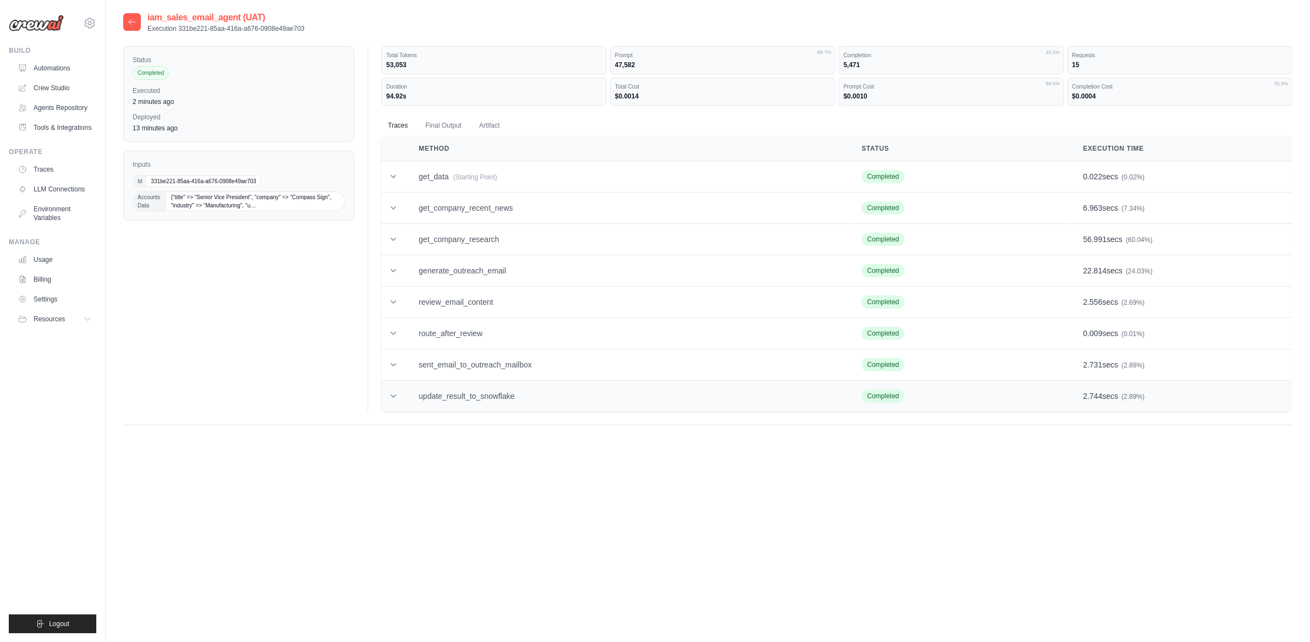
click at [400, 400] on td at bounding box center [393, 396] width 24 height 31
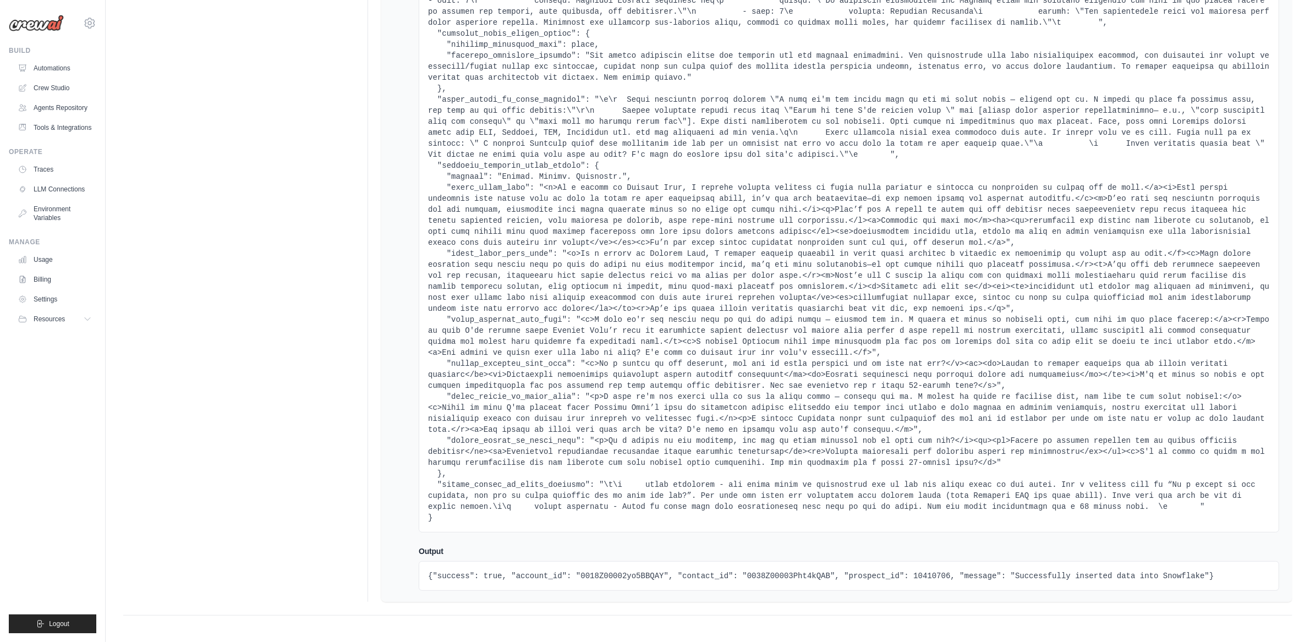
scroll to position [11176, 0]
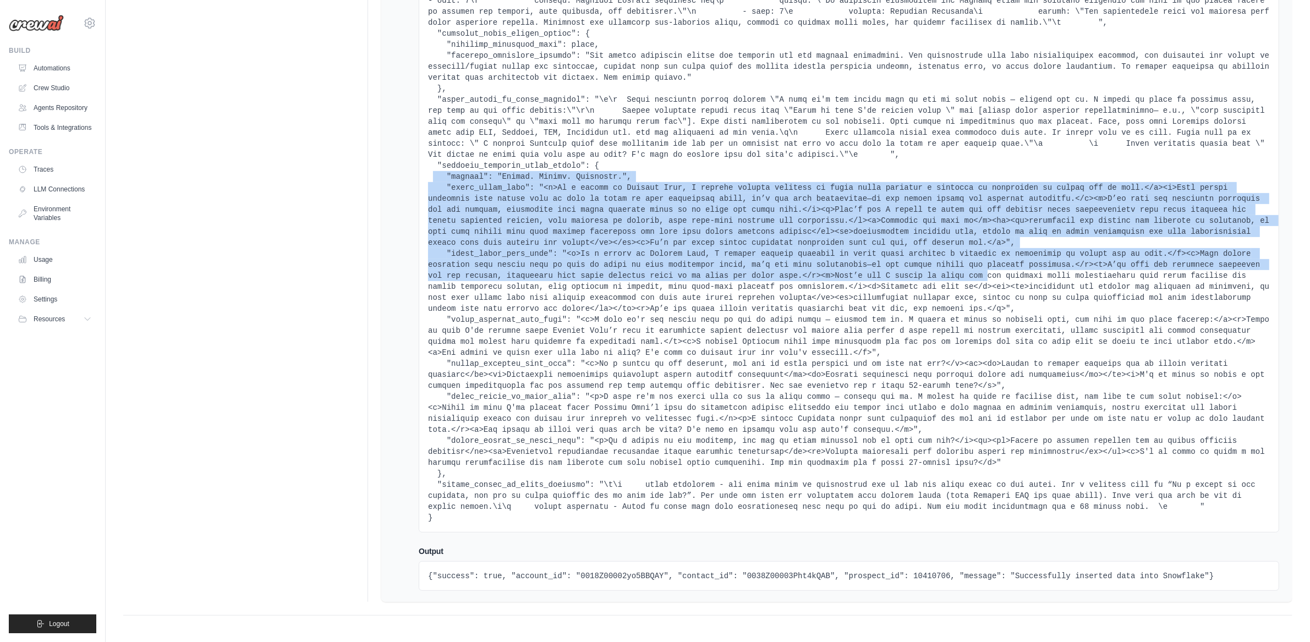
drag, startPoint x: 434, startPoint y: 173, endPoint x: 988, endPoint y: 276, distance: 563.5
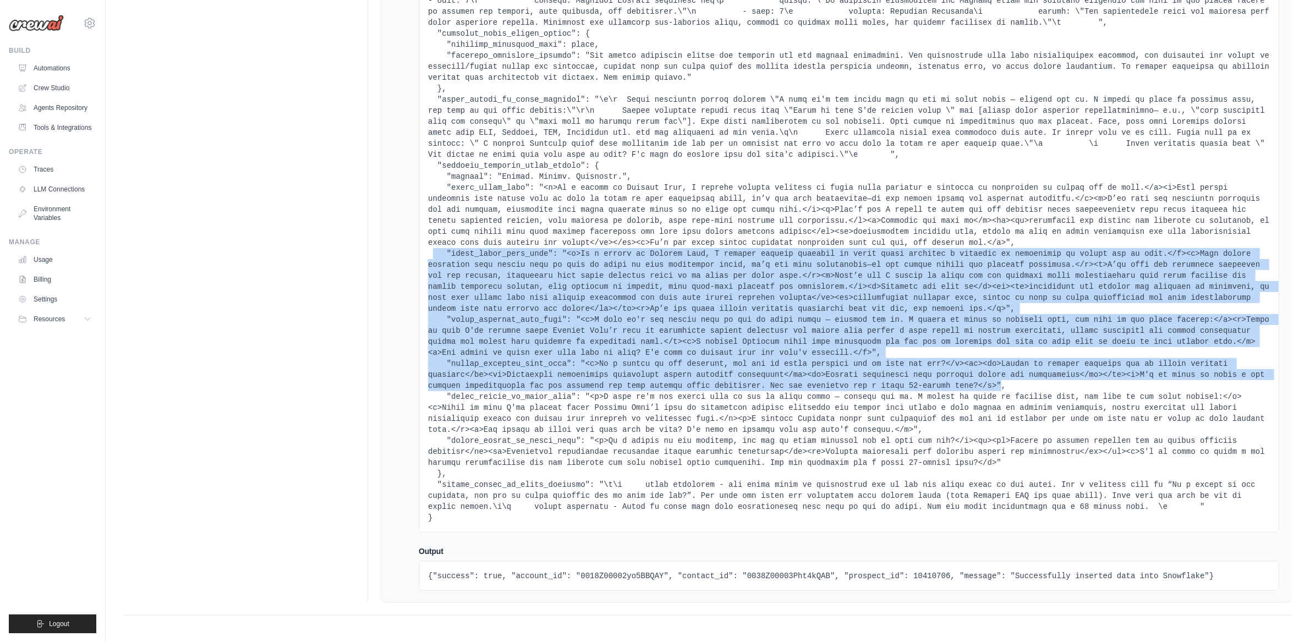
drag, startPoint x: 433, startPoint y: 251, endPoint x: 1003, endPoint y: 380, distance: 584.5
copy pre ""first_touch_body_html": "<p>As a leader at Compass Sign, I imagine keeping pro…"
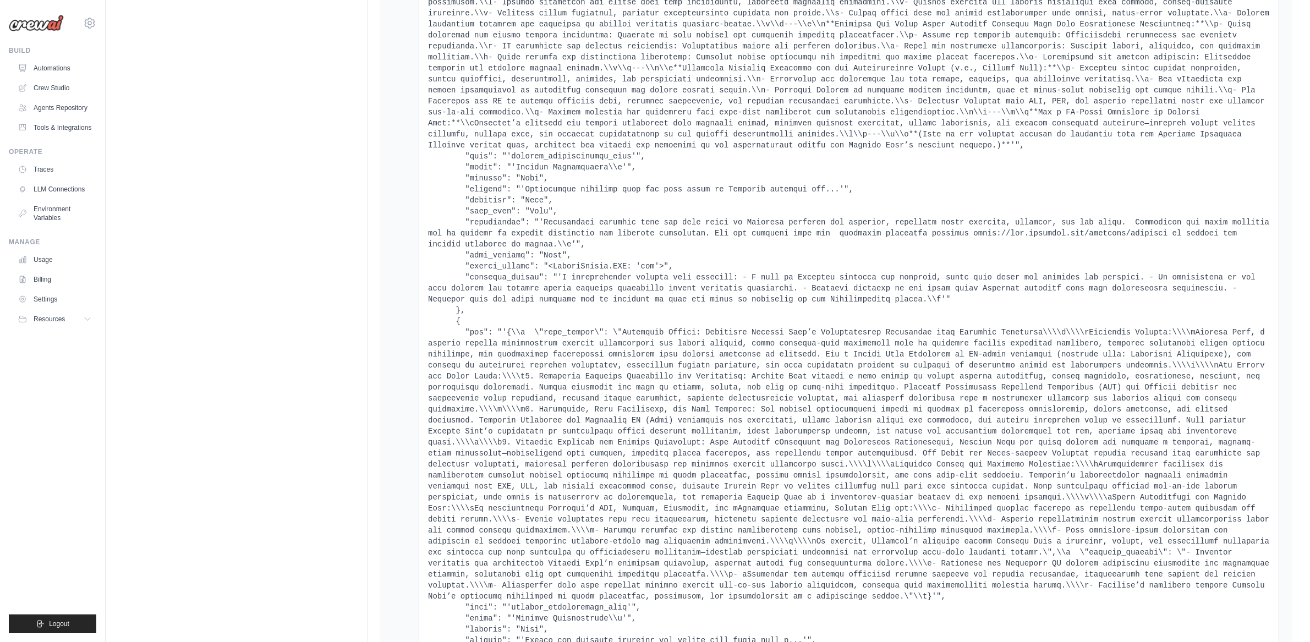
scroll to position [7558, 0]
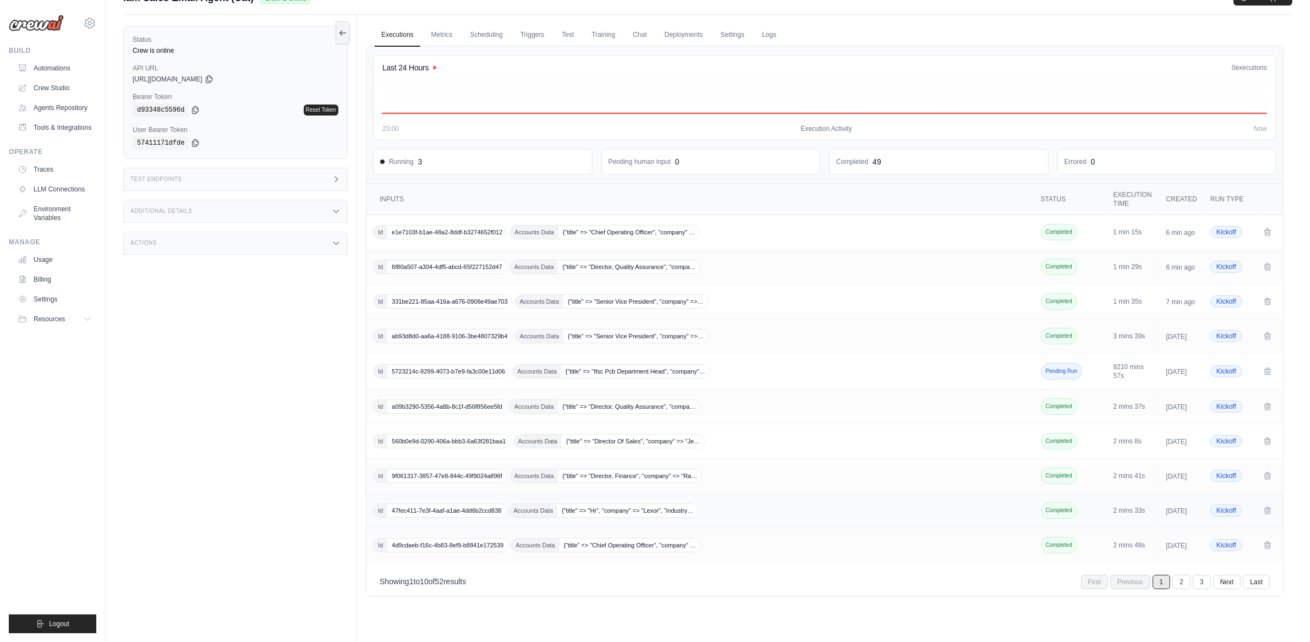
scroll to position [47, 0]
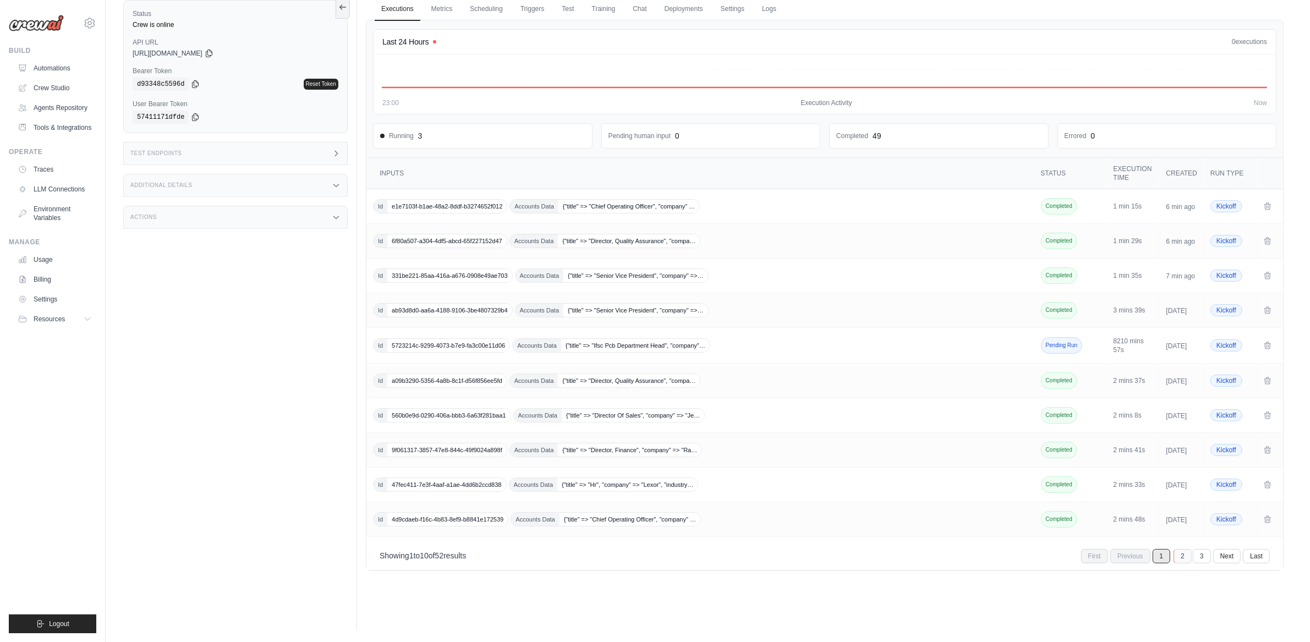
click at [1188, 563] on link "2" at bounding box center [1183, 556] width 18 height 14
click at [481, 282] on span "480ebde6-bc4c-4516-9706-aae98c2de459" at bounding box center [449, 275] width 124 height 13
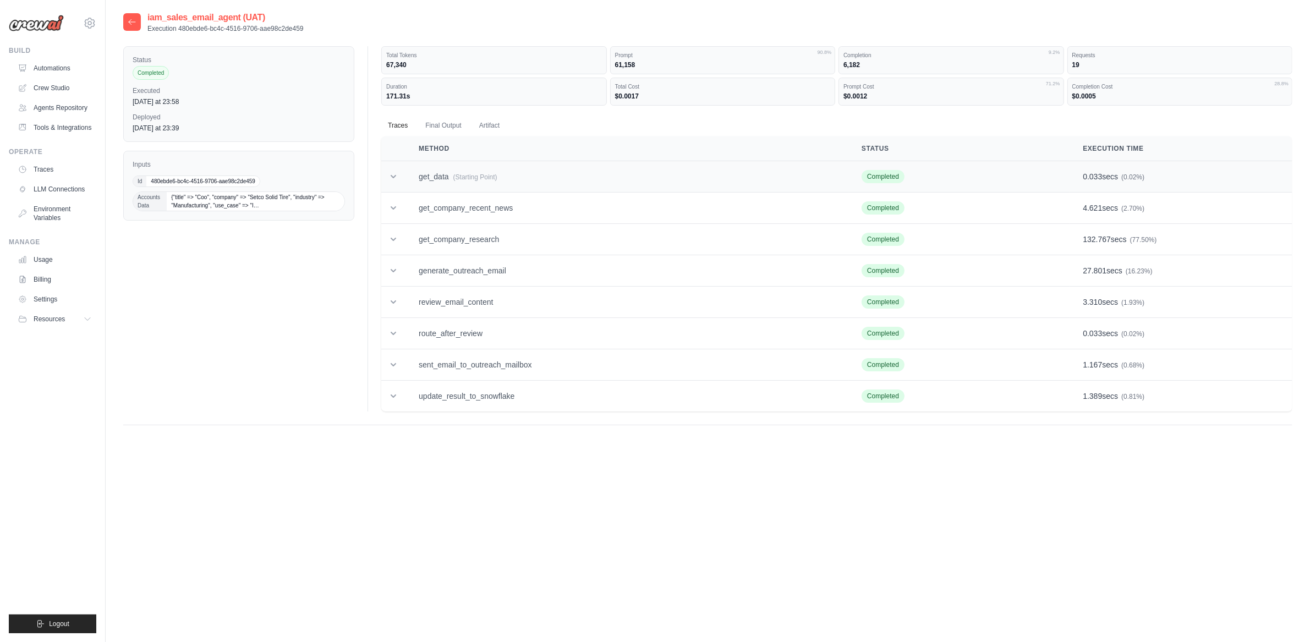
click at [450, 177] on td "get_data (Starting Point)" at bounding box center [627, 176] width 443 height 31
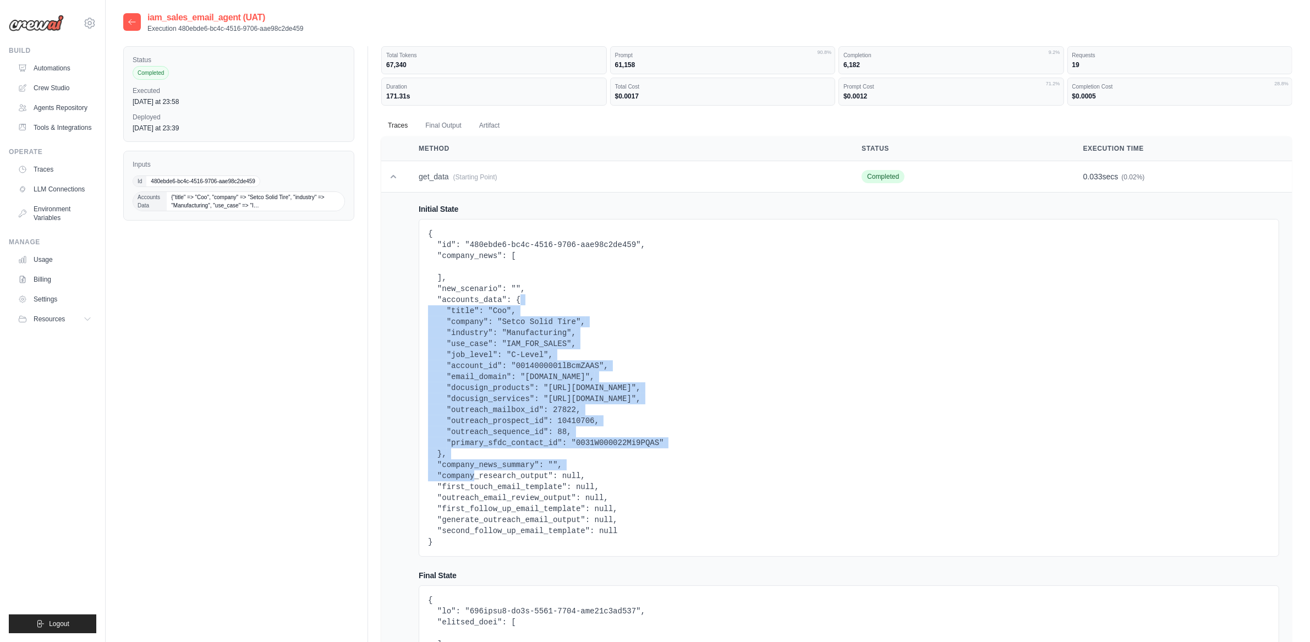
drag, startPoint x: 519, startPoint y: 297, endPoint x: 413, endPoint y: 478, distance: 210.1
click at [441, 451] on pre "{ "id": "480ebde6-bc4c-4516-9706-aae98c2de459", "company_news": [ ], "new_scena…" at bounding box center [849, 387] width 842 height 319
copy pre ""title": "Coo", "company": "Setco Solid Tire", "industry": "Manufacturing", "us…"
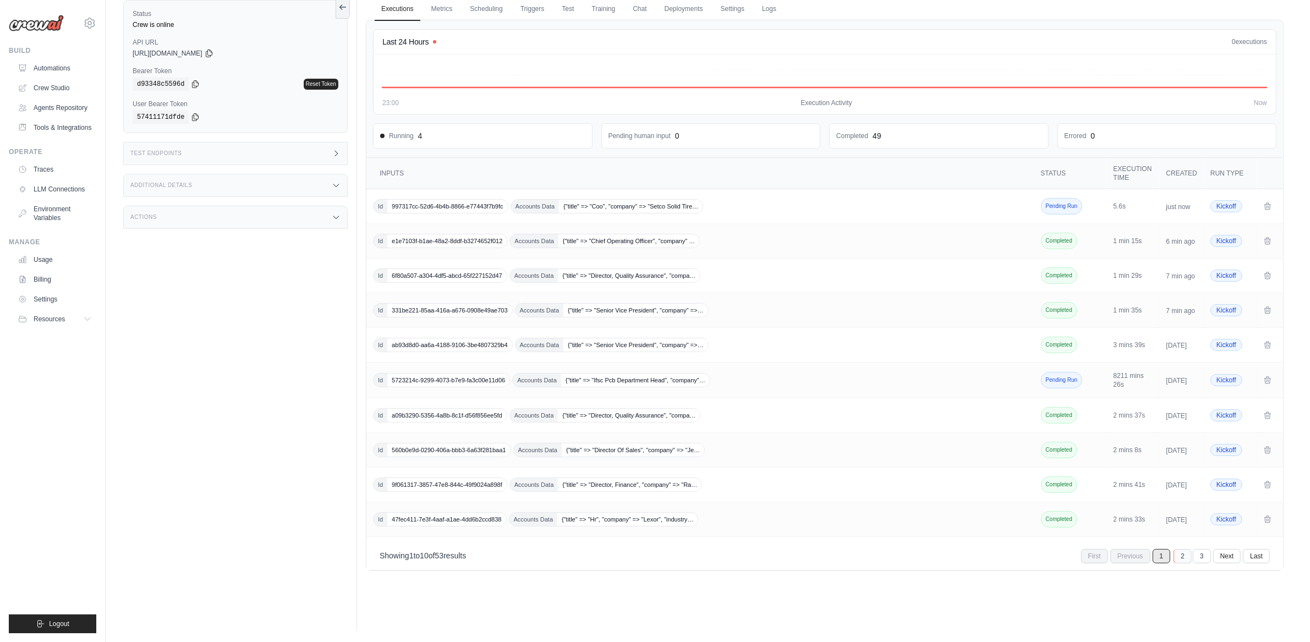
click at [1182, 563] on link "2" at bounding box center [1183, 556] width 18 height 14
click at [1183, 562] on link "3" at bounding box center [1183, 555] width 18 height 14
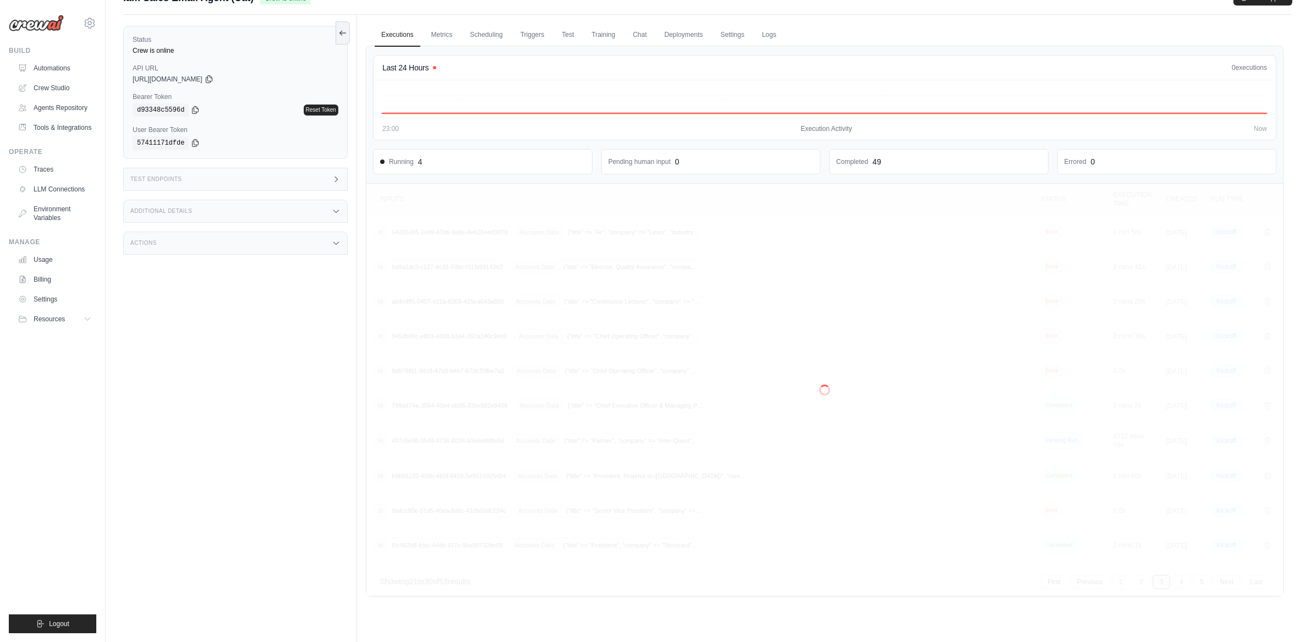
scroll to position [0, 0]
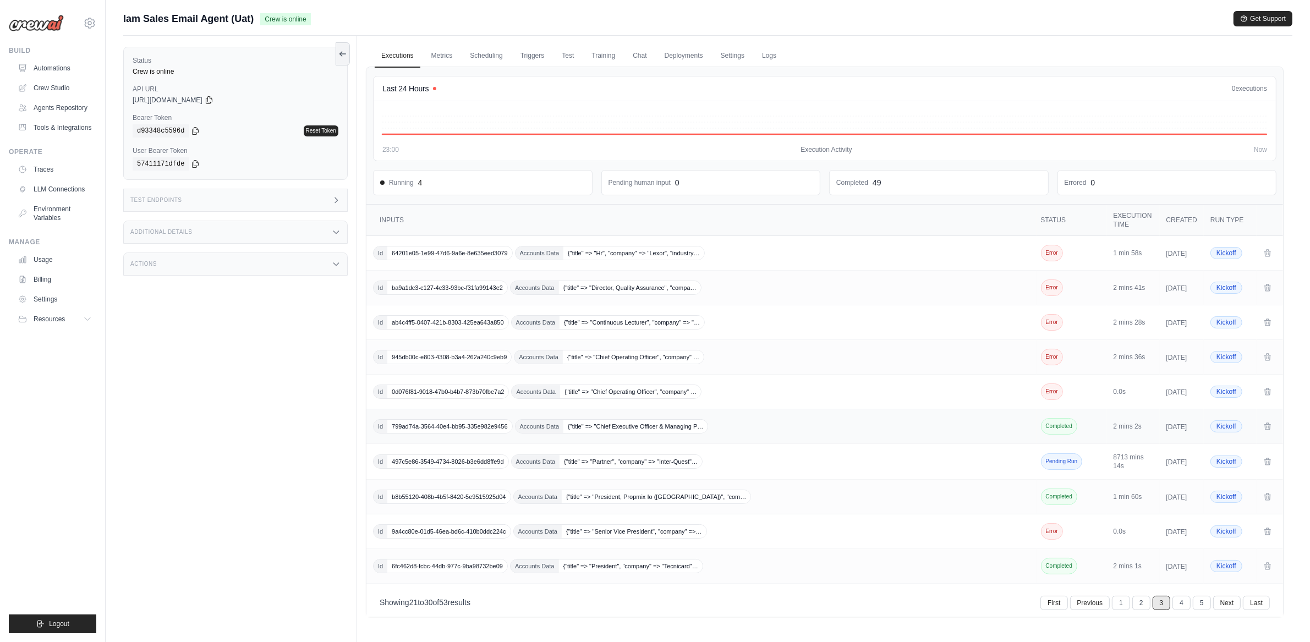
click at [657, 434] on span "Accounts Data {"title" => "Chief Executive Officer & Managing P…" at bounding box center [612, 426] width 194 height 14
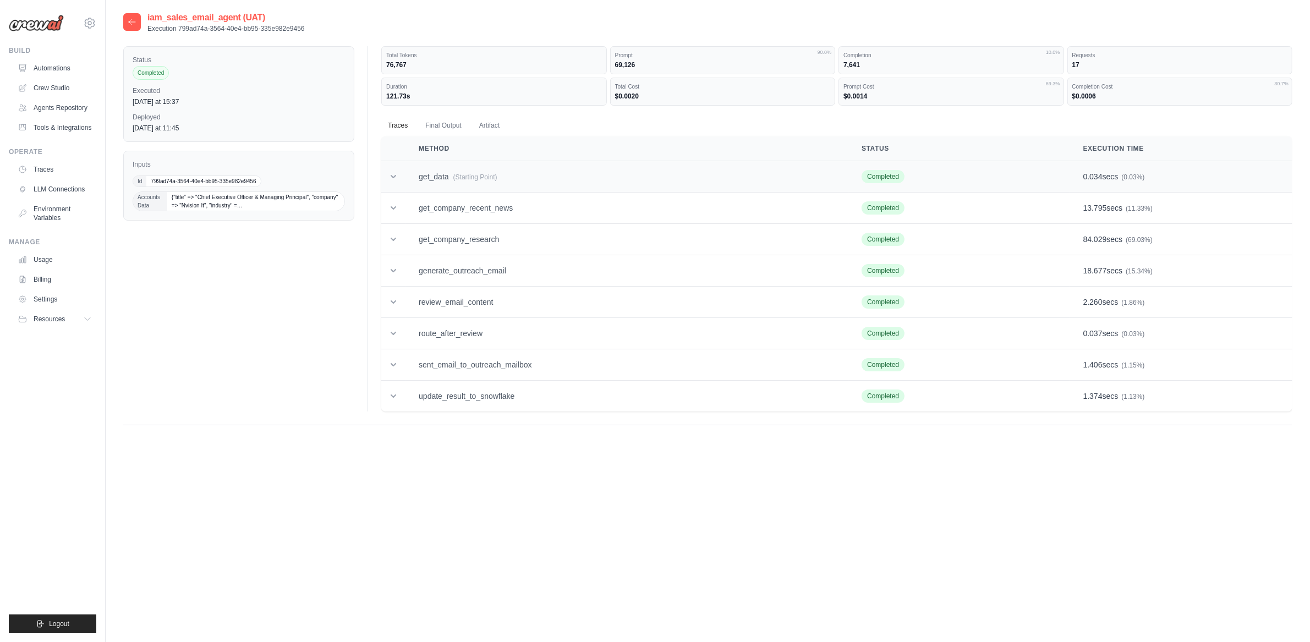
click at [415, 176] on td "get_data (Starting Point)" at bounding box center [627, 176] width 443 height 31
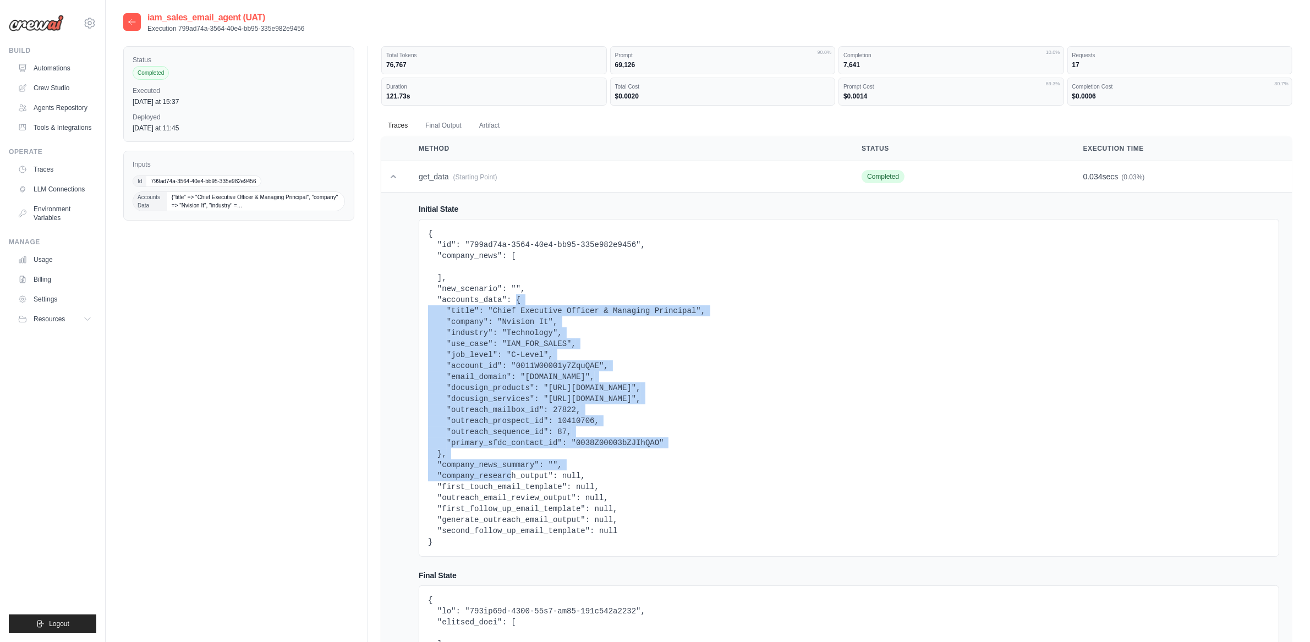
drag, startPoint x: 514, startPoint y: 298, endPoint x: 443, endPoint y: 462, distance: 178.7
click at [443, 451] on pre "{ "id": "799ad74a-3564-40e4-bb95-335e982e9456", "company_news": [ ], "new_scena…" at bounding box center [849, 387] width 842 height 319
copy pre "{ "title": "Chief Executive Officer & Managing Principal", "company": "Nvision …"
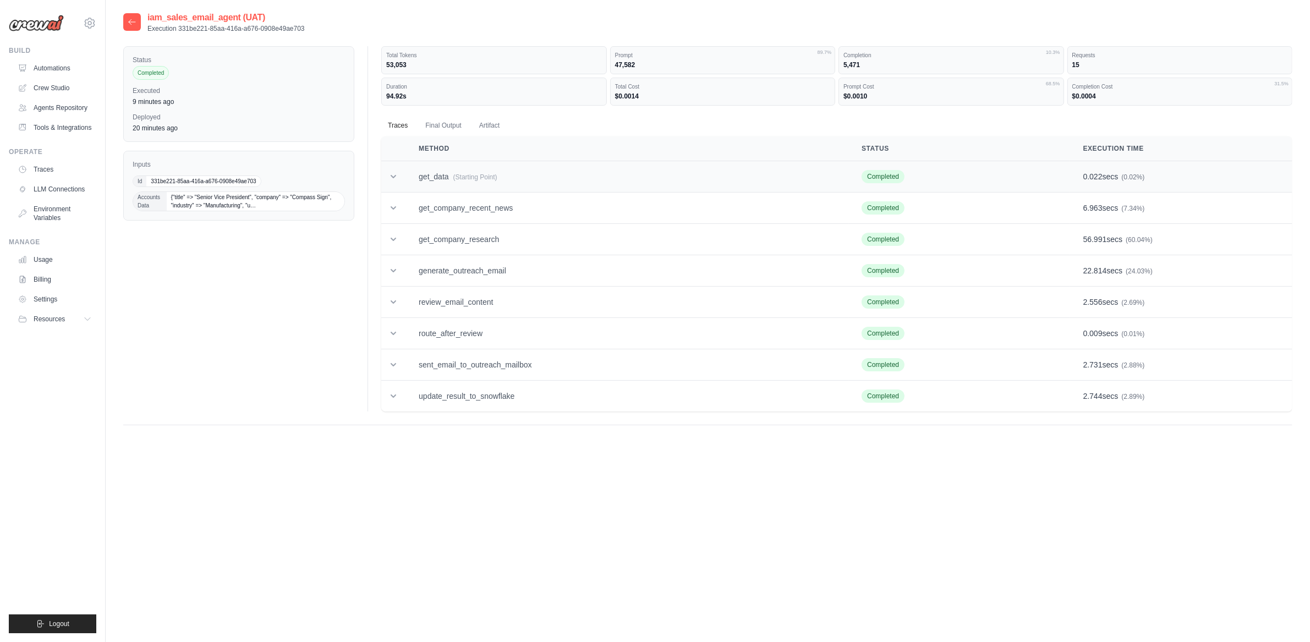
click at [412, 161] on td "get_data (Starting Point)" at bounding box center [627, 176] width 443 height 31
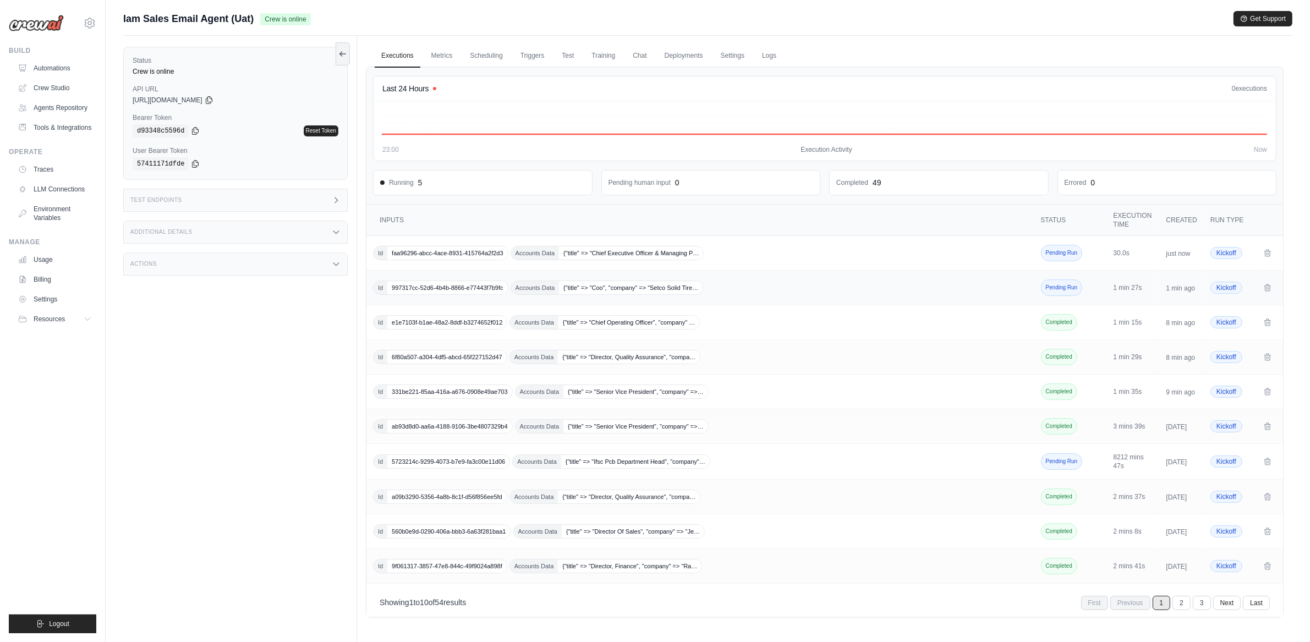
click at [464, 284] on span "997317cc-52d6-4b4b-8866-e77443f7b9fc" at bounding box center [447, 287] width 120 height 13
click at [859, 358] on div "Id 6f80a507-a304-4df5-abcd-65f227152d47 Accounts Data {"title" => "Director, Qu…" at bounding box center [701, 357] width 657 height 14
